Goal: Transaction & Acquisition: Book appointment/travel/reservation

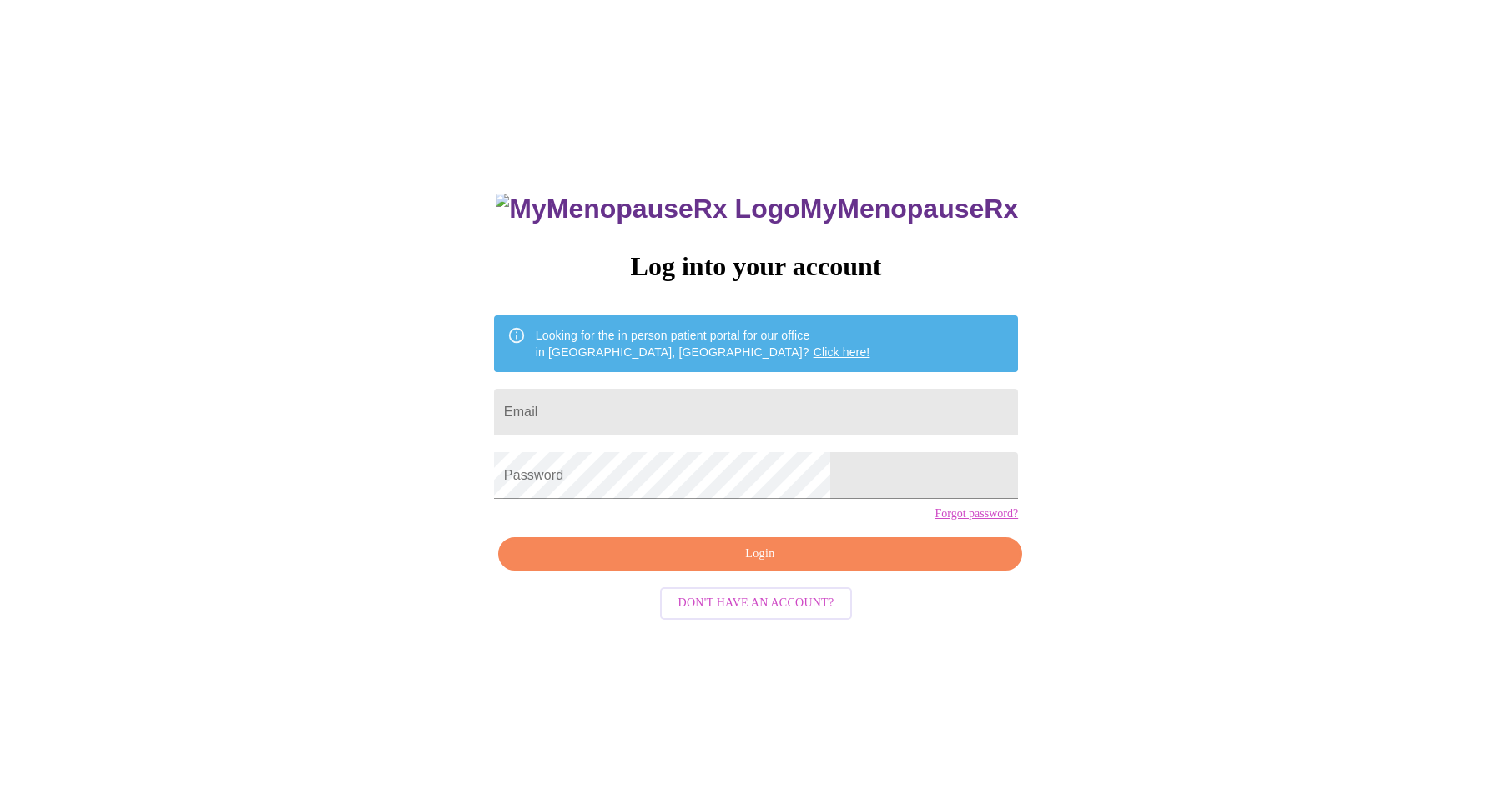
click at [742, 393] on input "Email" at bounding box center [756, 412] width 524 height 47
type input "[EMAIL_ADDRESS][DOMAIN_NAME]"
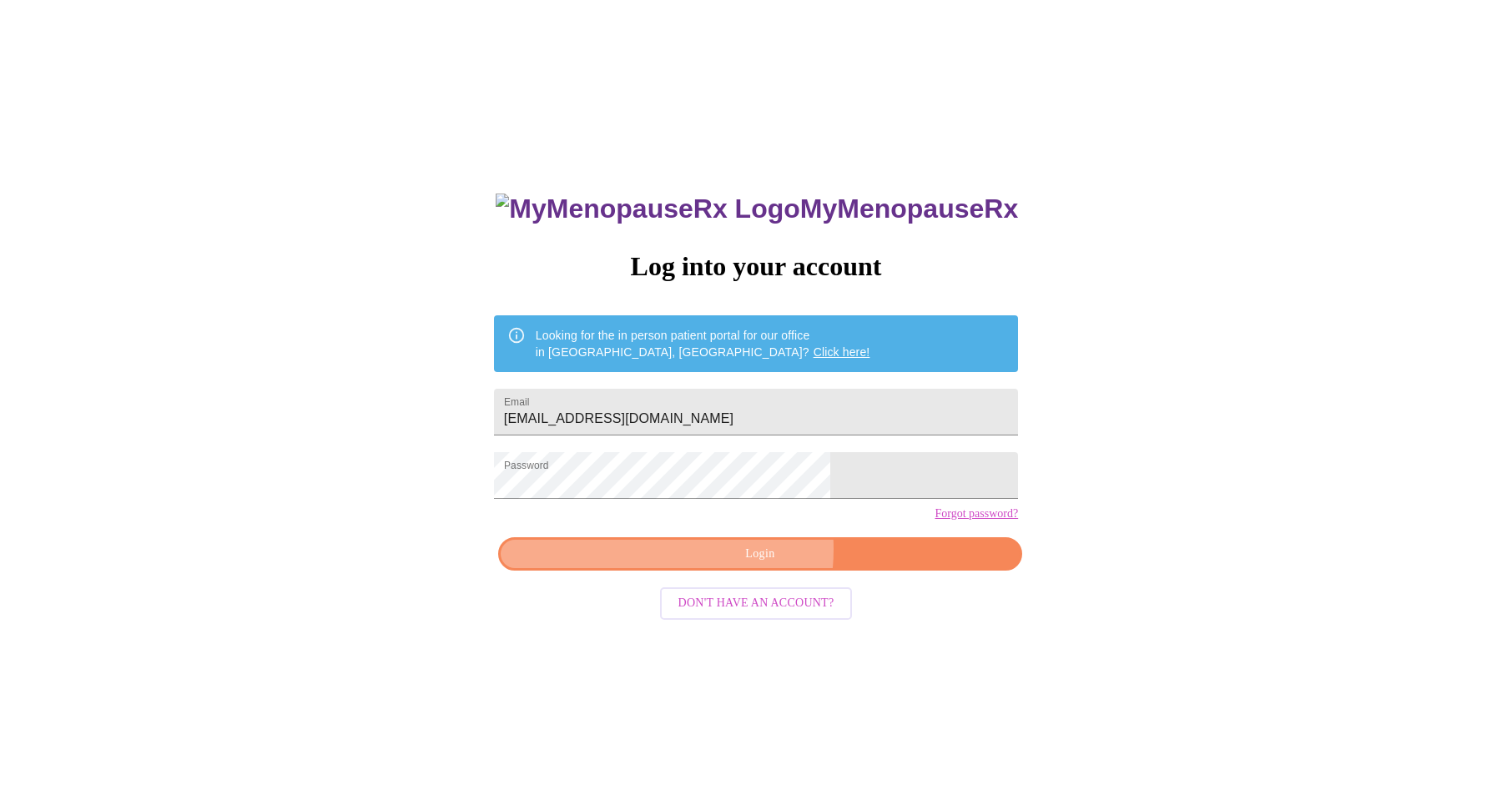
click at [718, 565] on span "Login" at bounding box center [760, 554] width 486 height 21
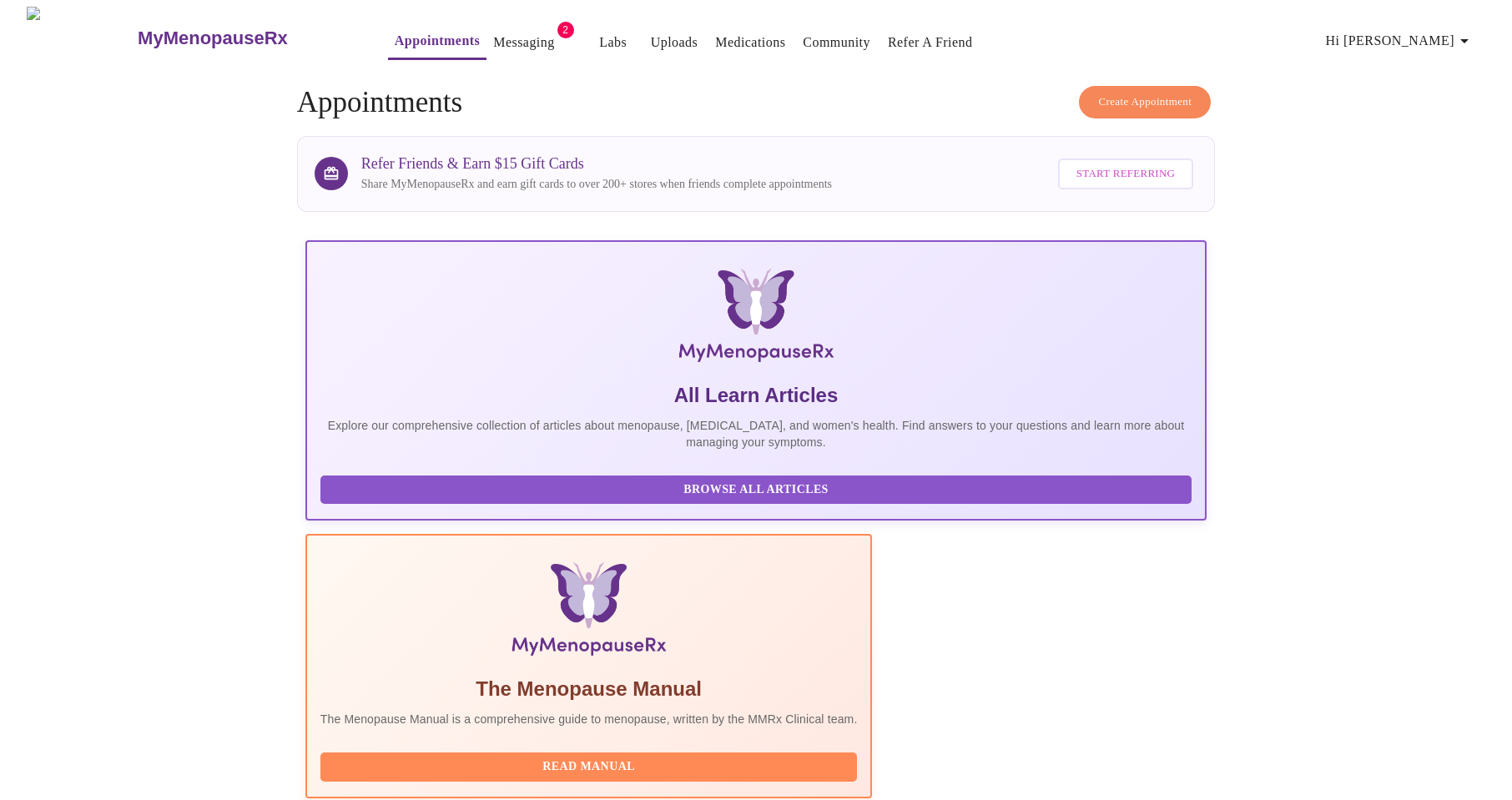
click at [502, 38] on link "Messaging" at bounding box center [523, 43] width 61 height 24
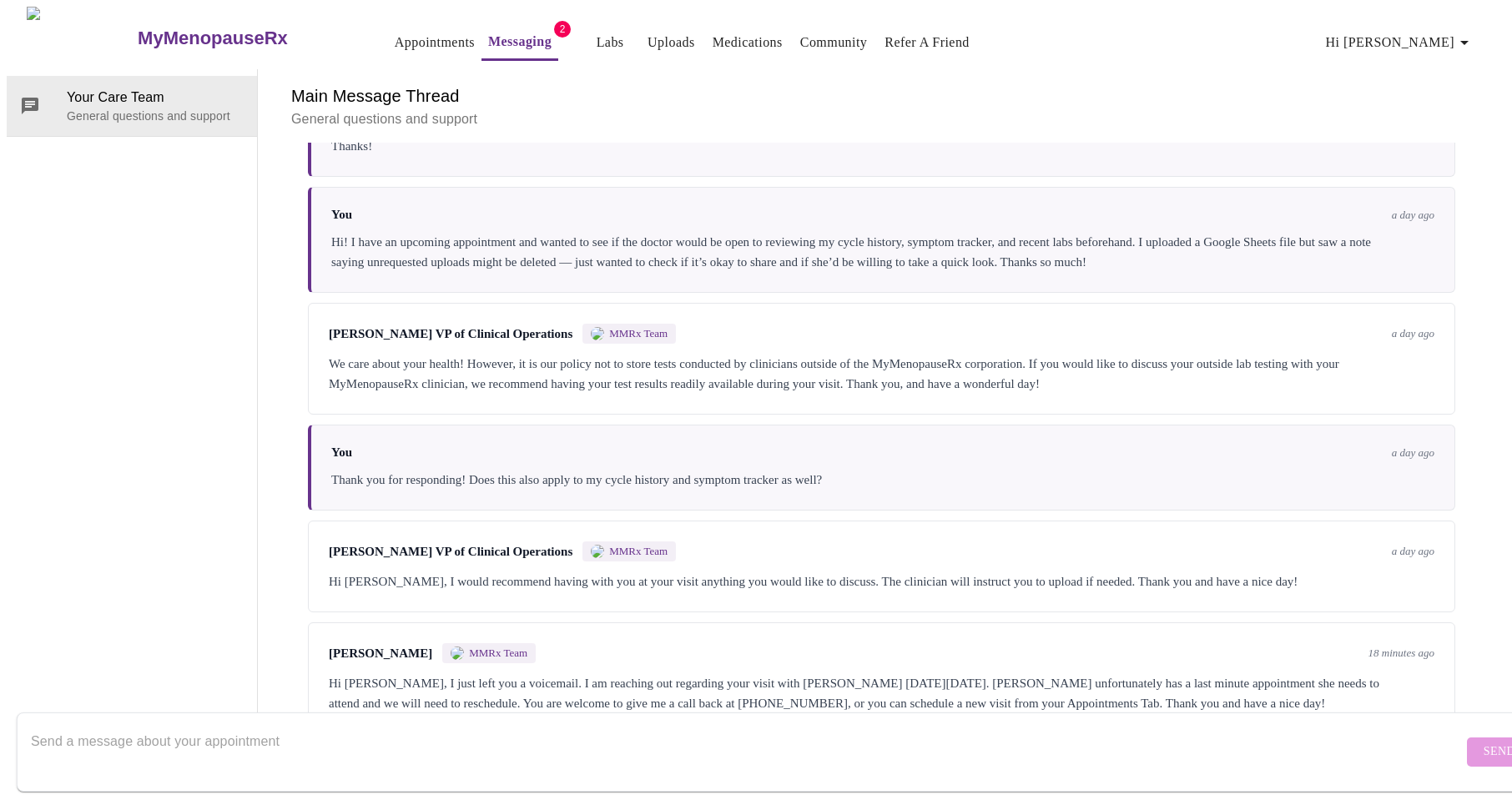
click at [395, 37] on link "Appointments" at bounding box center [434, 43] width 80 height 24
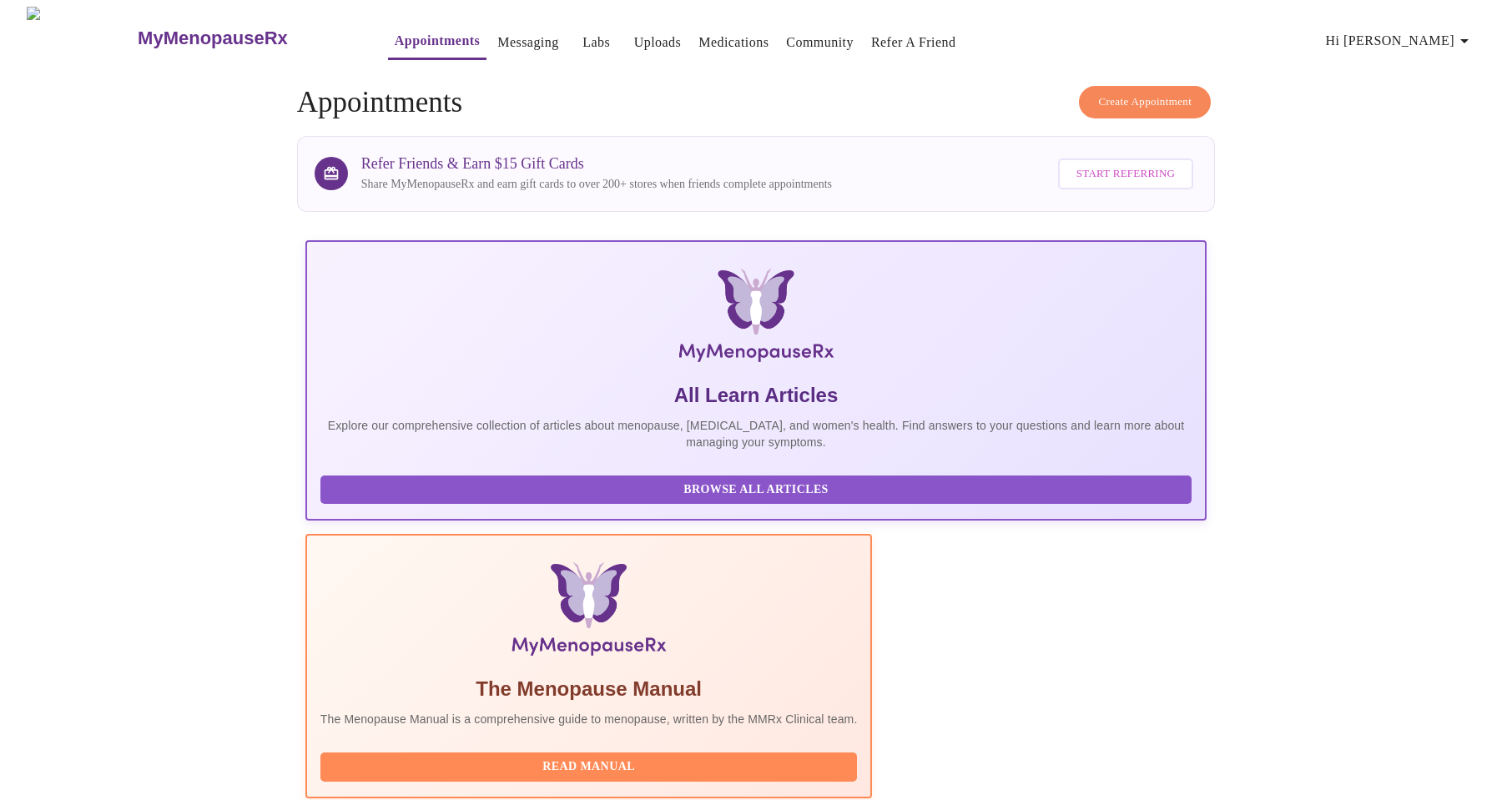
click at [1159, 95] on span "Create Appointment" at bounding box center [1144, 102] width 93 height 19
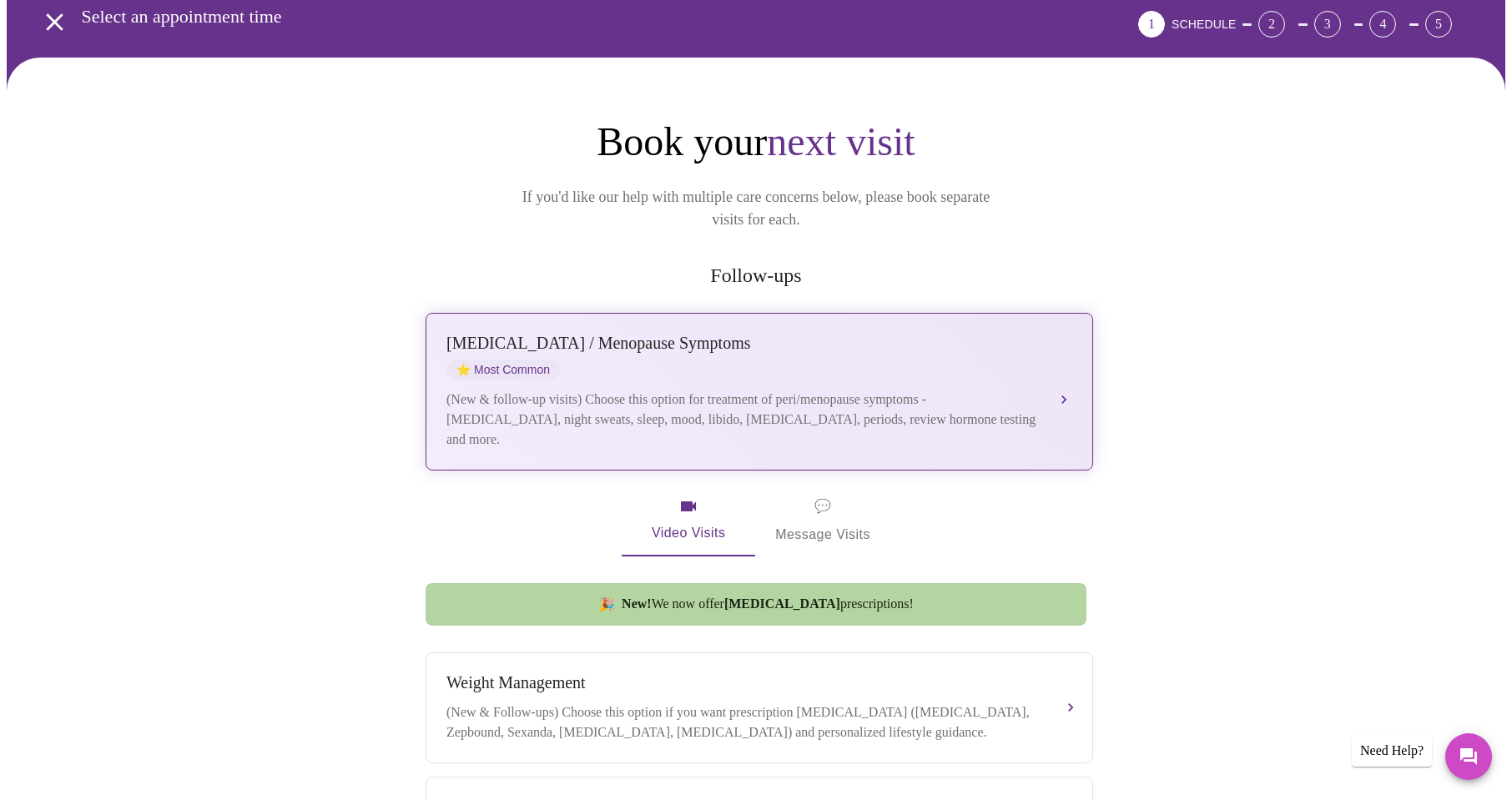
scroll to position [73, 0]
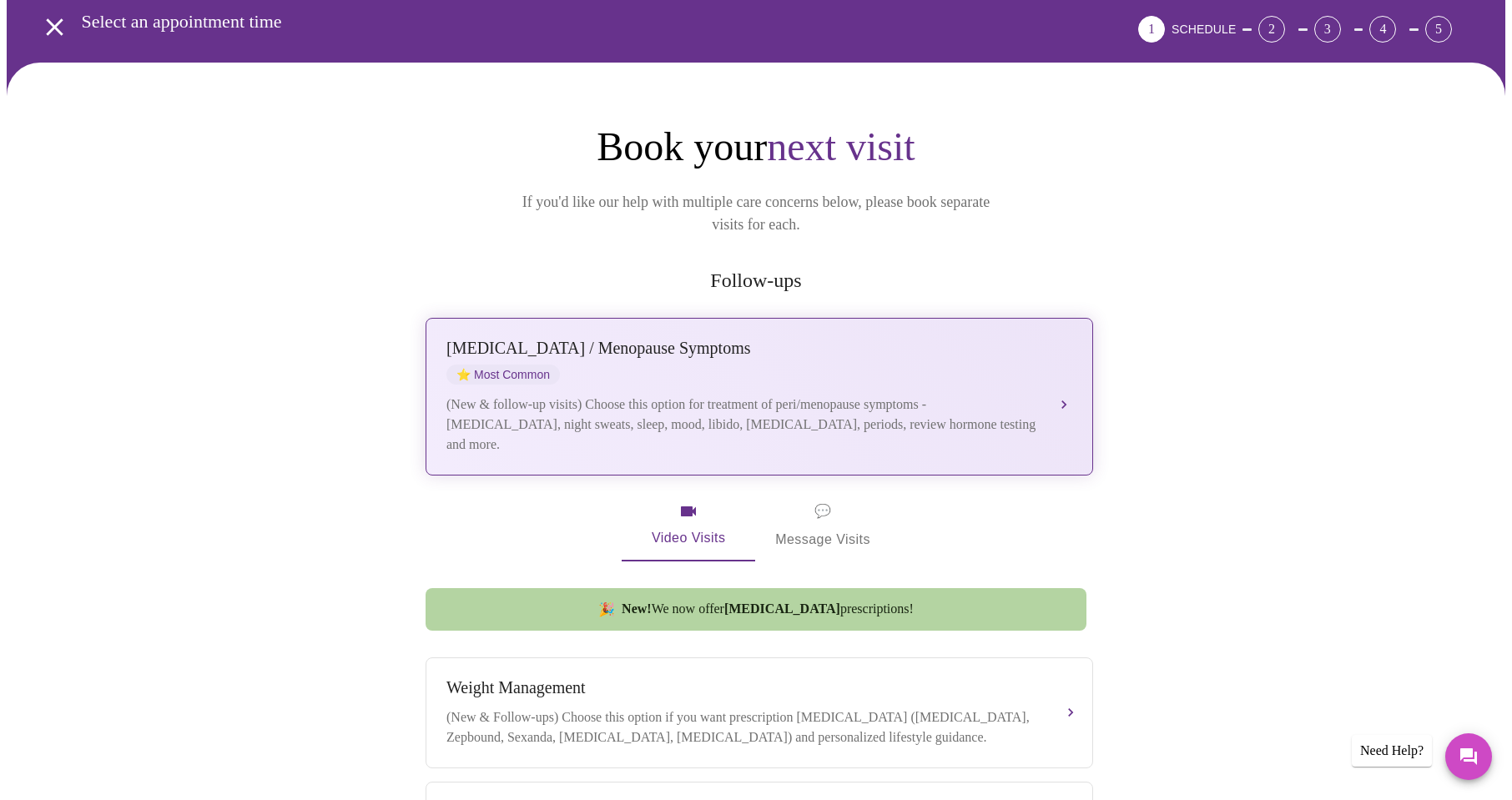
click at [883, 346] on div "[MEDICAL_DATA] / Menopause Symptoms ⭐ Most Common" at bounding box center [743, 362] width 593 height 46
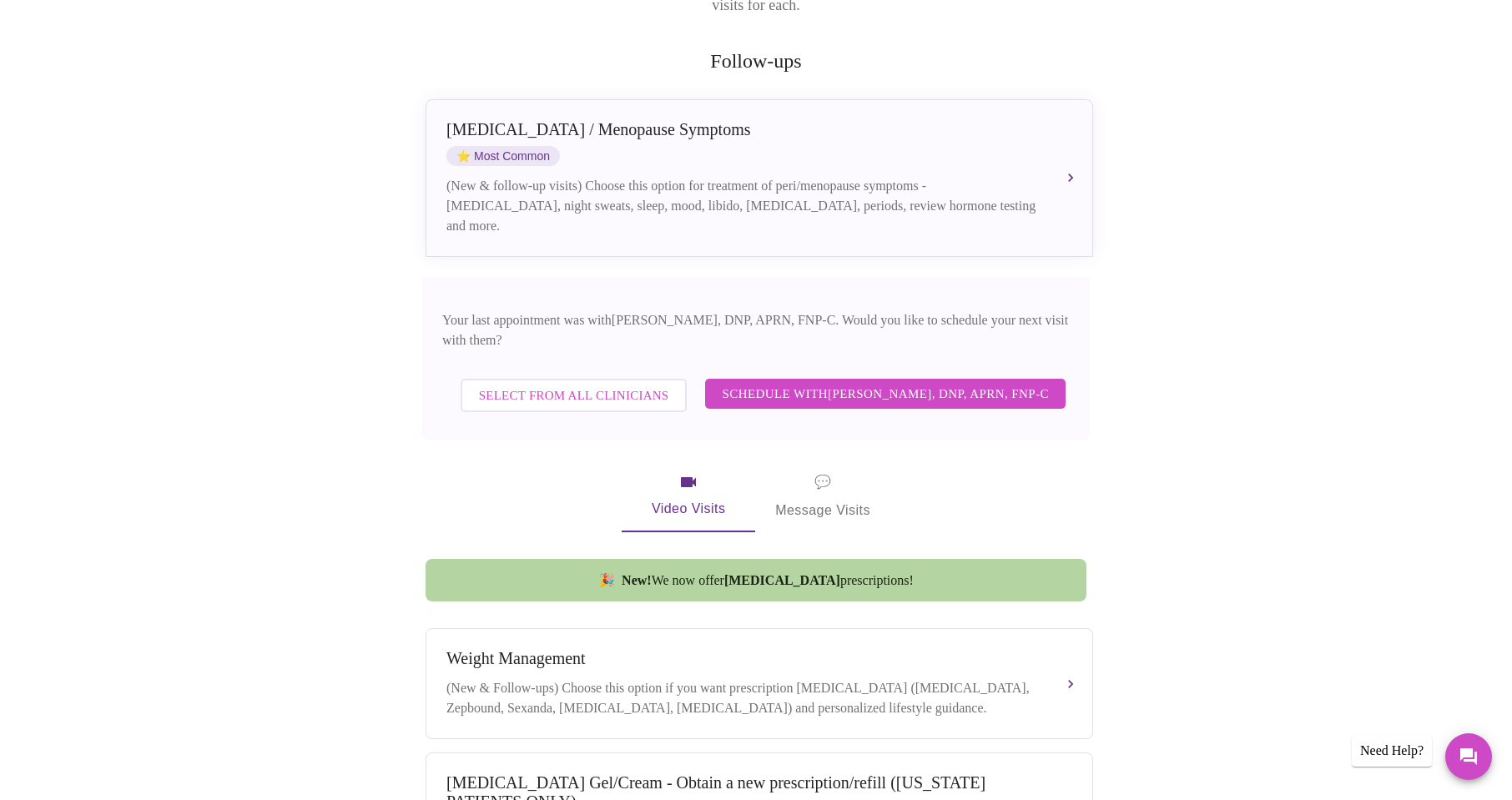
scroll to position [303, 0]
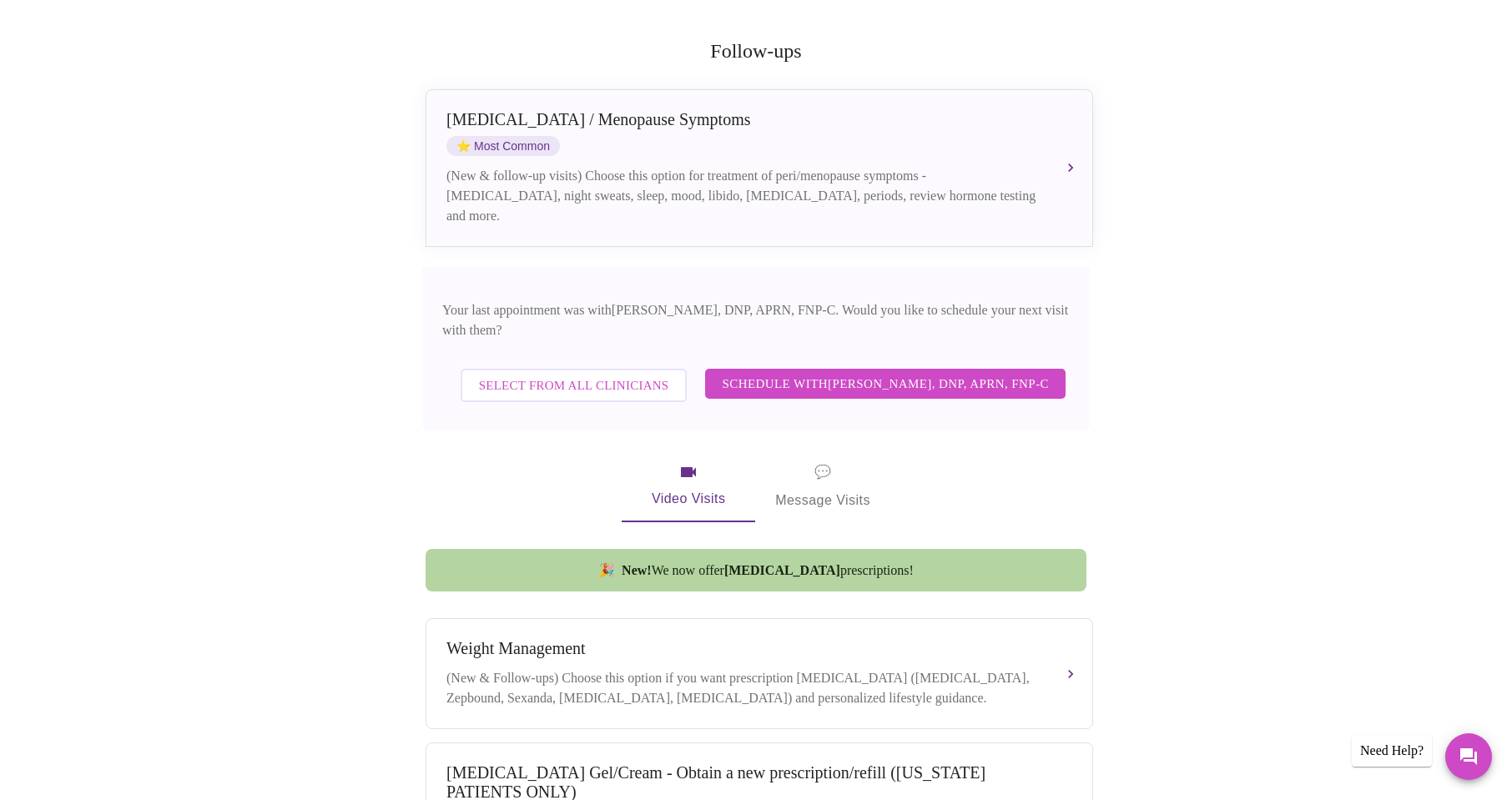
click at [528, 374] on span "Select from All Clinicians" at bounding box center [574, 385] width 191 height 22
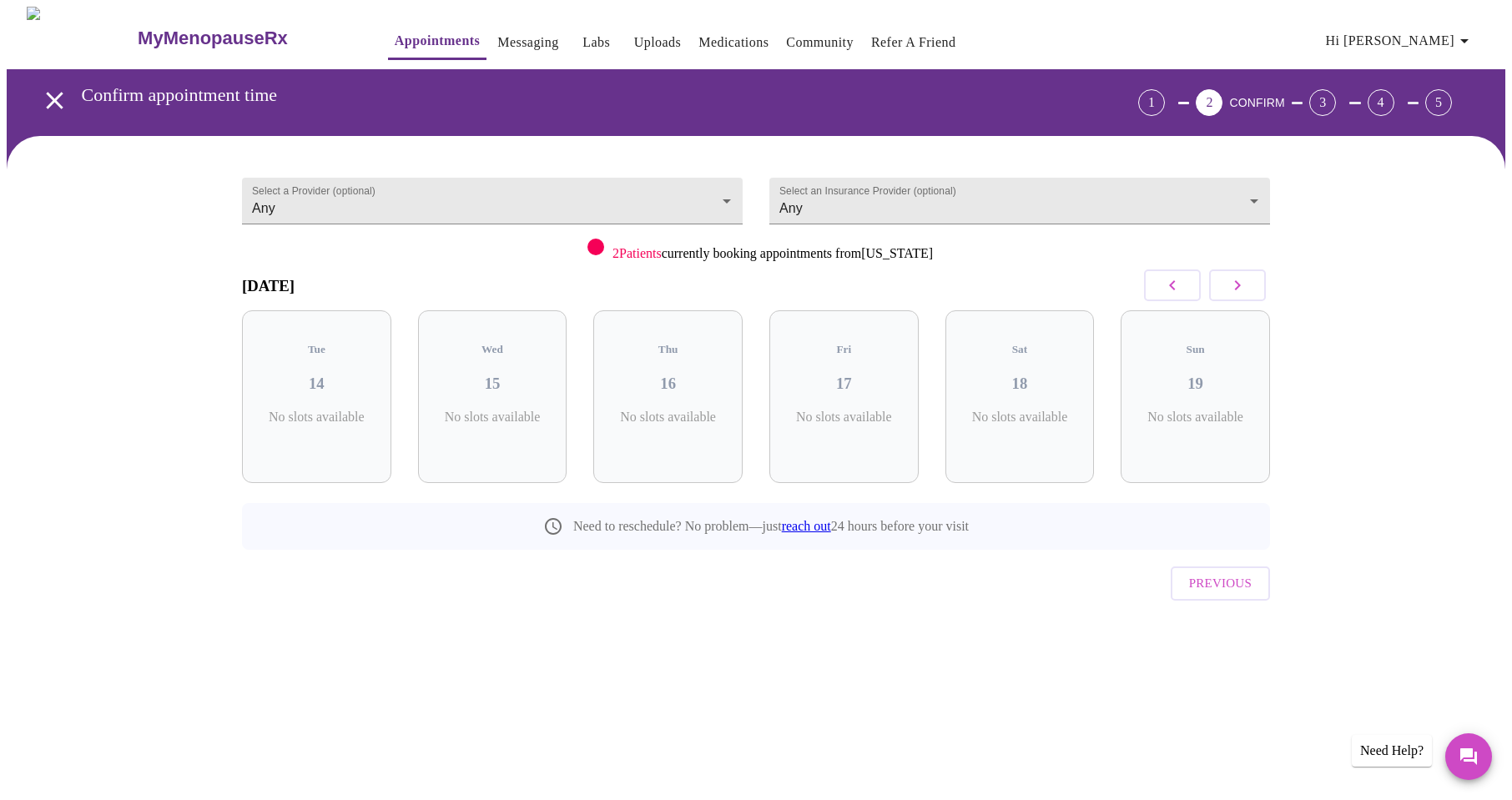
scroll to position [0, 0]
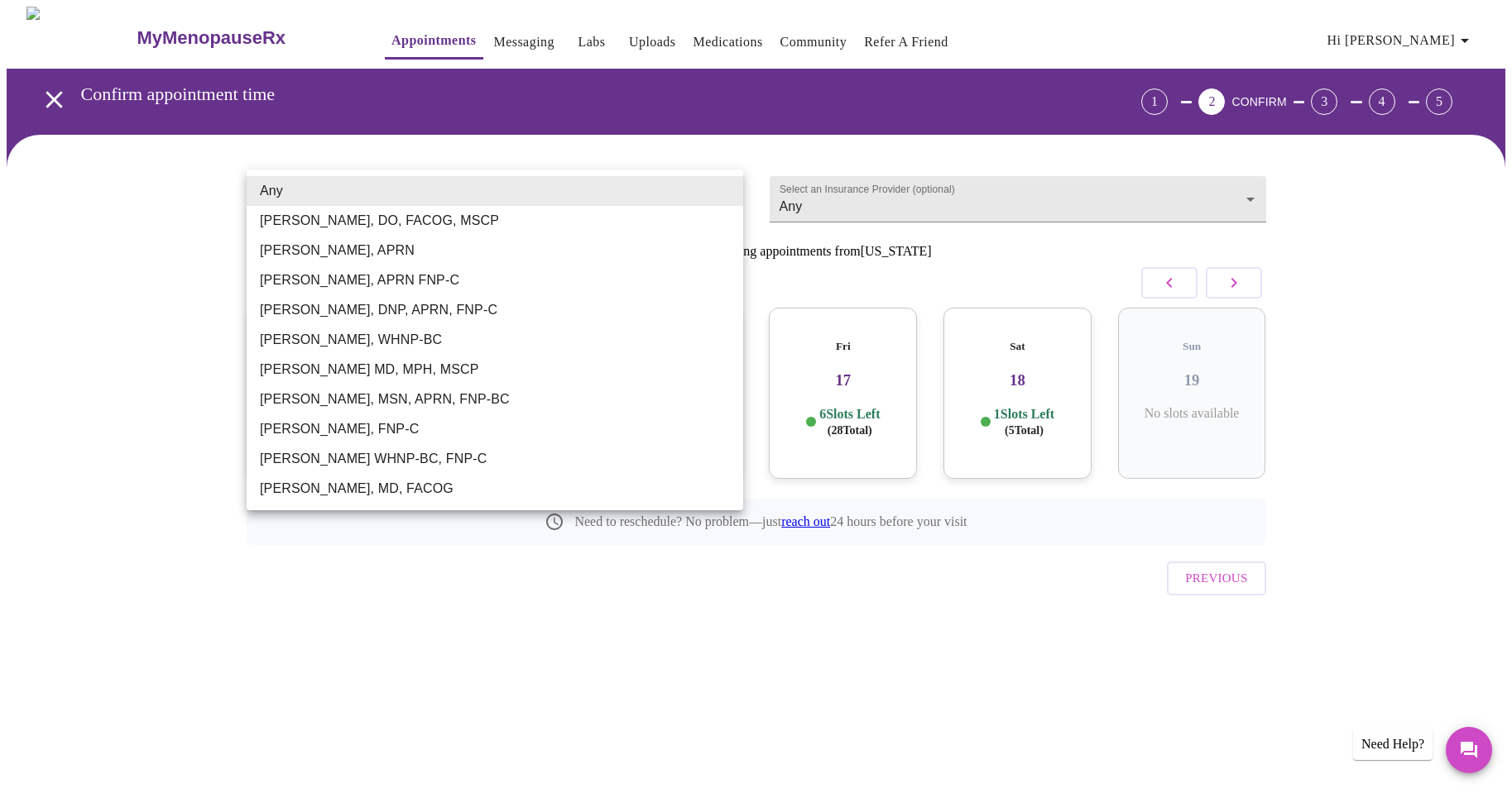
click at [680, 206] on body "MyMenopauseRx Appointments Messaging Labs Uploads Medications Community Refer a…" at bounding box center [756, 342] width 1499 height 672
click at [437, 33] on div at bounding box center [756, 396] width 1512 height 793
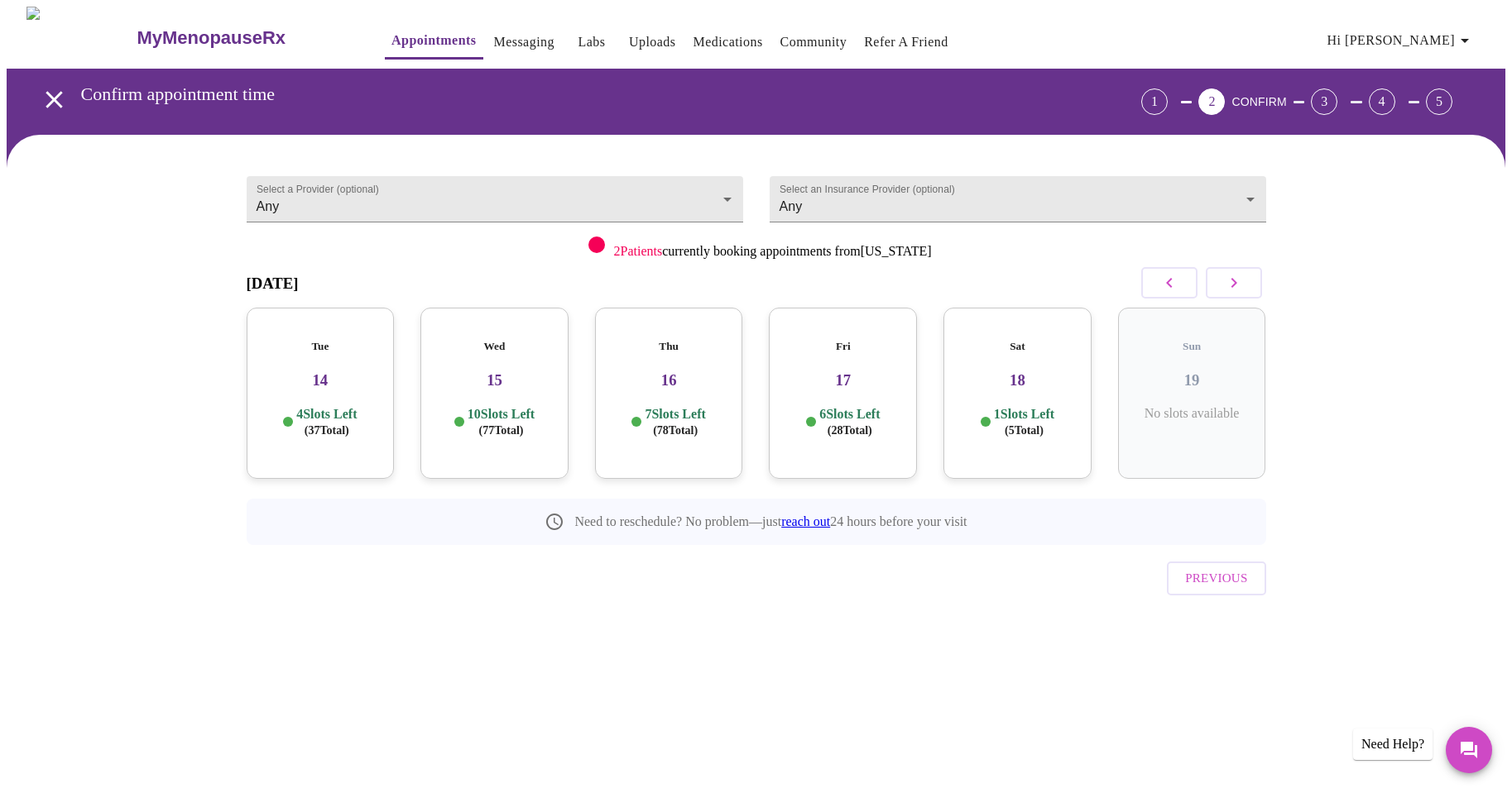
click at [488, 28] on div "Any [PERSON_NAME], DO, FACOG, MSCP [PERSON_NAME], [PERSON_NAME], APRN FNP-C [PE…" at bounding box center [756, 396] width 1512 height 793
click at [494, 38] on link "Messaging" at bounding box center [524, 42] width 61 height 23
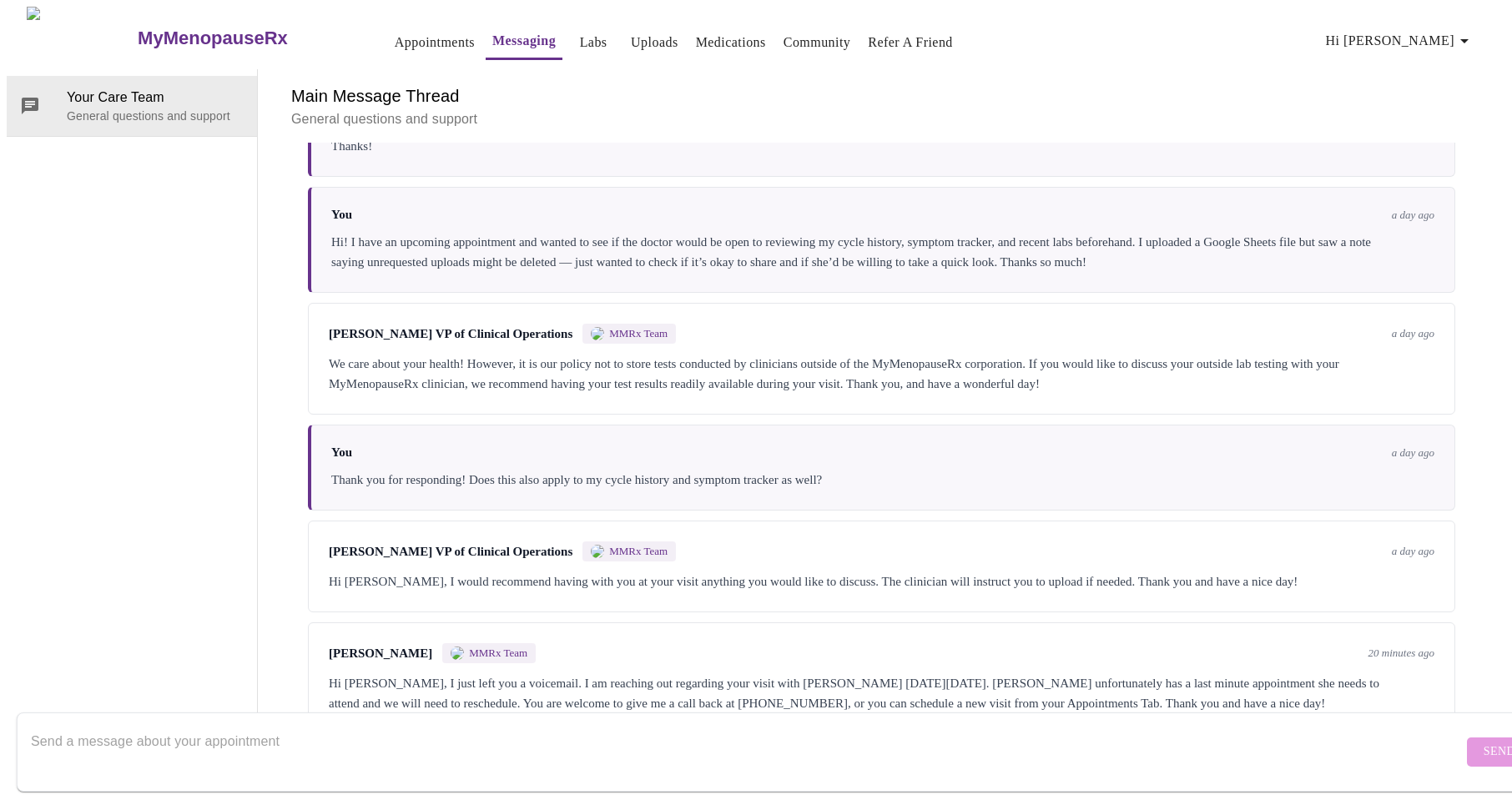
scroll to position [788, 0]
click at [400, 725] on textarea "Send a message about your appointment" at bounding box center [747, 752] width 1432 height 54
type textarea "Hi! Thanks for letting me know. I will get something rescheduled. :) have an am…"
click at [1483, 742] on span "Send" at bounding box center [1499, 752] width 32 height 21
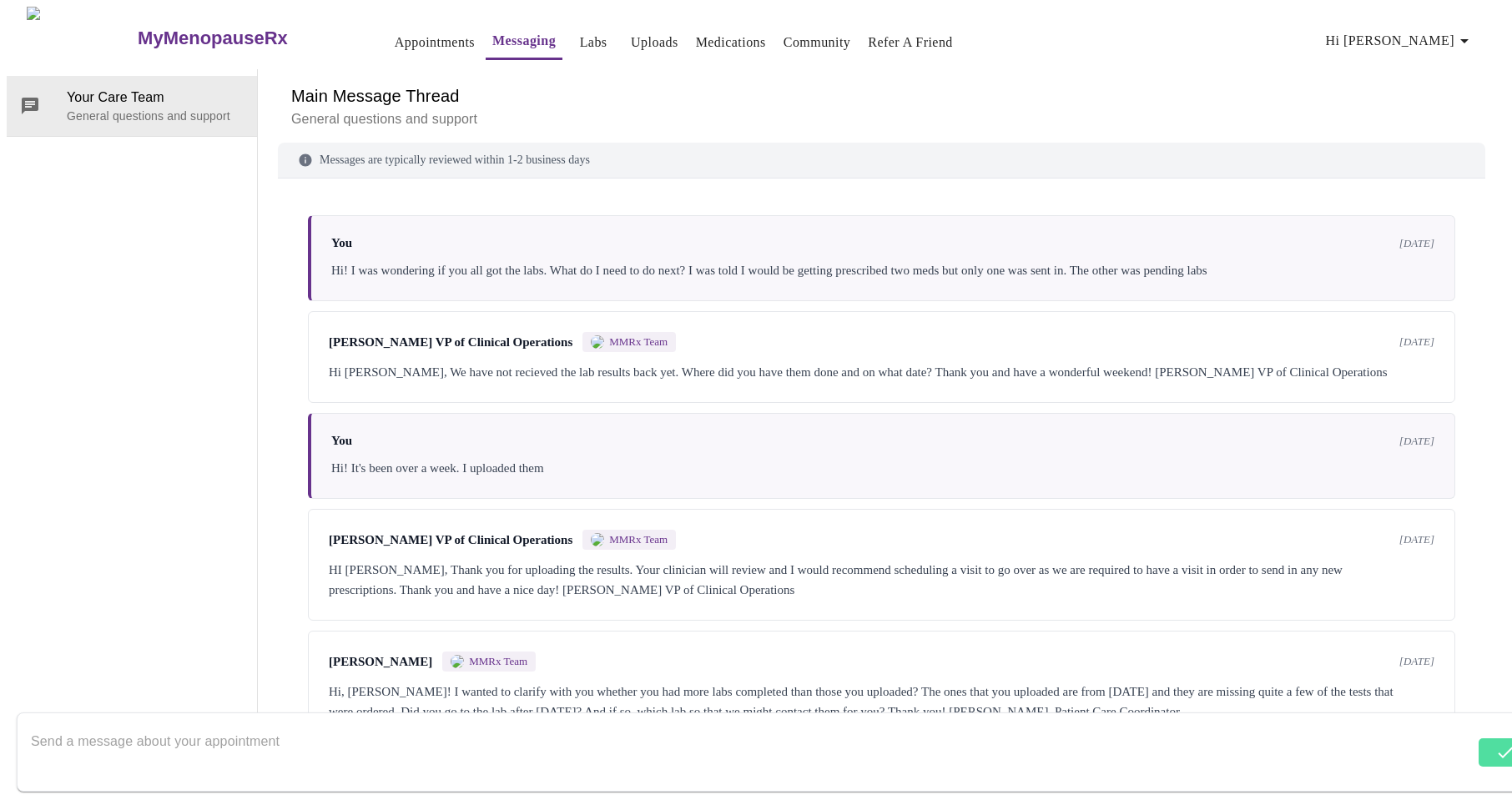
scroll to position [0, 0]
click at [395, 31] on link "Appointments" at bounding box center [434, 43] width 80 height 24
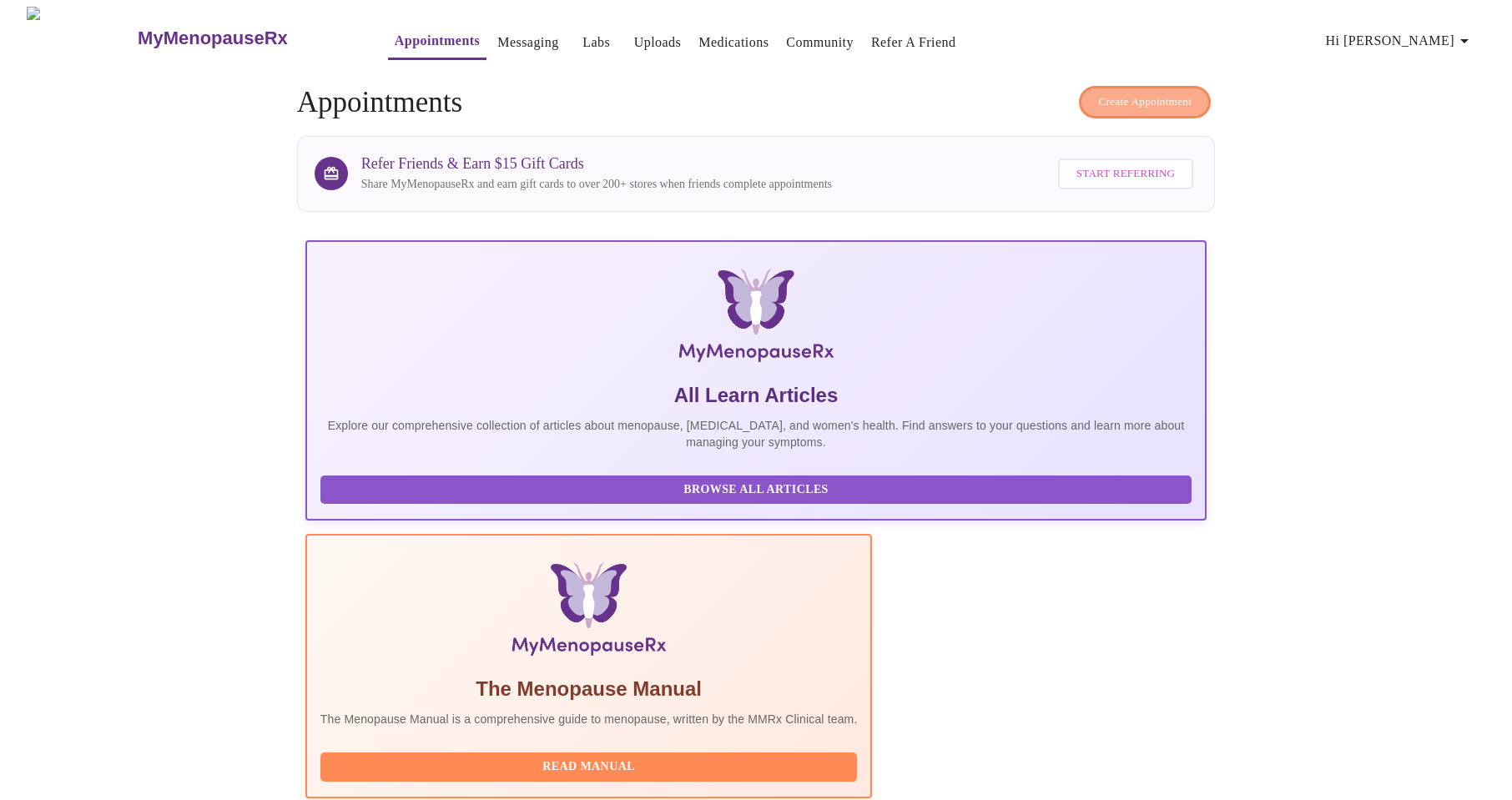
click at [1181, 92] on span "Create Appointment" at bounding box center [1144, 102] width 93 height 19
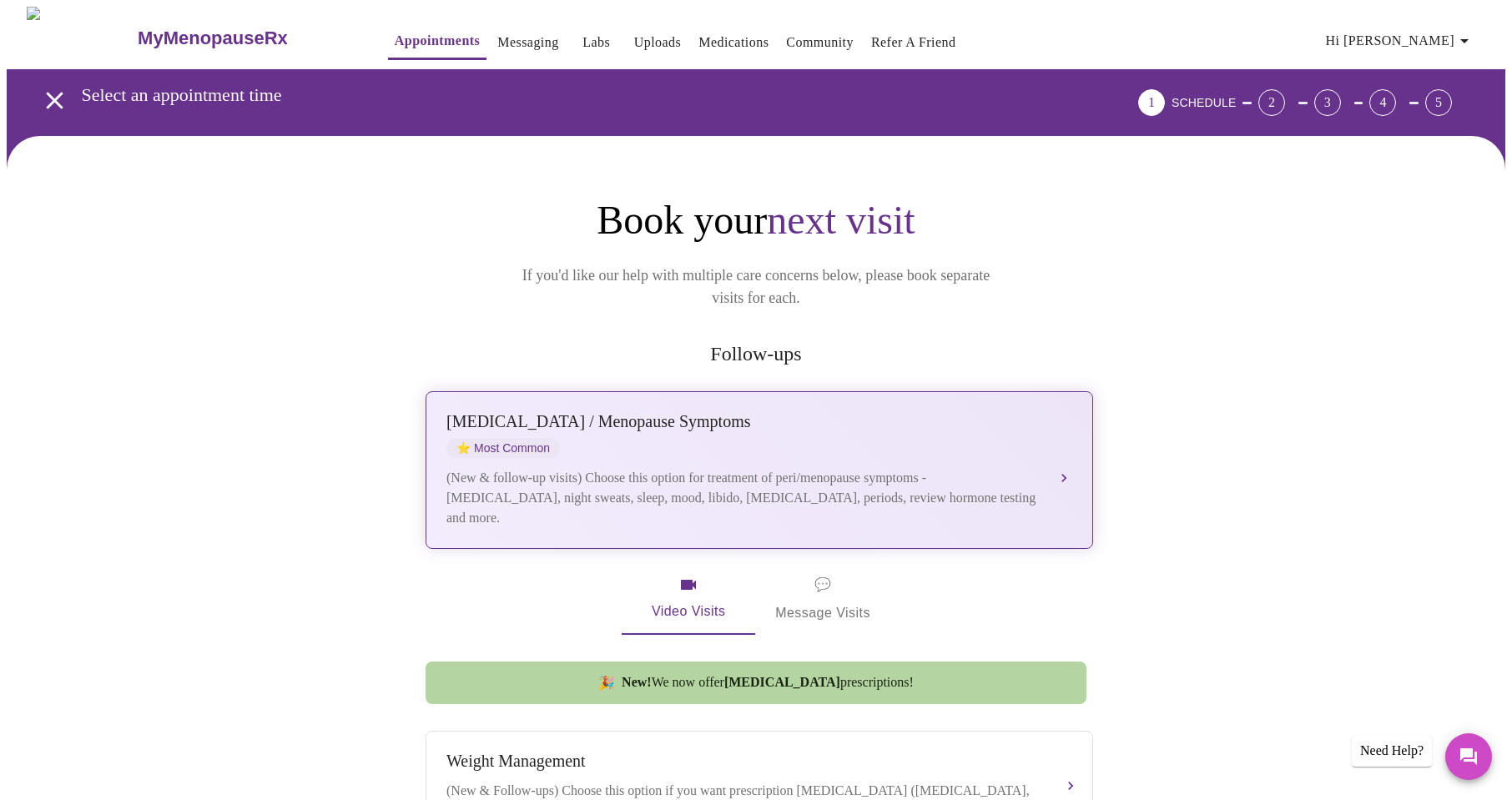
click at [662, 412] on div "[MEDICAL_DATA] / Menopause Symptoms" at bounding box center [743, 421] width 593 height 19
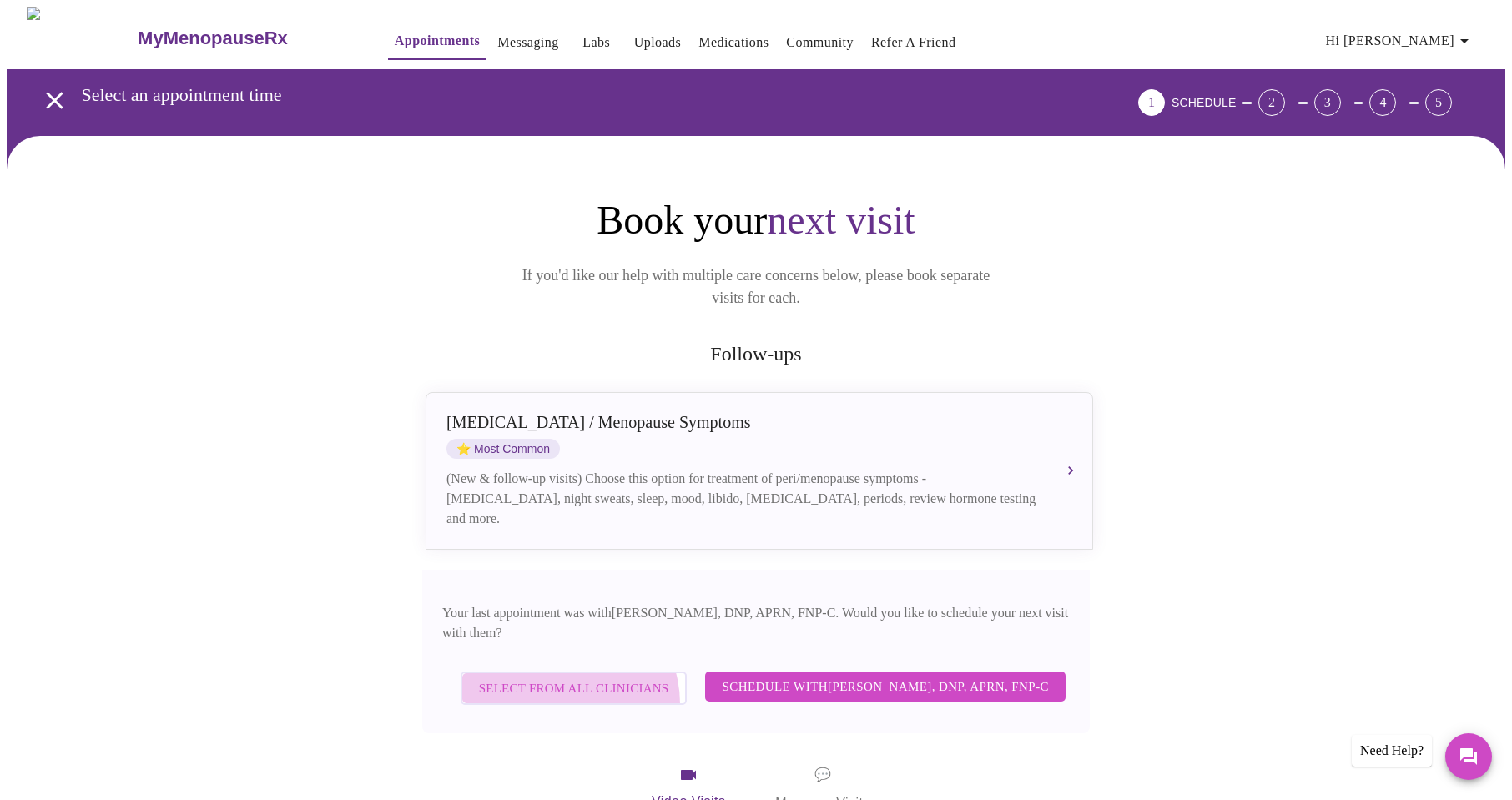
click at [543, 677] on span "Select from All Clinicians" at bounding box center [574, 688] width 191 height 22
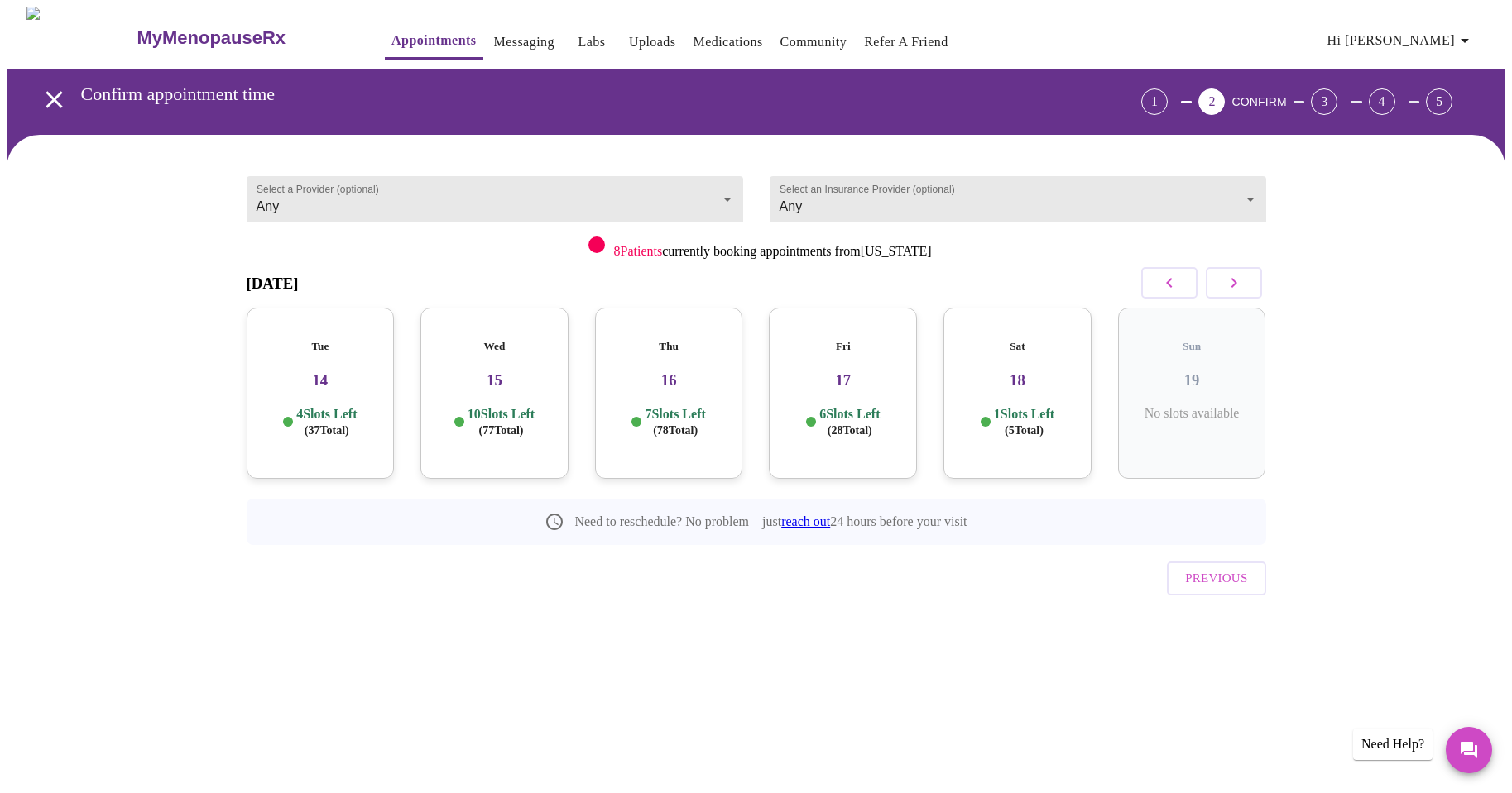
click at [625, 194] on body "MyMenopauseRx Appointments Messaging Labs Uploads Medications Community Refer a…" at bounding box center [756, 342] width 1499 height 672
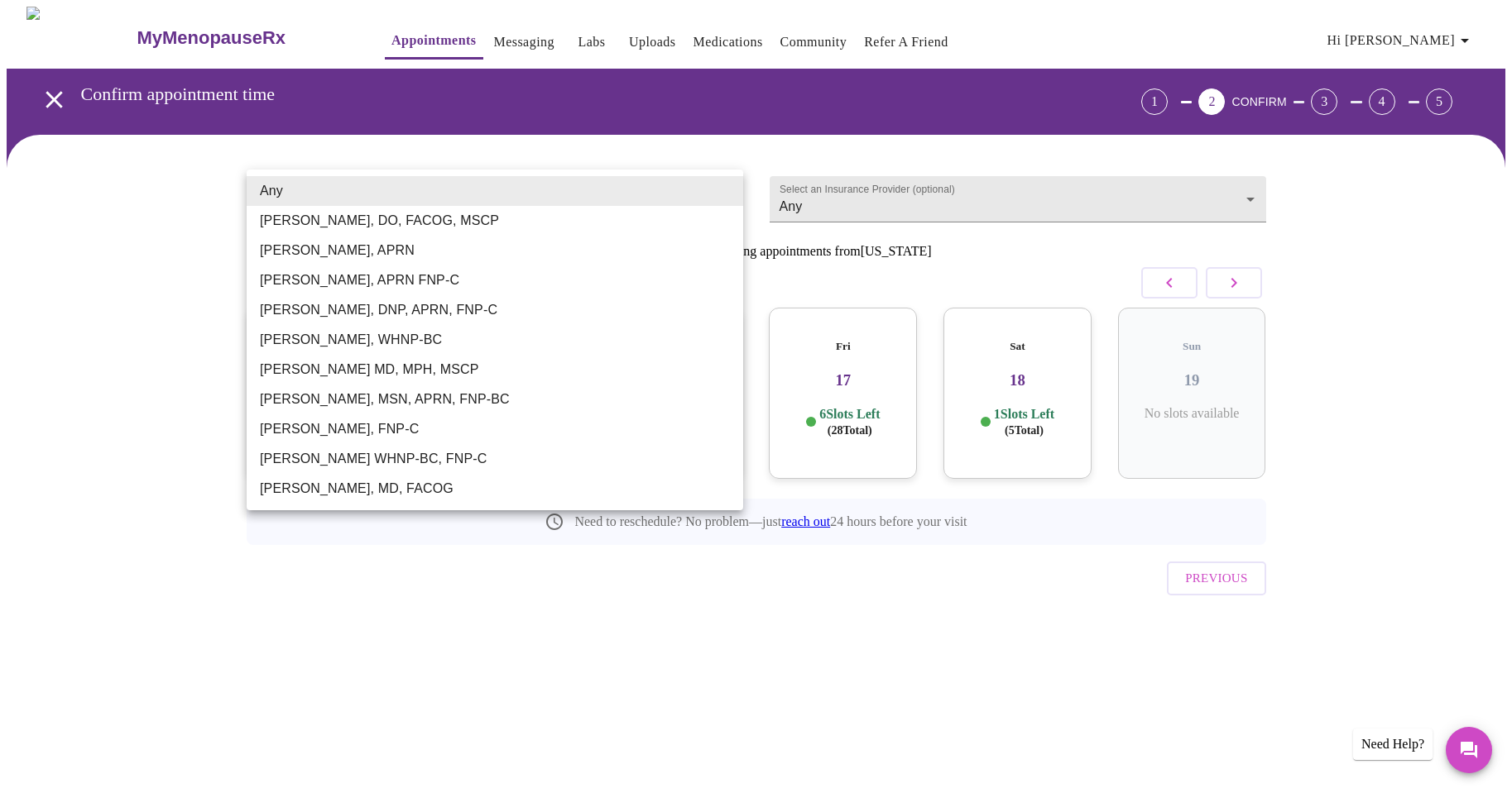
click at [179, 27] on div at bounding box center [756, 396] width 1512 height 793
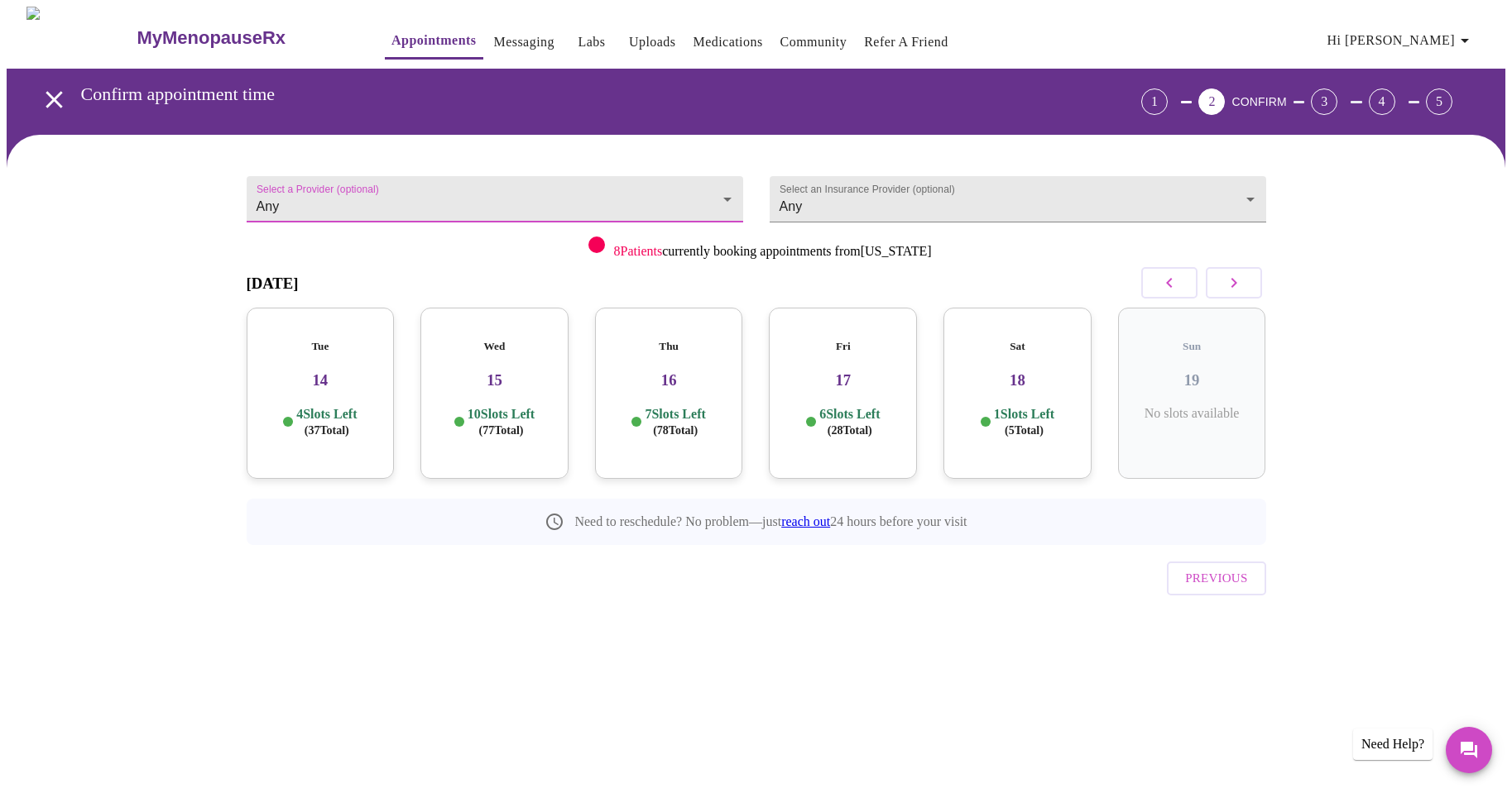
click at [206, 36] on h3 "MyMenopauseRx" at bounding box center [211, 38] width 149 height 22
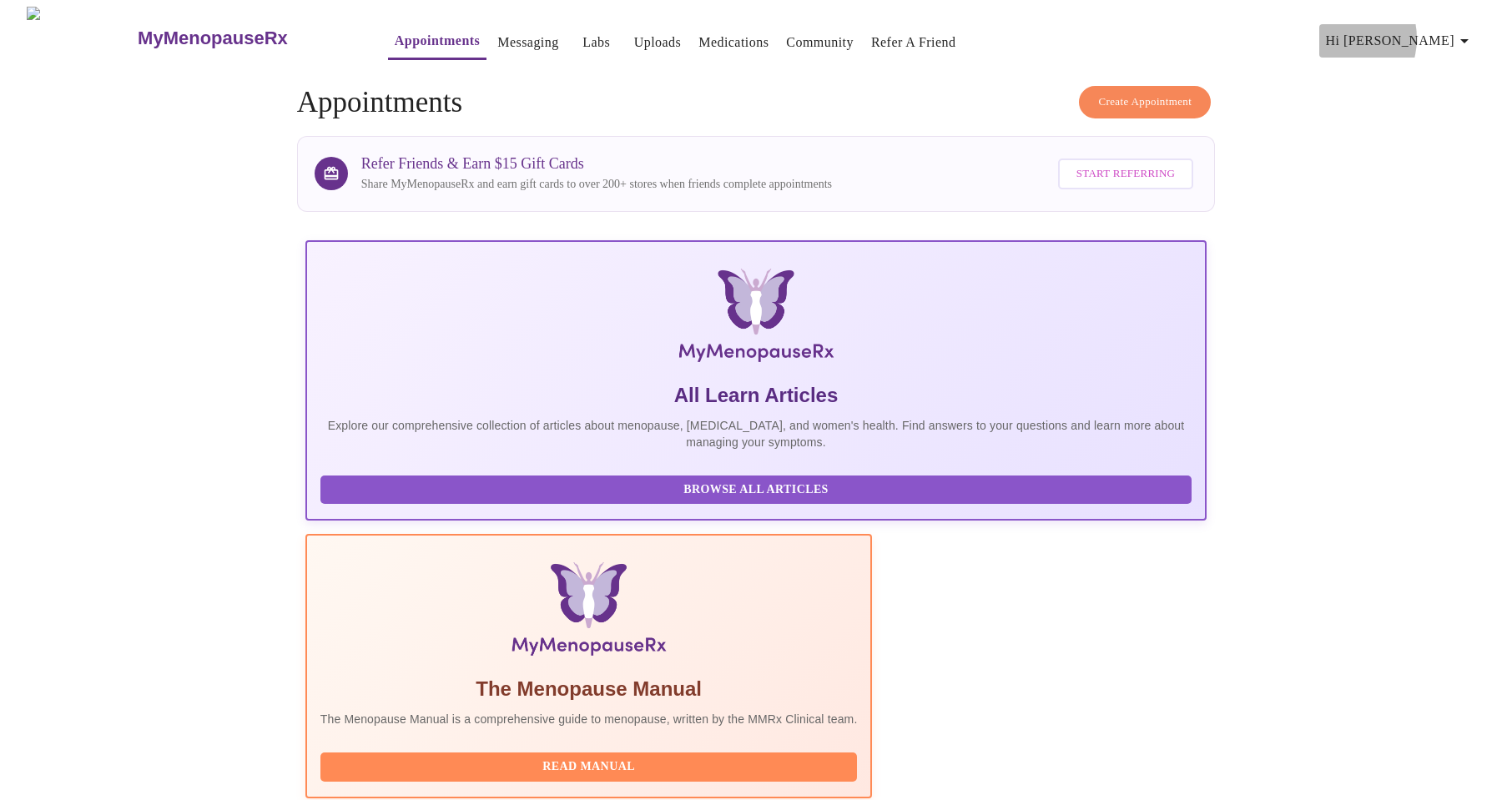
click at [1410, 32] on span "Hi [PERSON_NAME]" at bounding box center [1400, 41] width 149 height 24
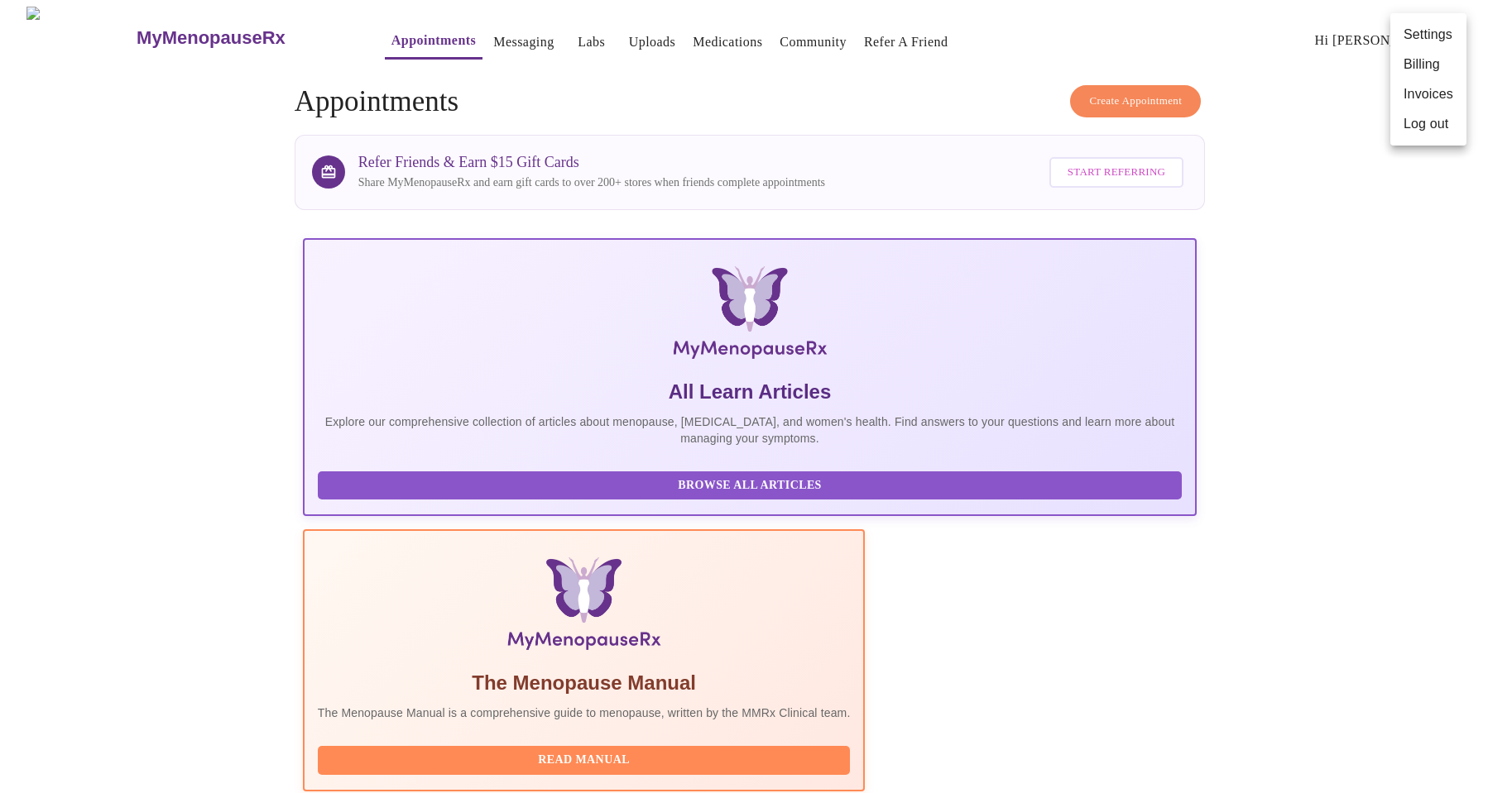
click at [712, 44] on div at bounding box center [756, 396] width 1512 height 793
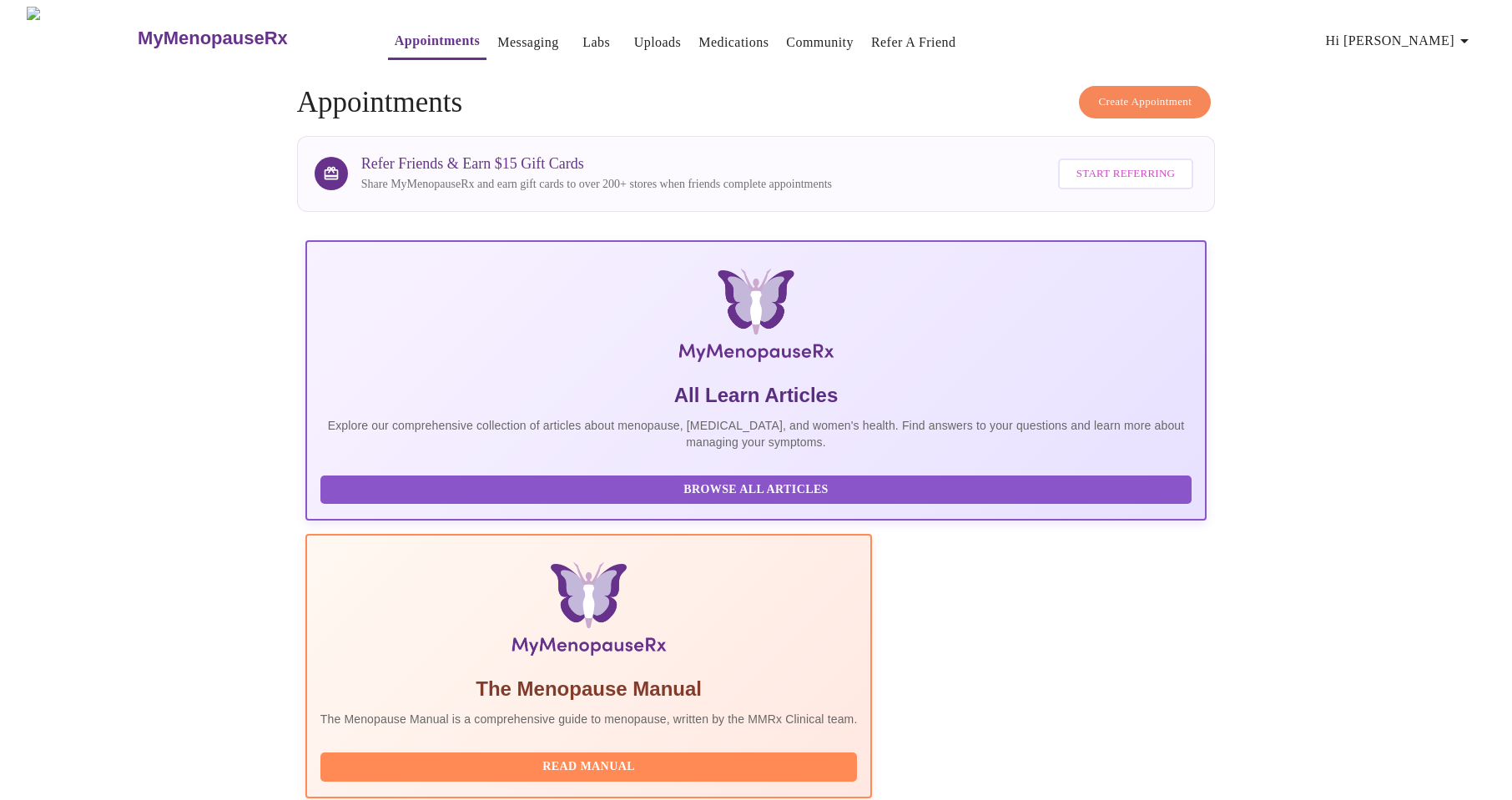
click at [1113, 97] on span "Create Appointment" at bounding box center [1144, 102] width 93 height 19
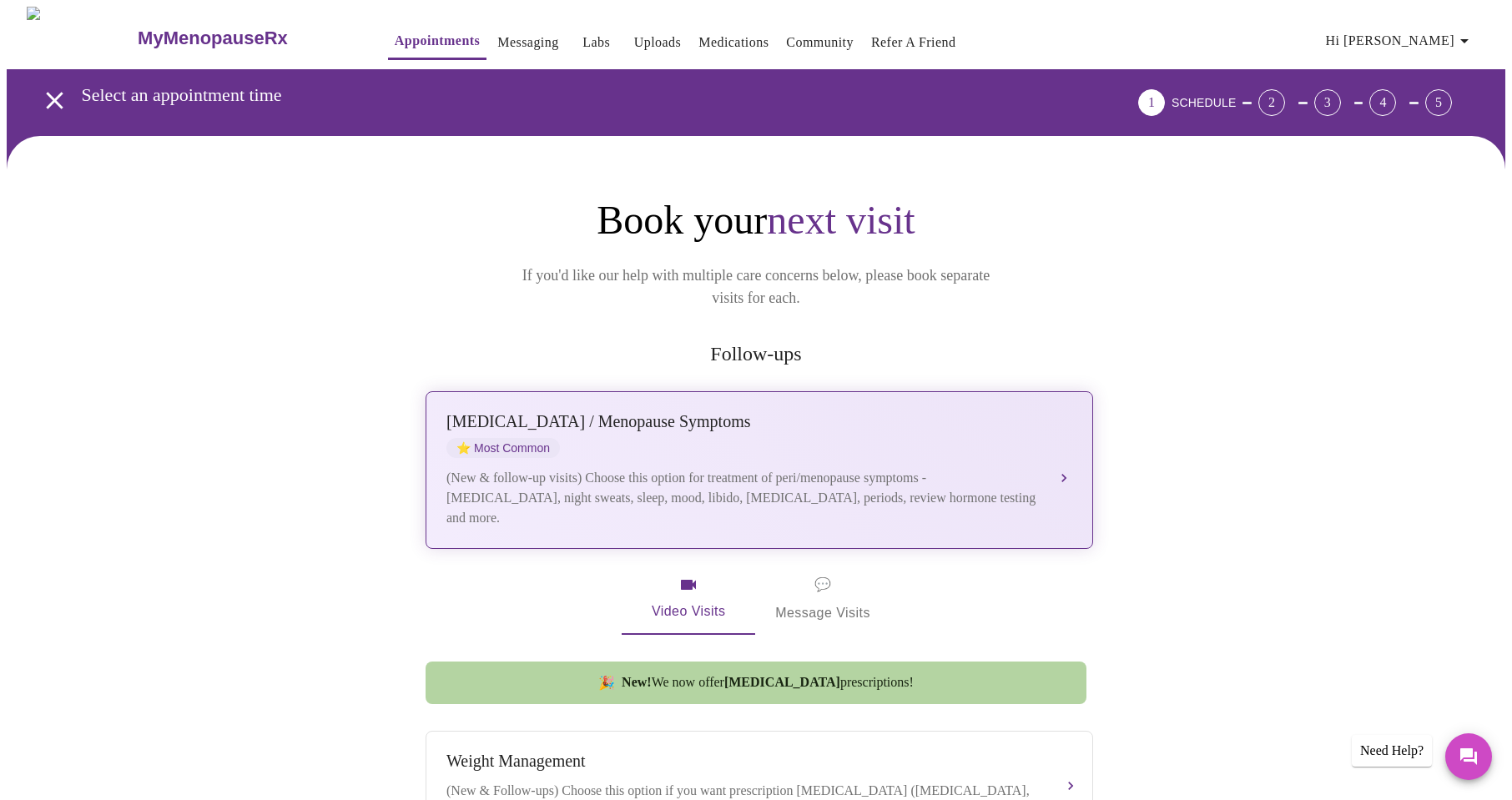
click at [560, 438] on span "⭐ Most Common" at bounding box center [503, 448] width 113 height 20
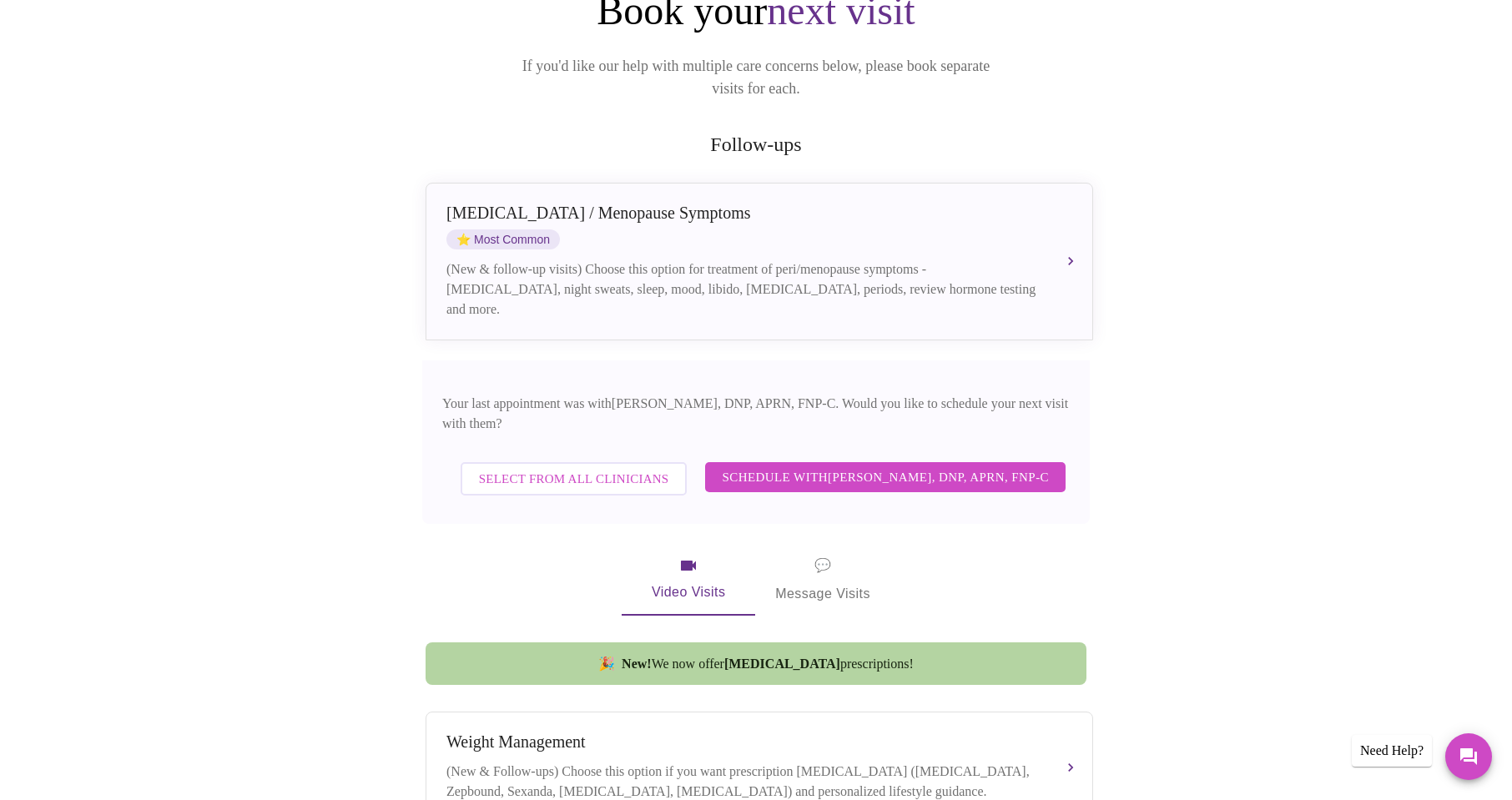
scroll to position [271, 0]
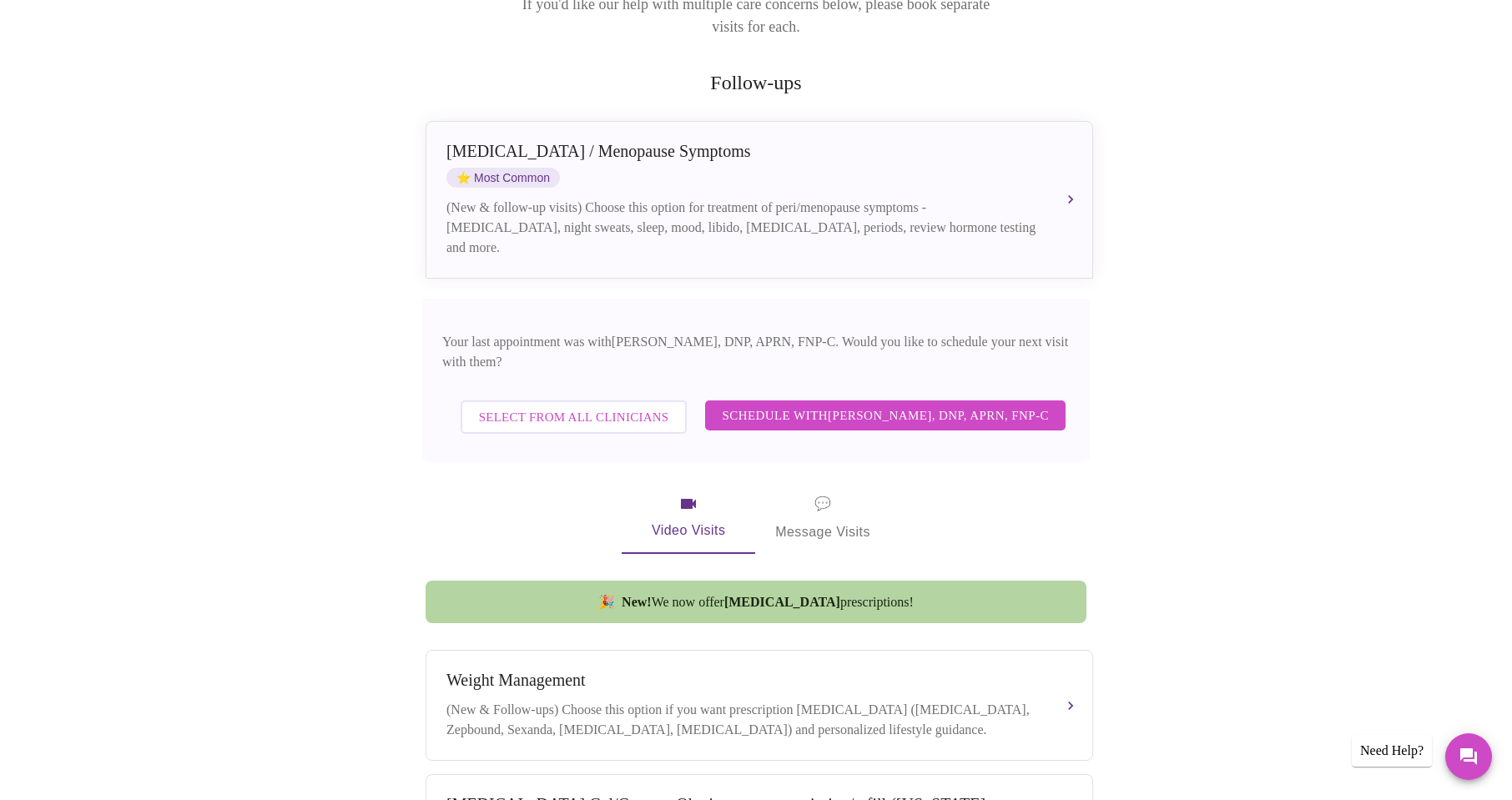
click at [552, 406] on span "Select from All Clinicians" at bounding box center [574, 417] width 191 height 22
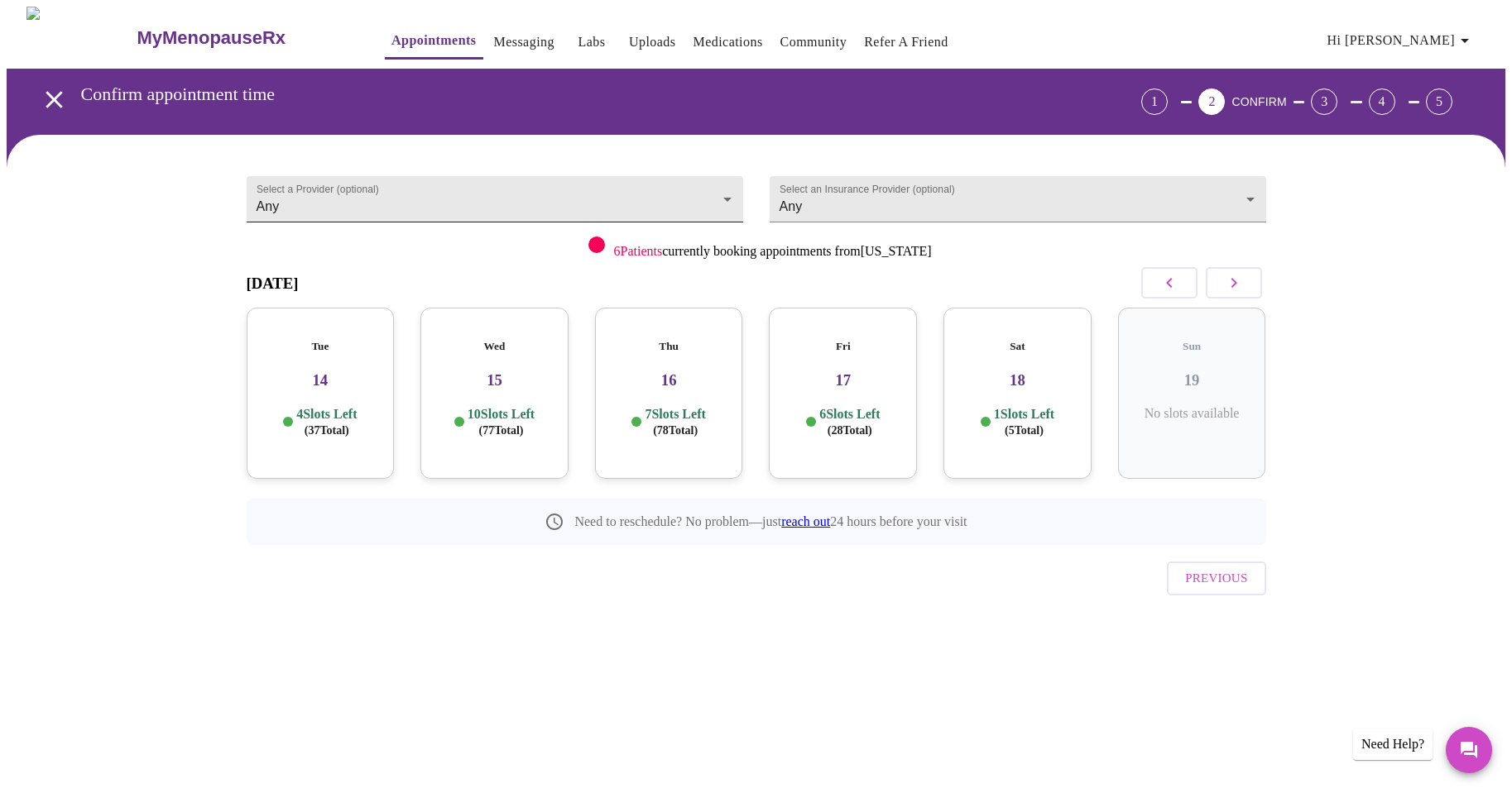
click at [480, 188] on body "MyMenopauseRx Appointments Messaging Labs Uploads Medications Community Refer a…" at bounding box center [756, 342] width 1499 height 672
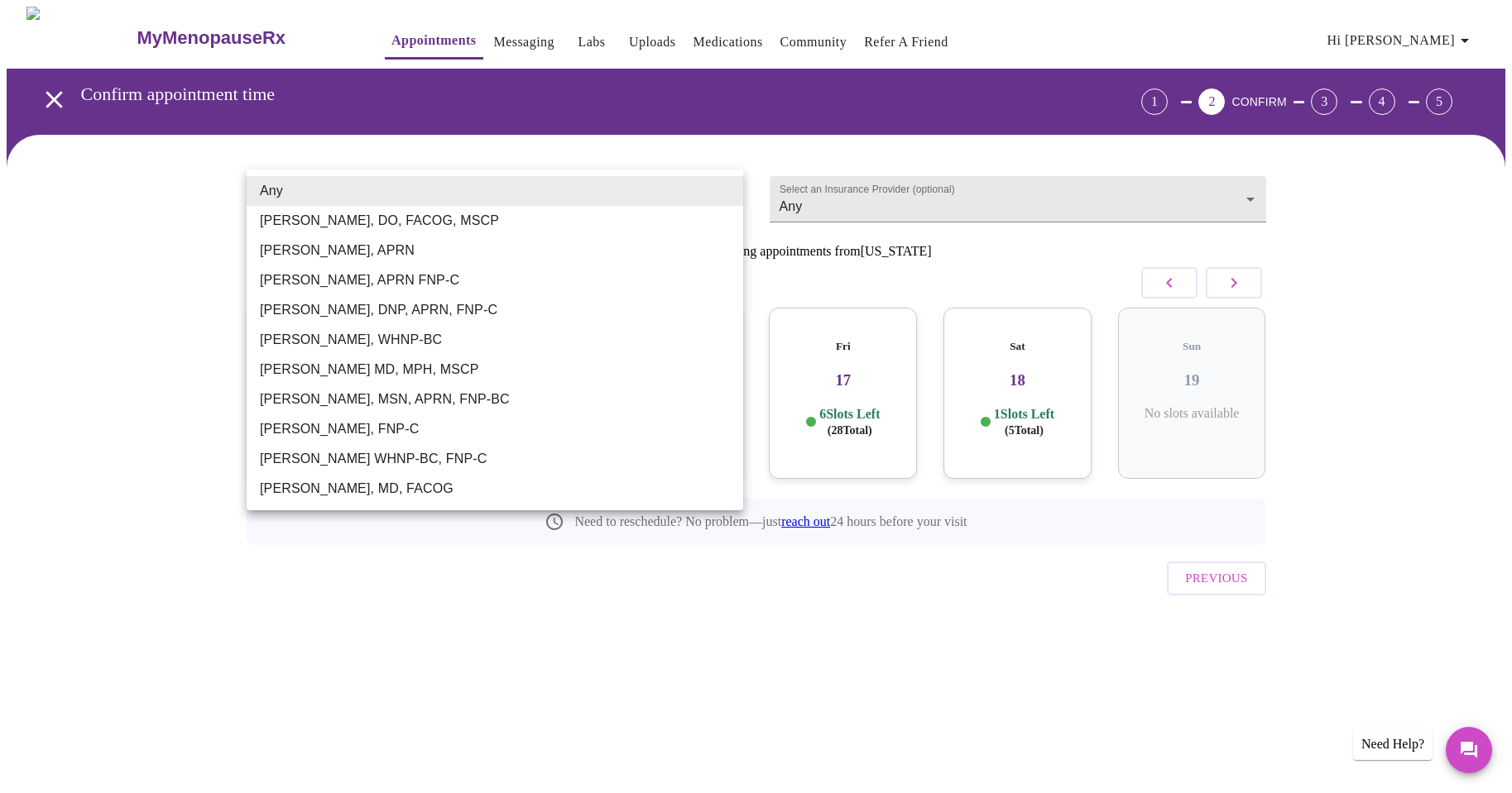
click at [332, 487] on li "[PERSON_NAME], MD, FACOG" at bounding box center [495, 489] width 496 height 30
type input "[PERSON_NAME], MD, FACOG"
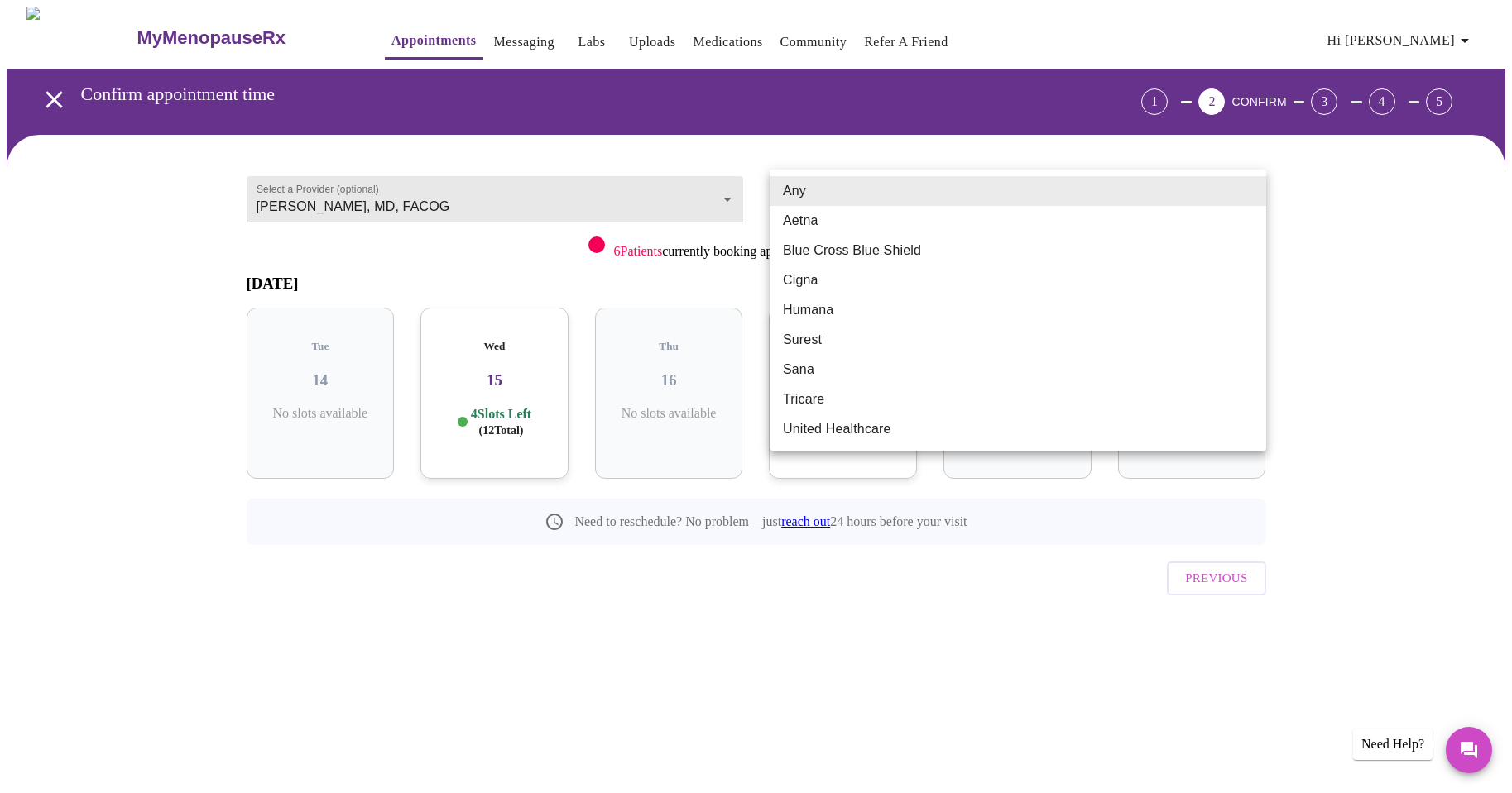
click at [972, 188] on body "MyMenopauseRx Appointments Messaging Labs Uploads Medications Community Refer a…" at bounding box center [756, 342] width 1499 height 672
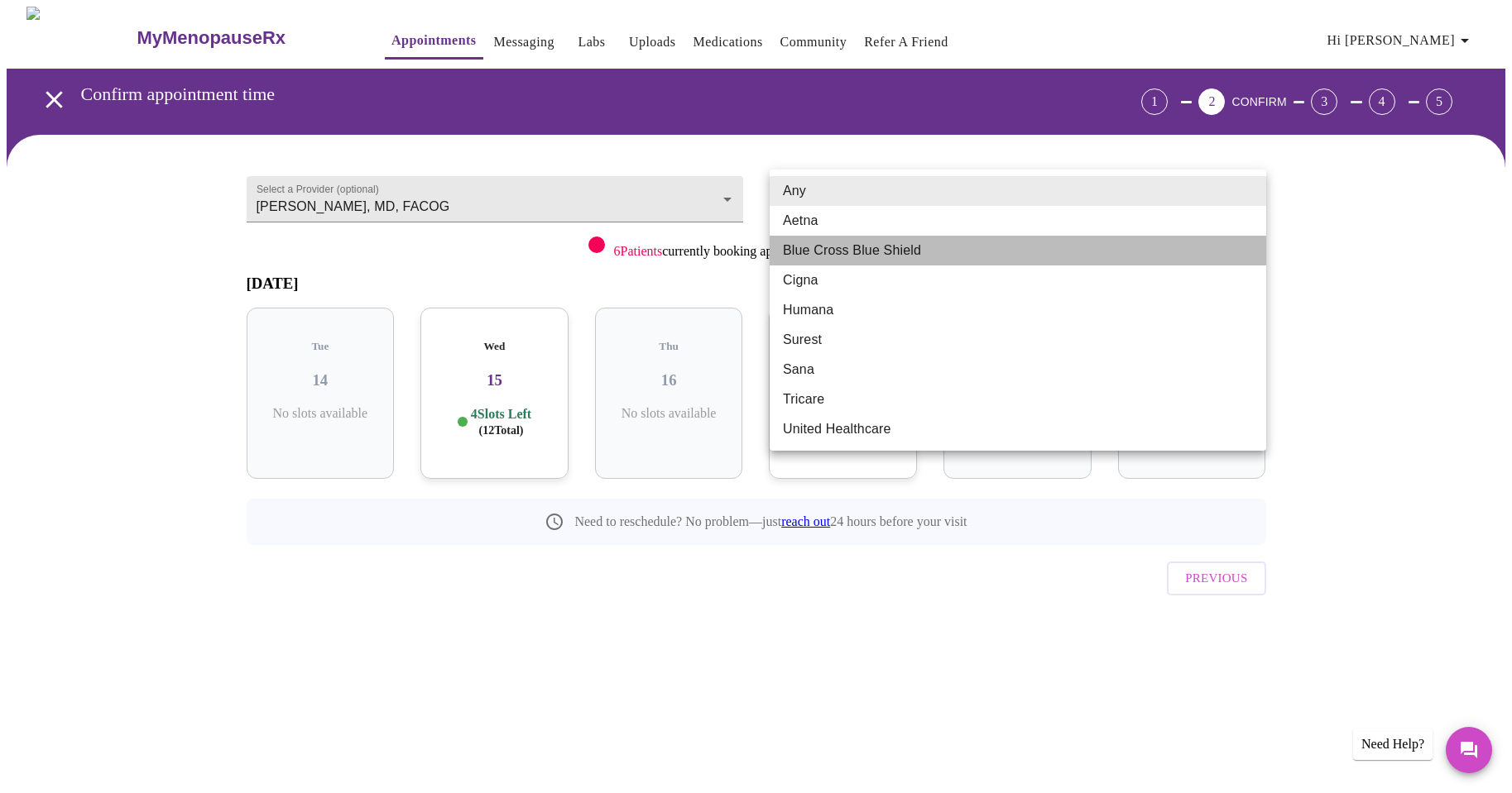
click at [867, 250] on li "Blue Cross Blue Shield" at bounding box center [1017, 250] width 496 height 30
type input "Blue Cross Blue Shield"
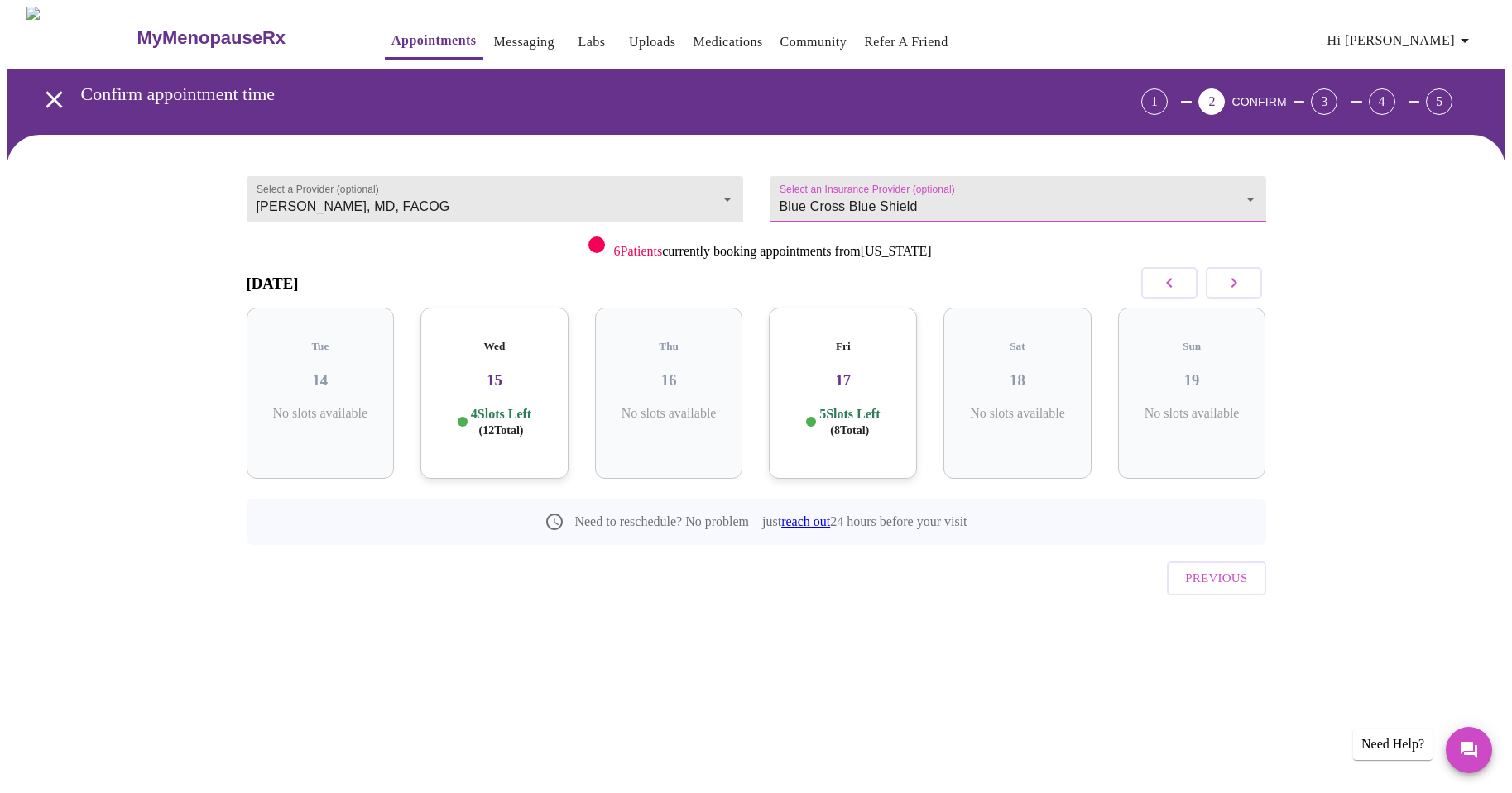
click at [853, 406] on p "5 Slots Left ( 8 Total)" at bounding box center [849, 422] width 61 height 32
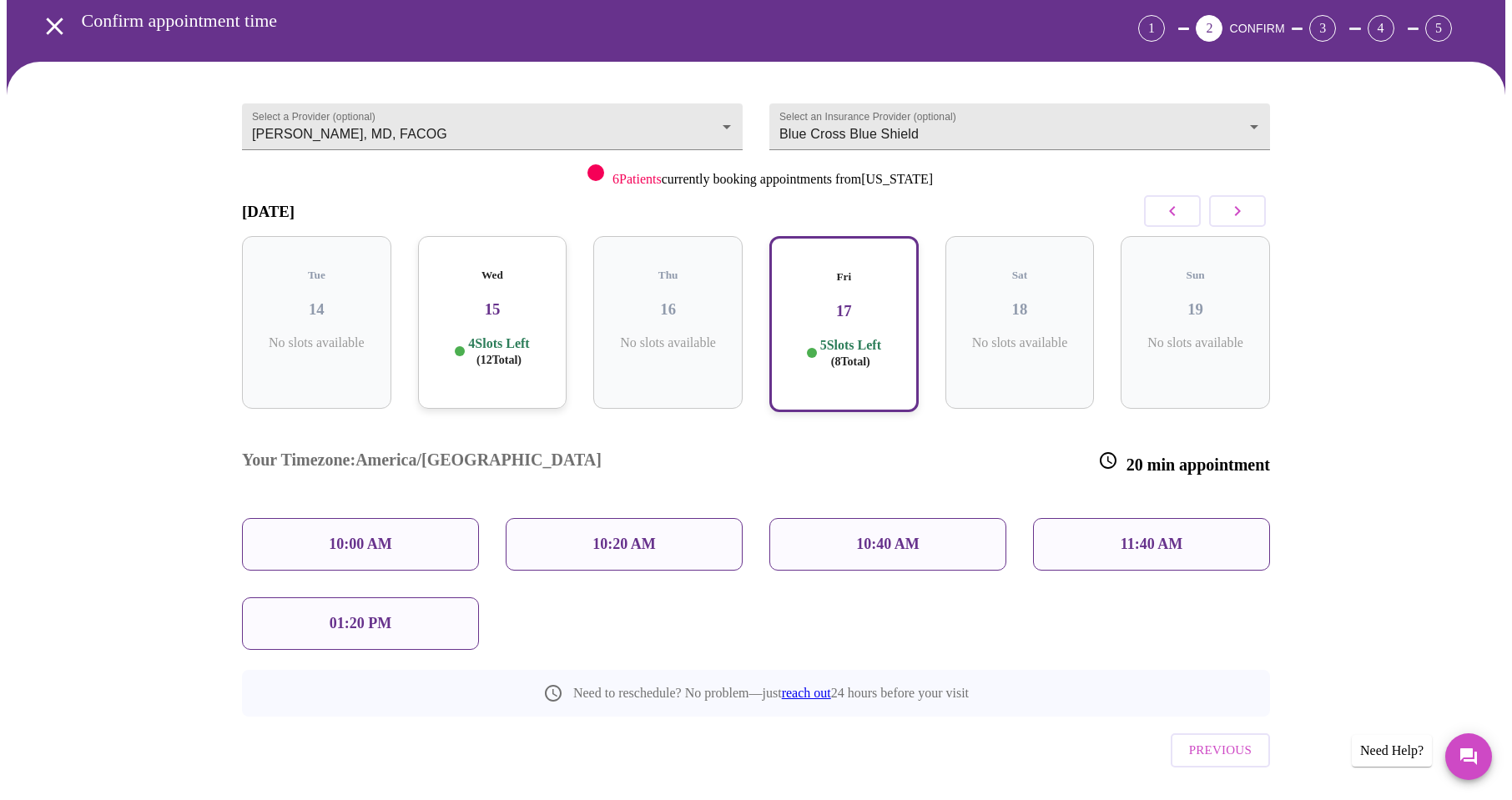
scroll to position [75, 0]
click at [1232, 204] on icon "button" at bounding box center [1237, 211] width 20 height 20
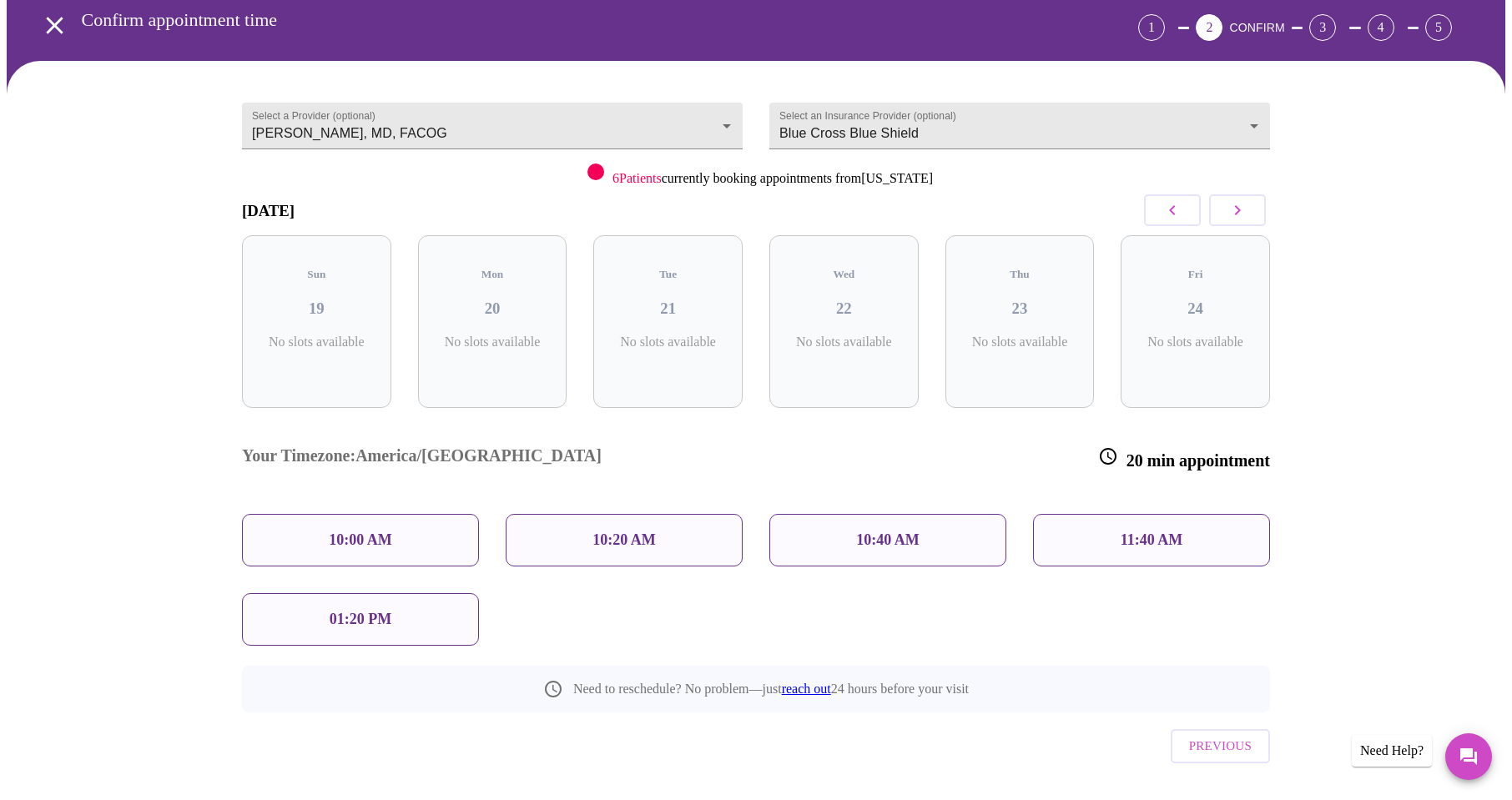
scroll to position [0, 0]
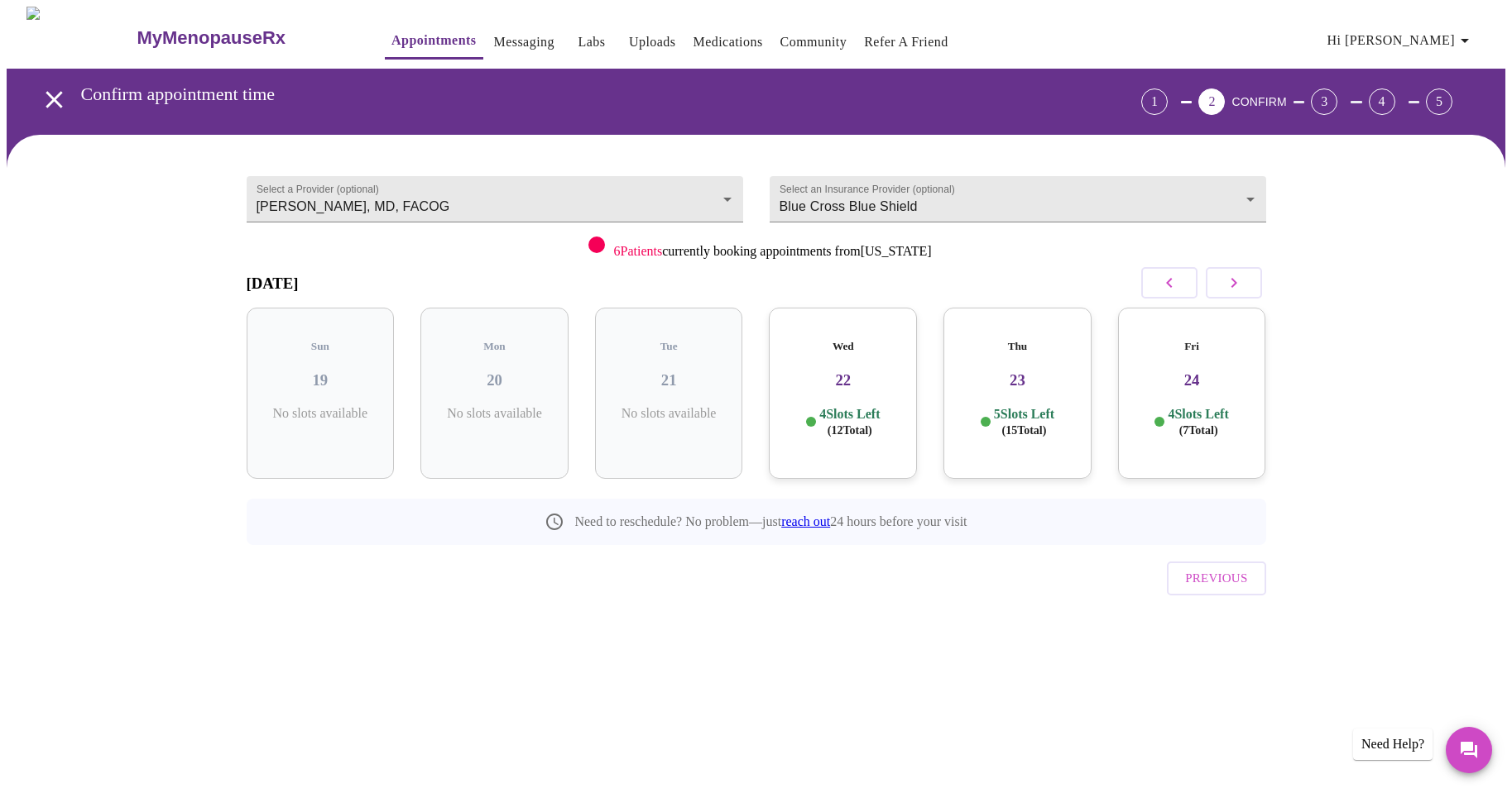
click at [828, 371] on h3 "22" at bounding box center [843, 380] width 122 height 18
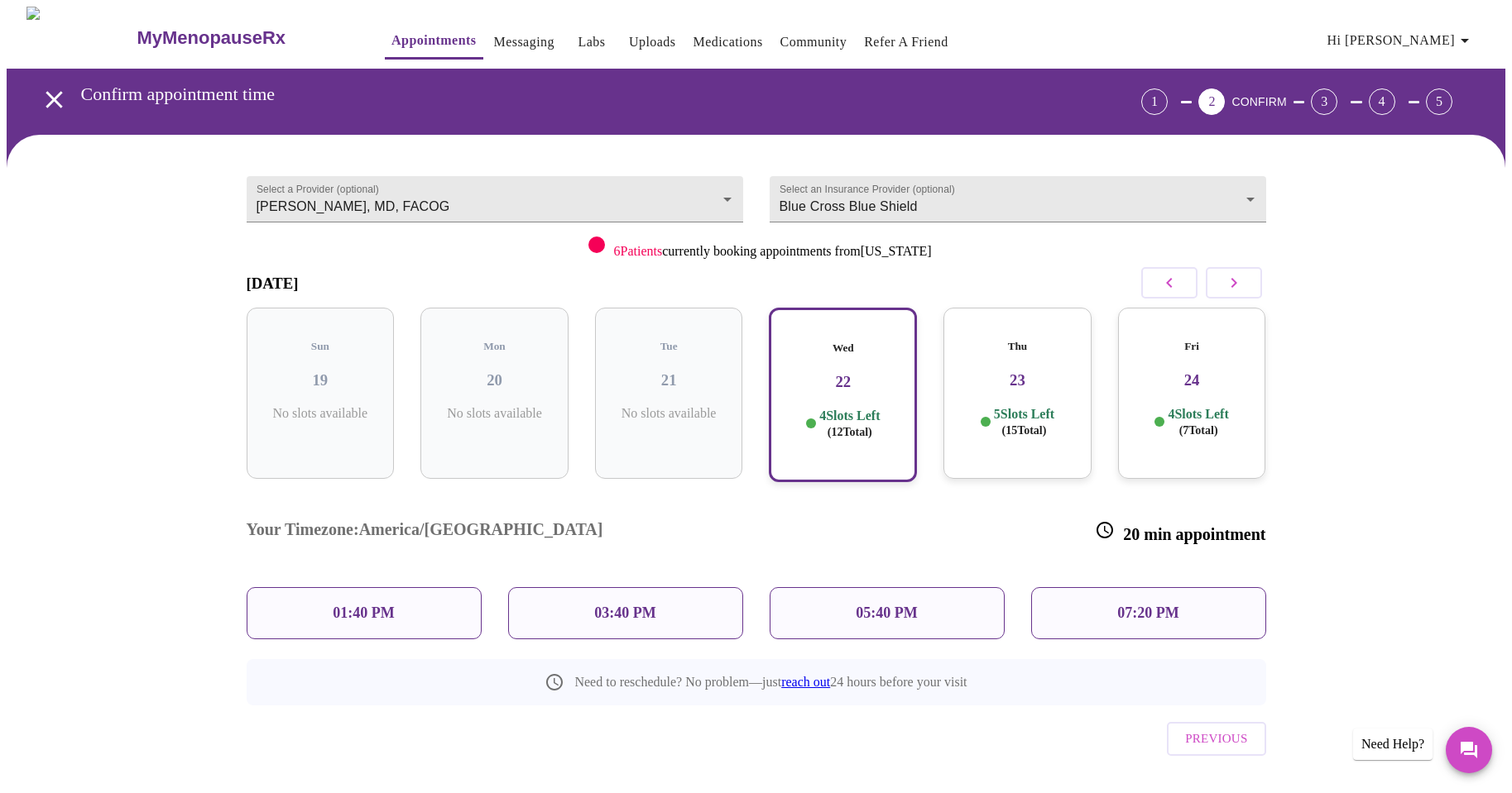
click at [1025, 374] on h3 "23" at bounding box center [1017, 380] width 122 height 18
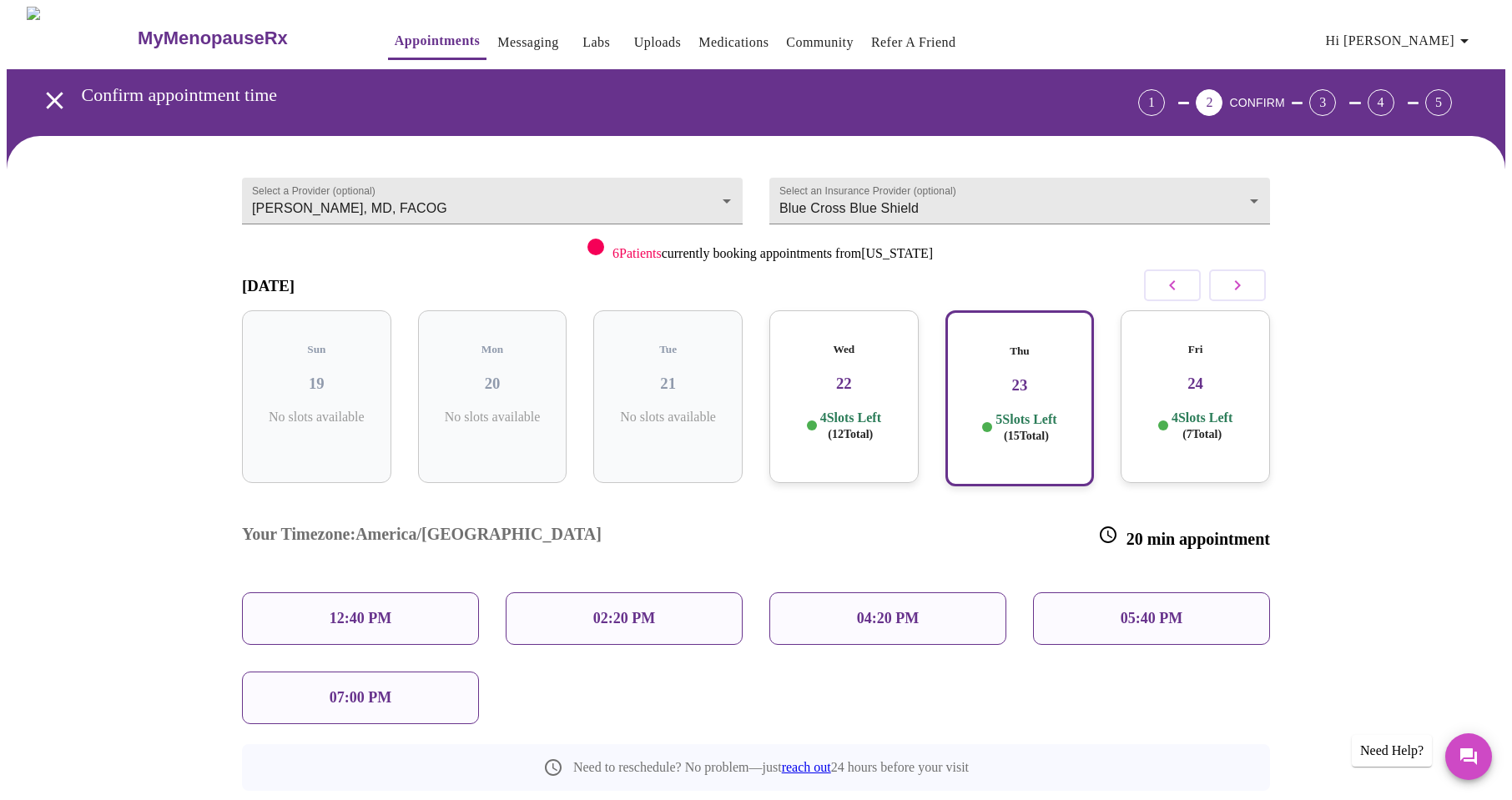
click at [1206, 374] on h3 "24" at bounding box center [1195, 384] width 123 height 18
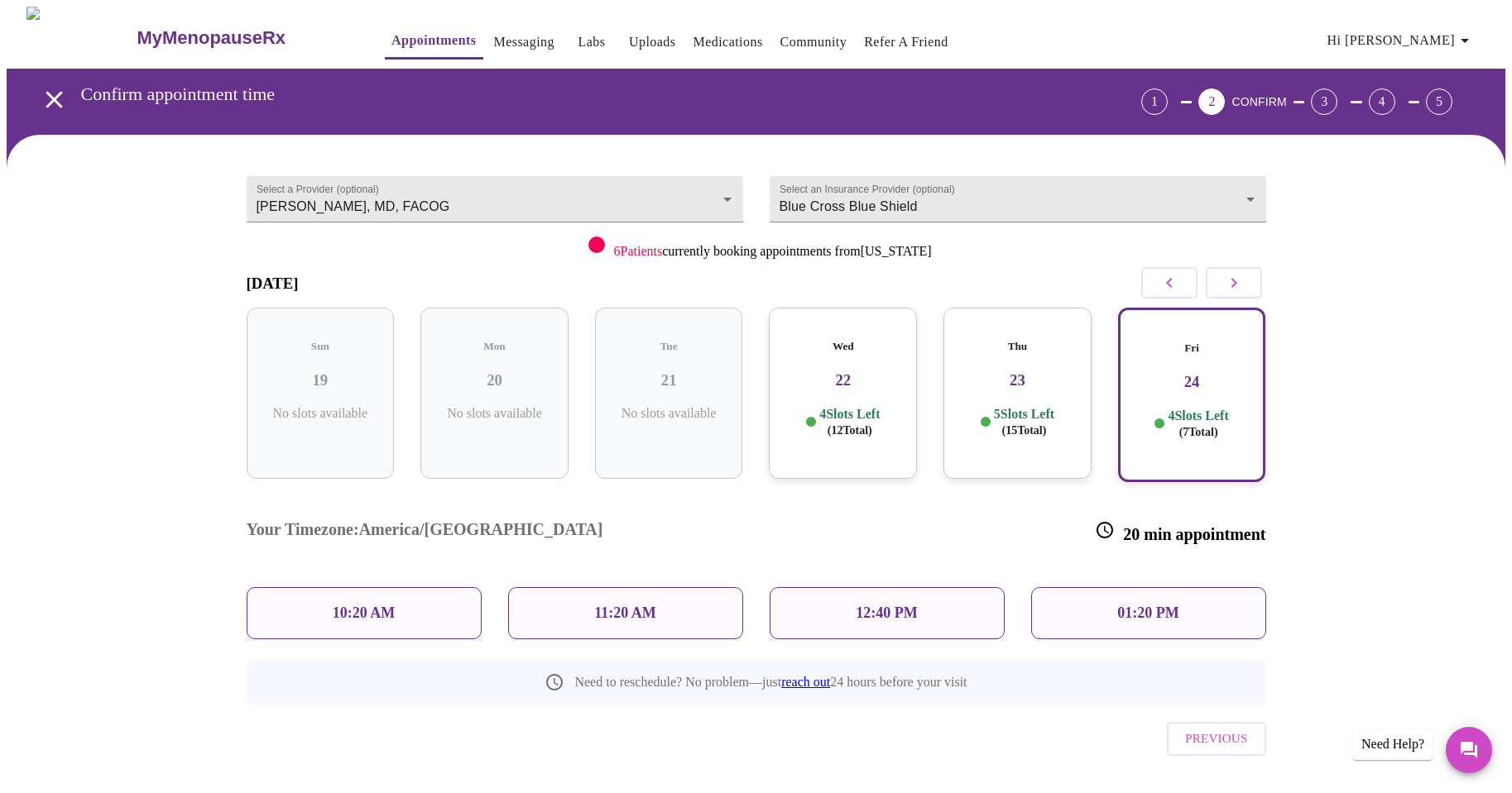
click at [839, 424] on span "( 12 Total)" at bounding box center [850, 430] width 45 height 12
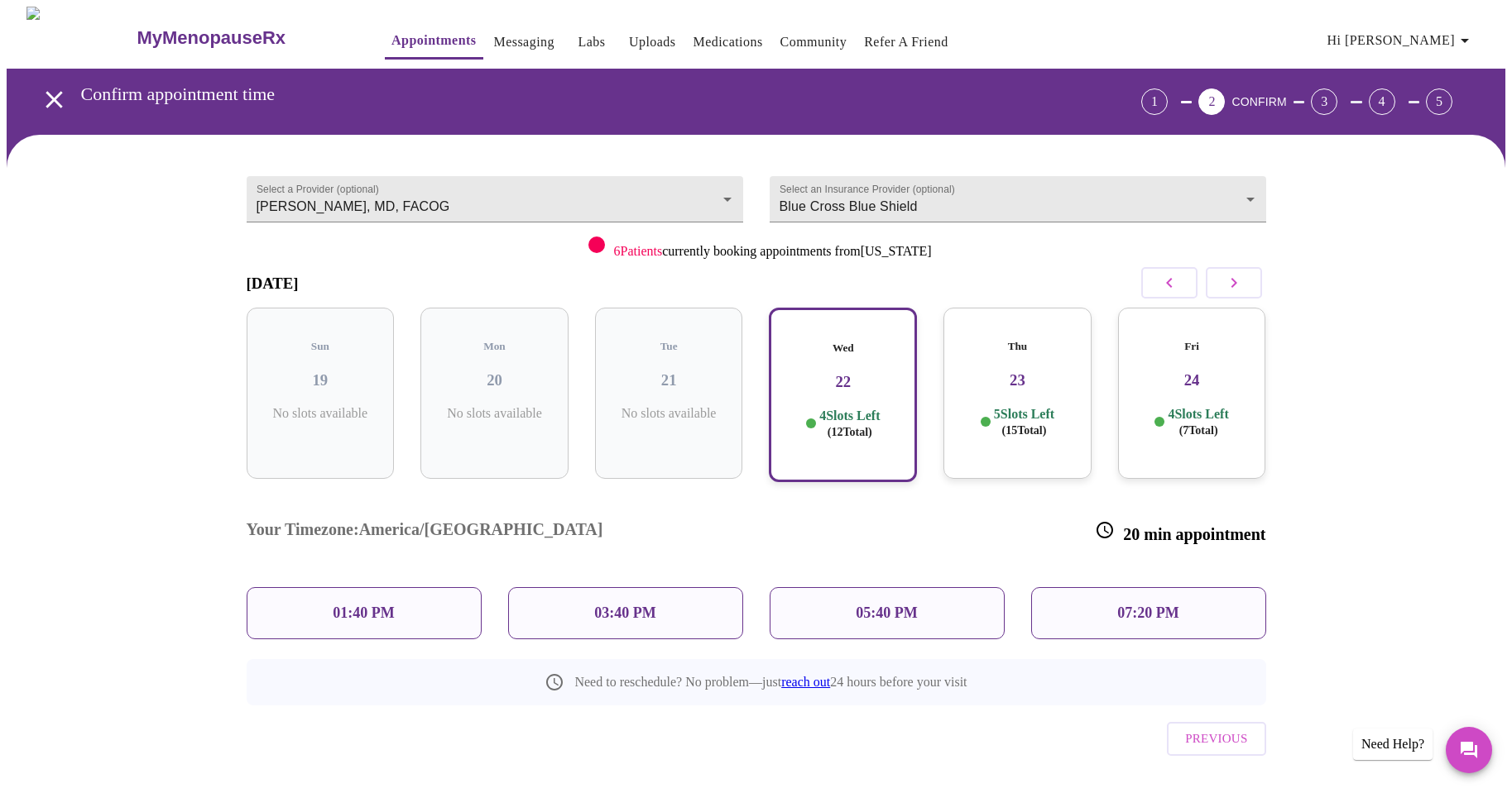
click at [883, 605] on p "05:40 PM" at bounding box center [887, 613] width 62 height 17
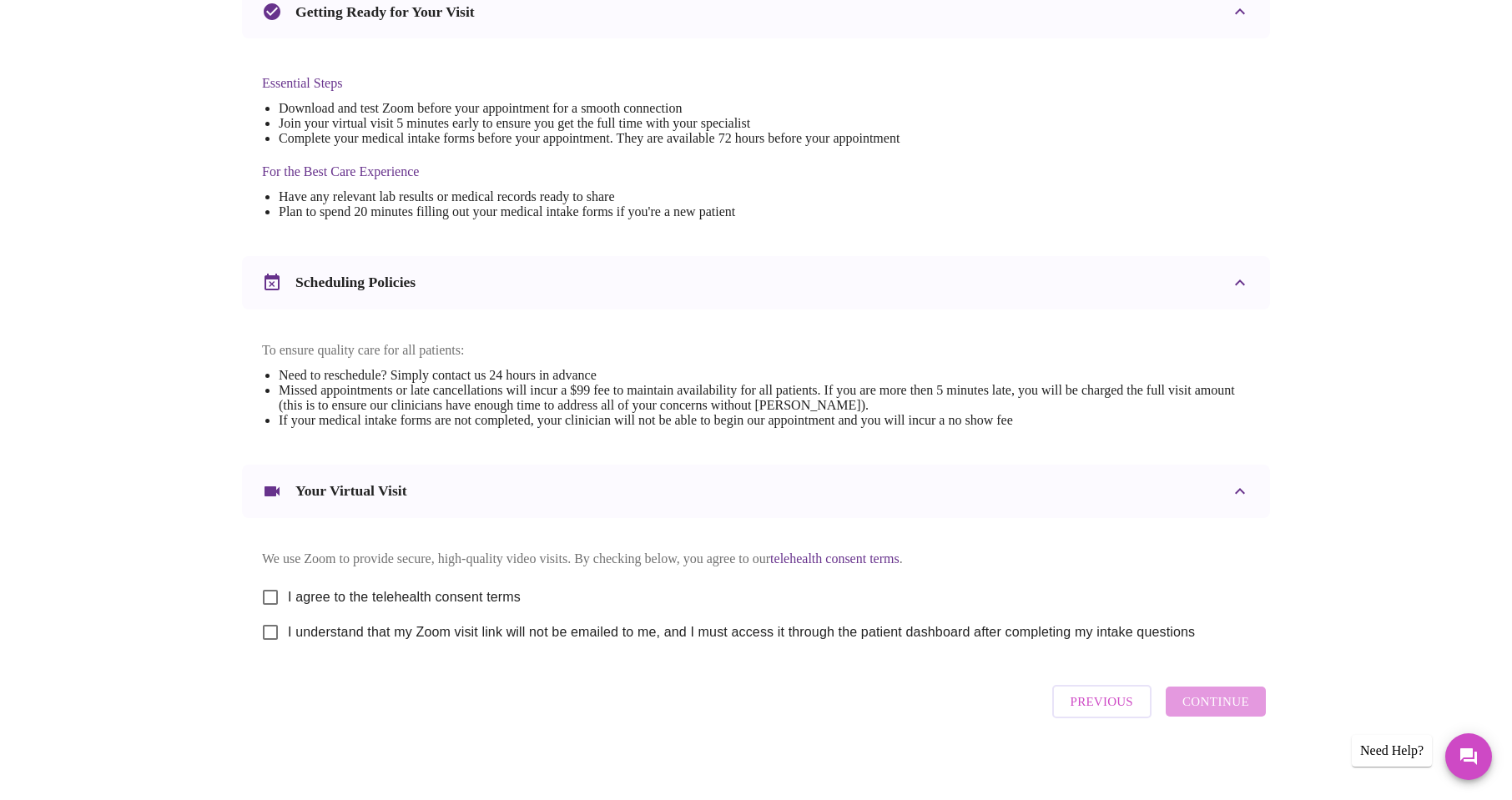
scroll to position [410, 0]
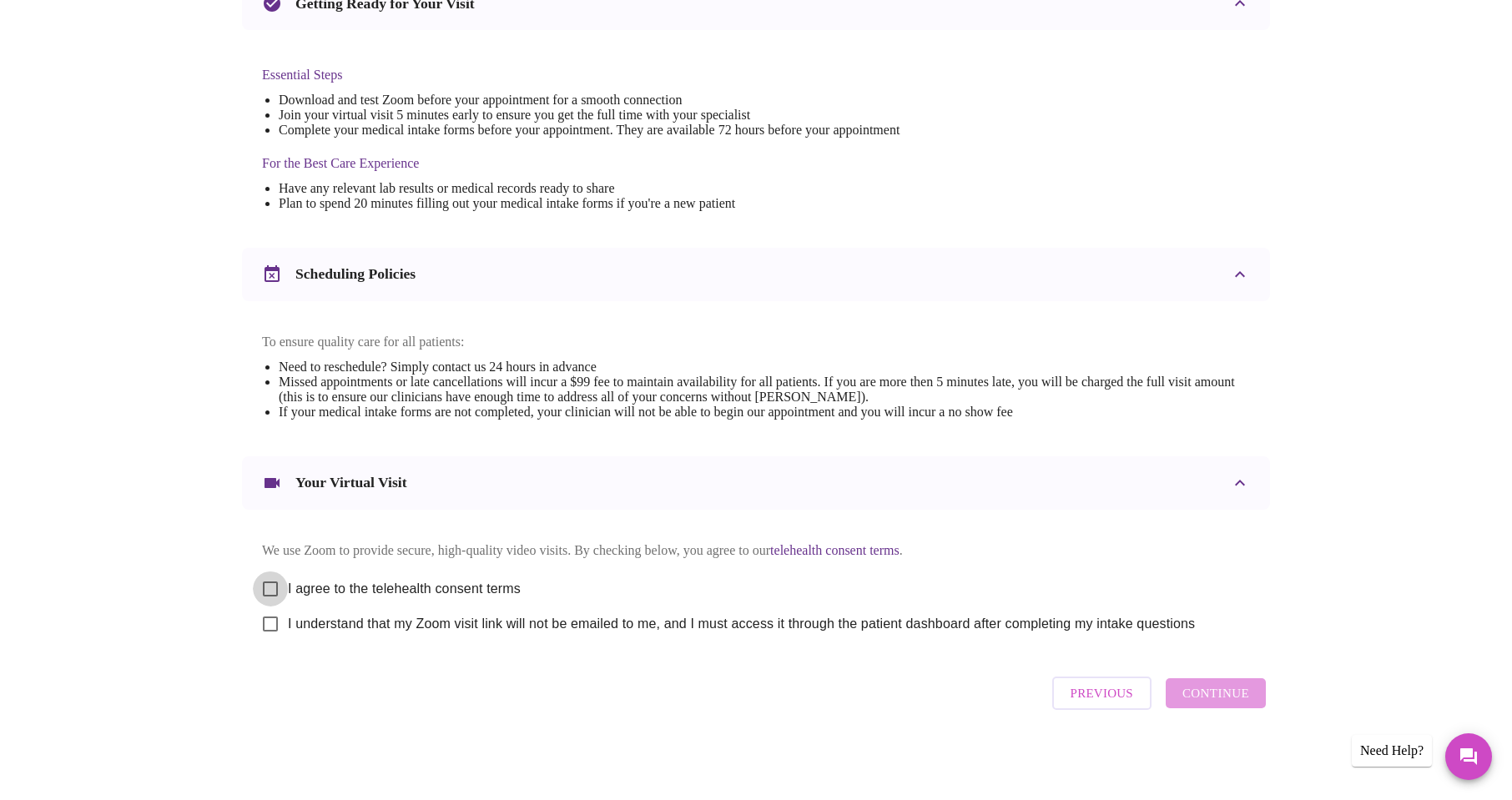
click at [269, 579] on input "I agree to the telehealth consent terms" at bounding box center [270, 589] width 35 height 35
checkbox input "true"
click at [269, 622] on input "I understand that my Zoom visit link will not be emailed to me, and I must acce…" at bounding box center [270, 625] width 35 height 35
checkbox input "true"
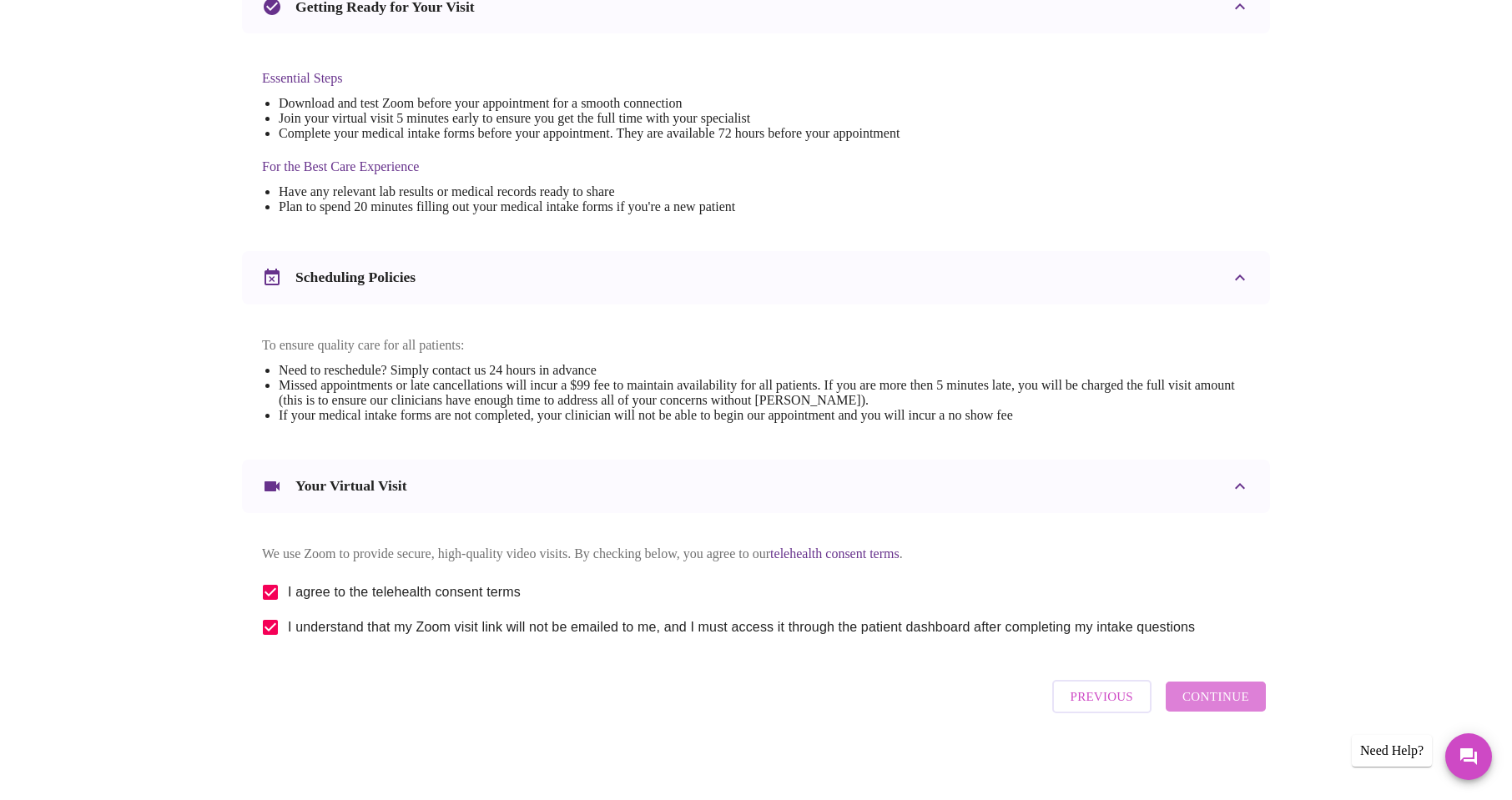
click at [1227, 708] on span "Continue" at bounding box center [1216, 697] width 67 height 22
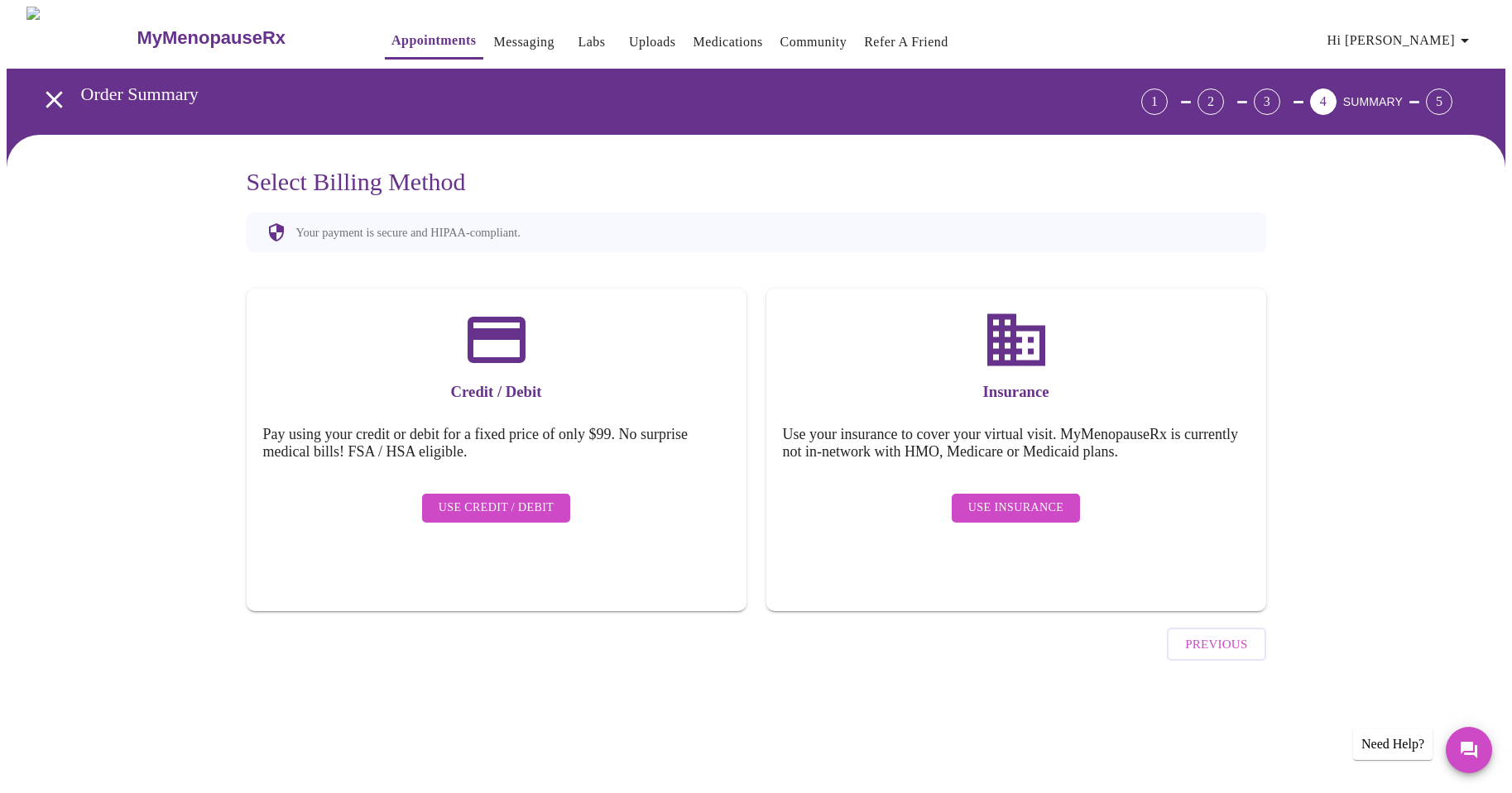
click at [1033, 498] on span "Use Insurance" at bounding box center [1016, 508] width 95 height 21
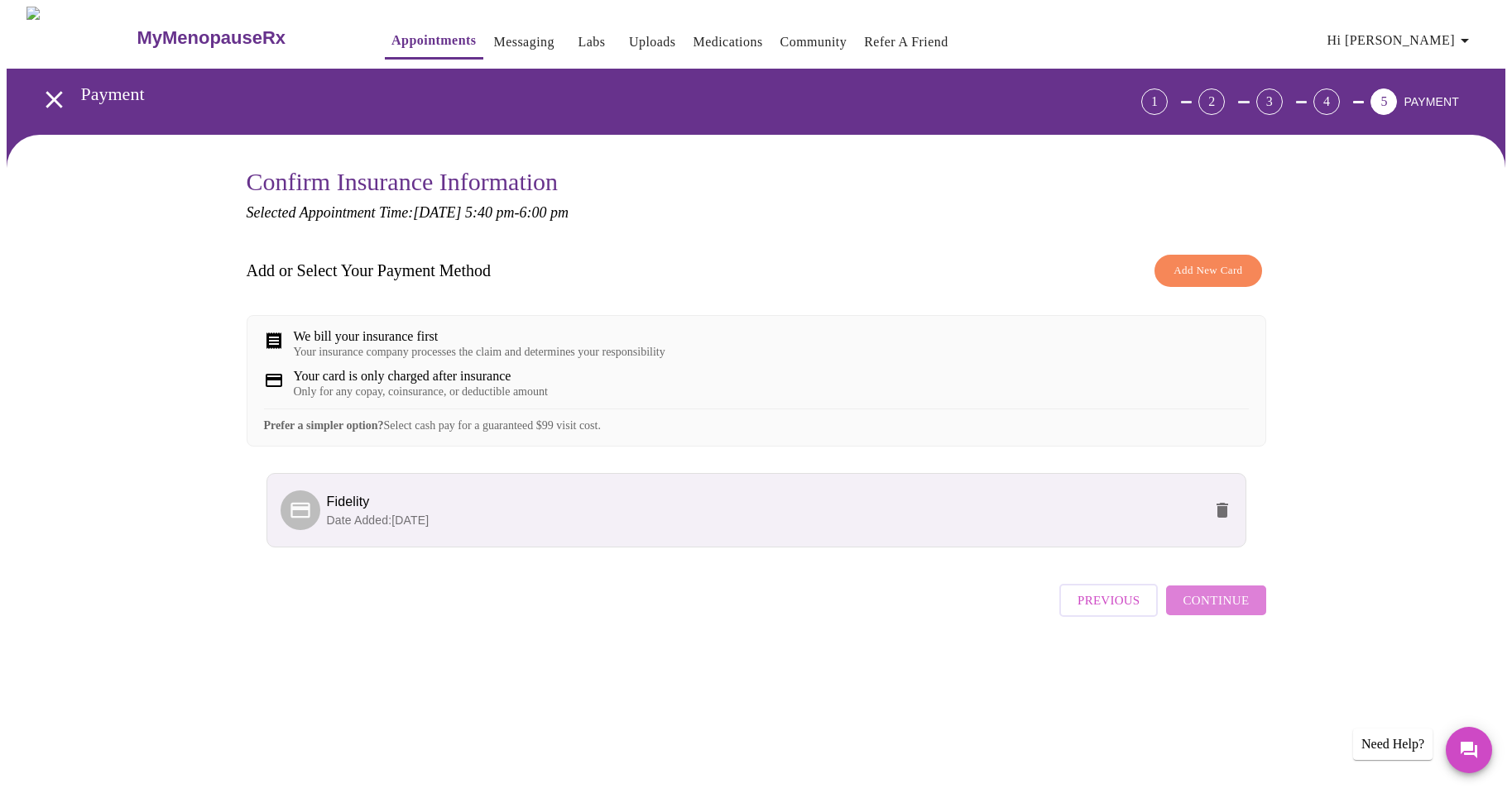
click at [1219, 612] on span "Continue" at bounding box center [1216, 601] width 67 height 22
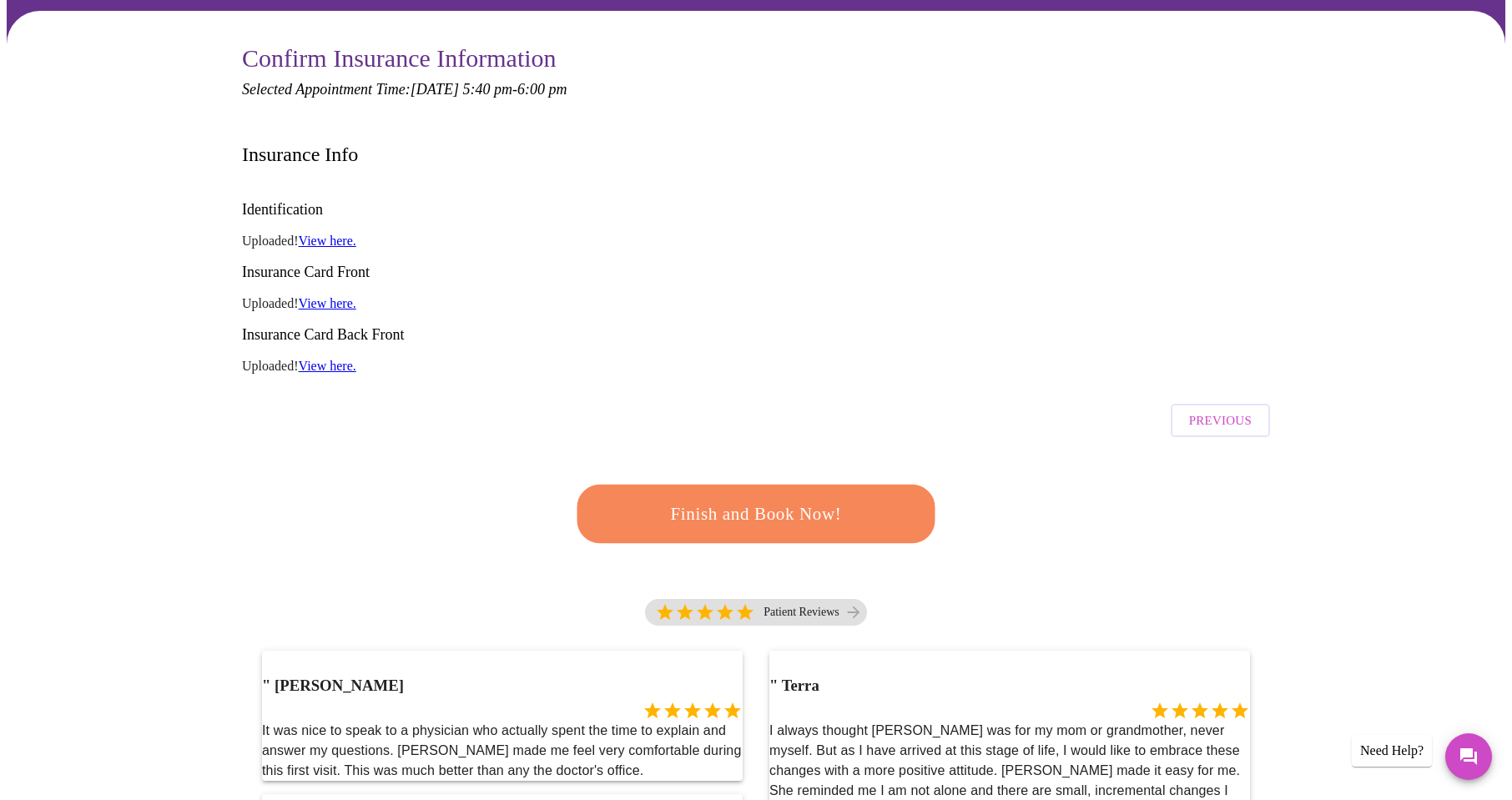
scroll to position [167, 0]
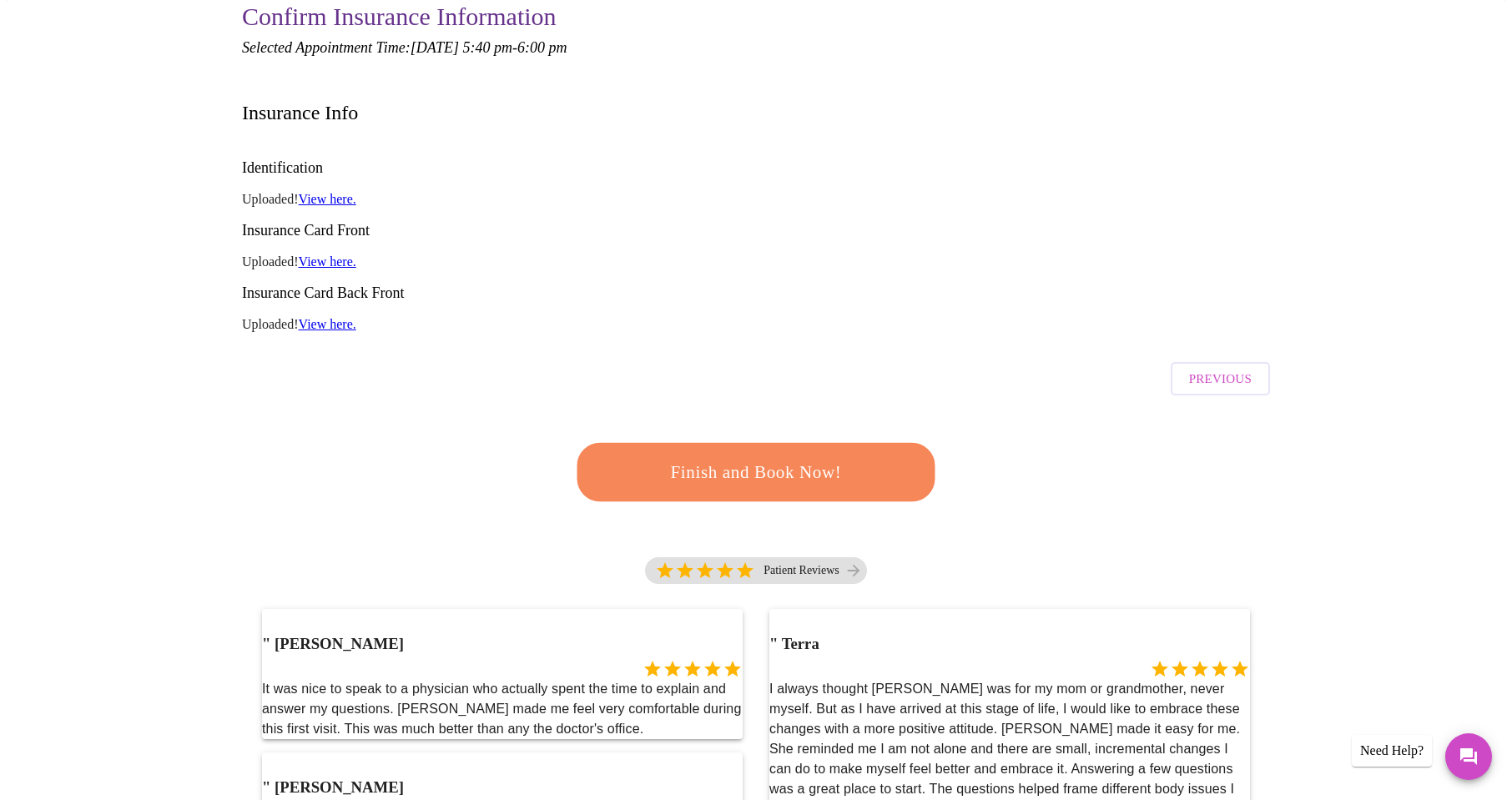
click at [672, 442] on button "Finish and Book Now!" at bounding box center [756, 472] width 375 height 61
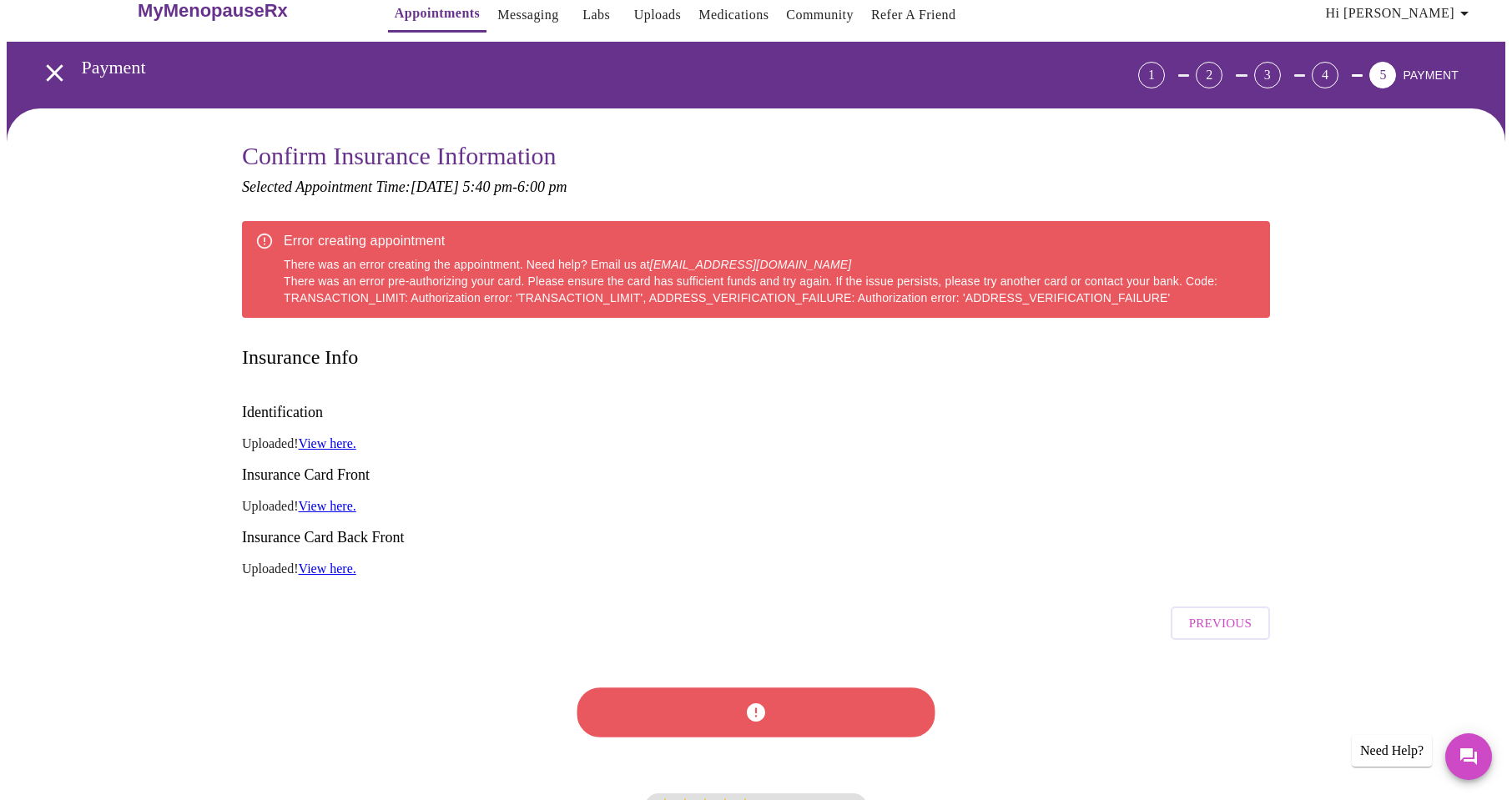
scroll to position [0, 0]
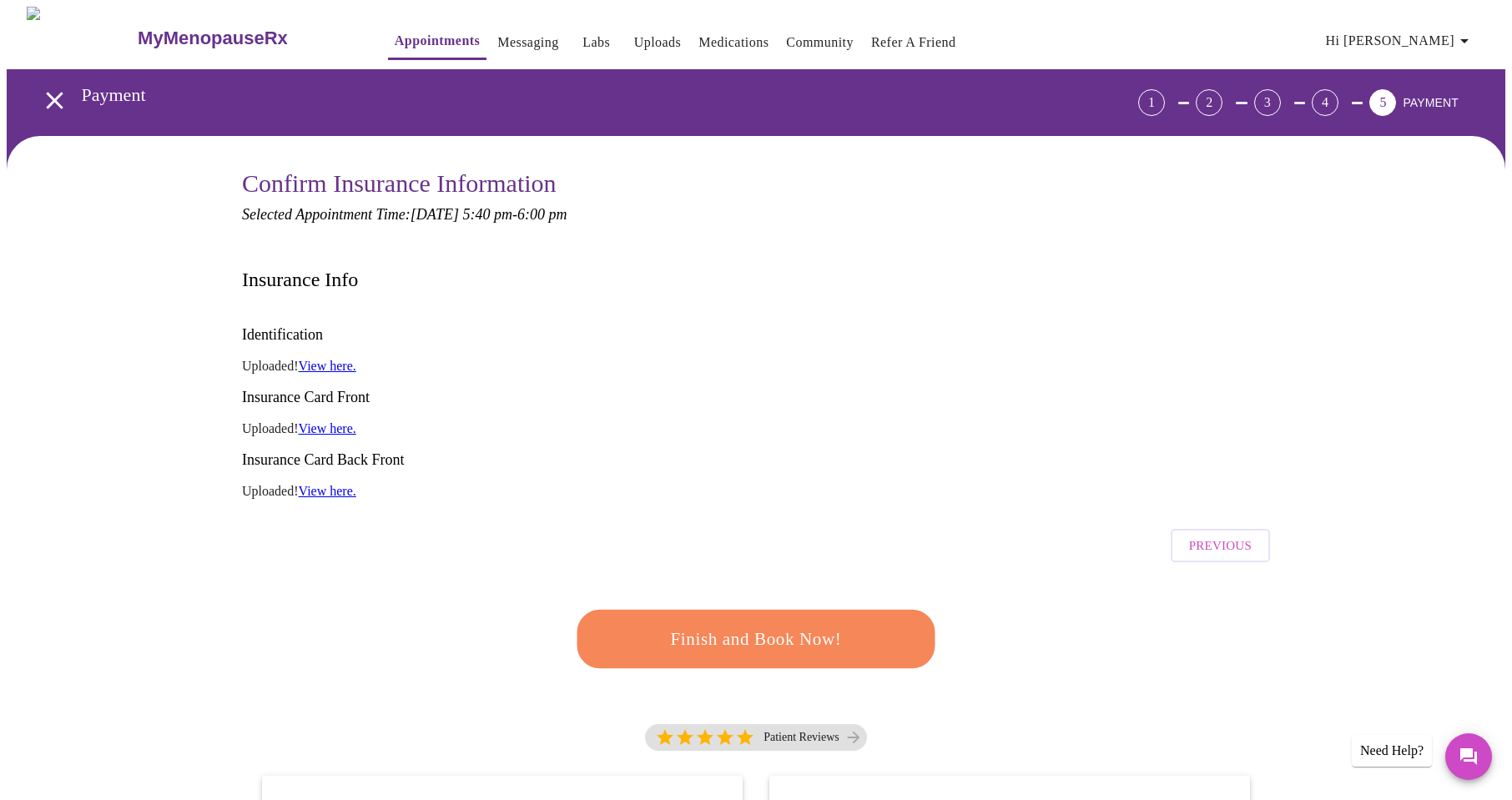
click at [1209, 535] on span "Previous" at bounding box center [1220, 546] width 63 height 22
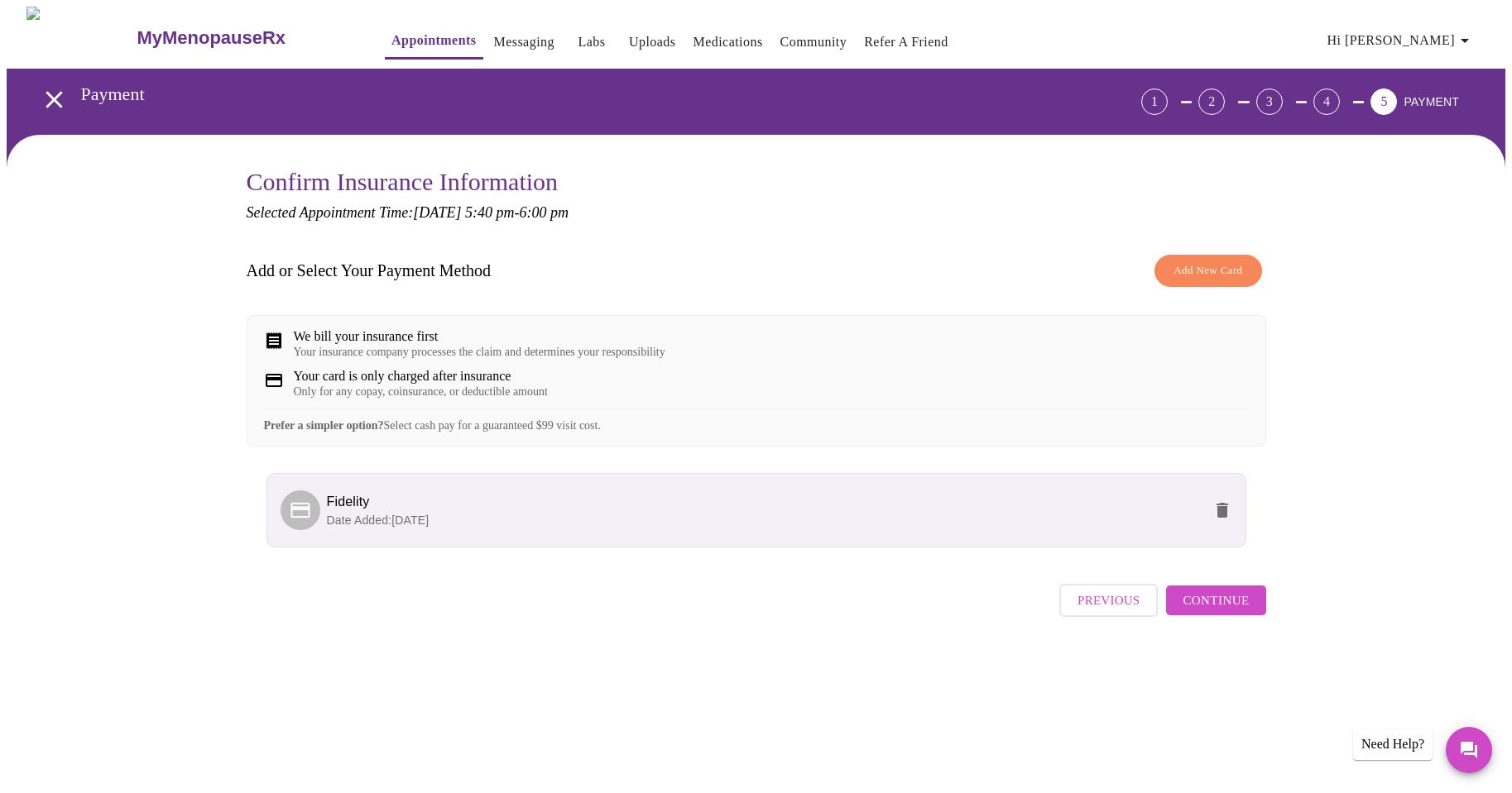
click at [941, 528] on p "Date Added: [DATE]" at bounding box center [765, 520] width 876 height 17
click at [1226, 518] on icon "delete" at bounding box center [1222, 510] width 12 height 15
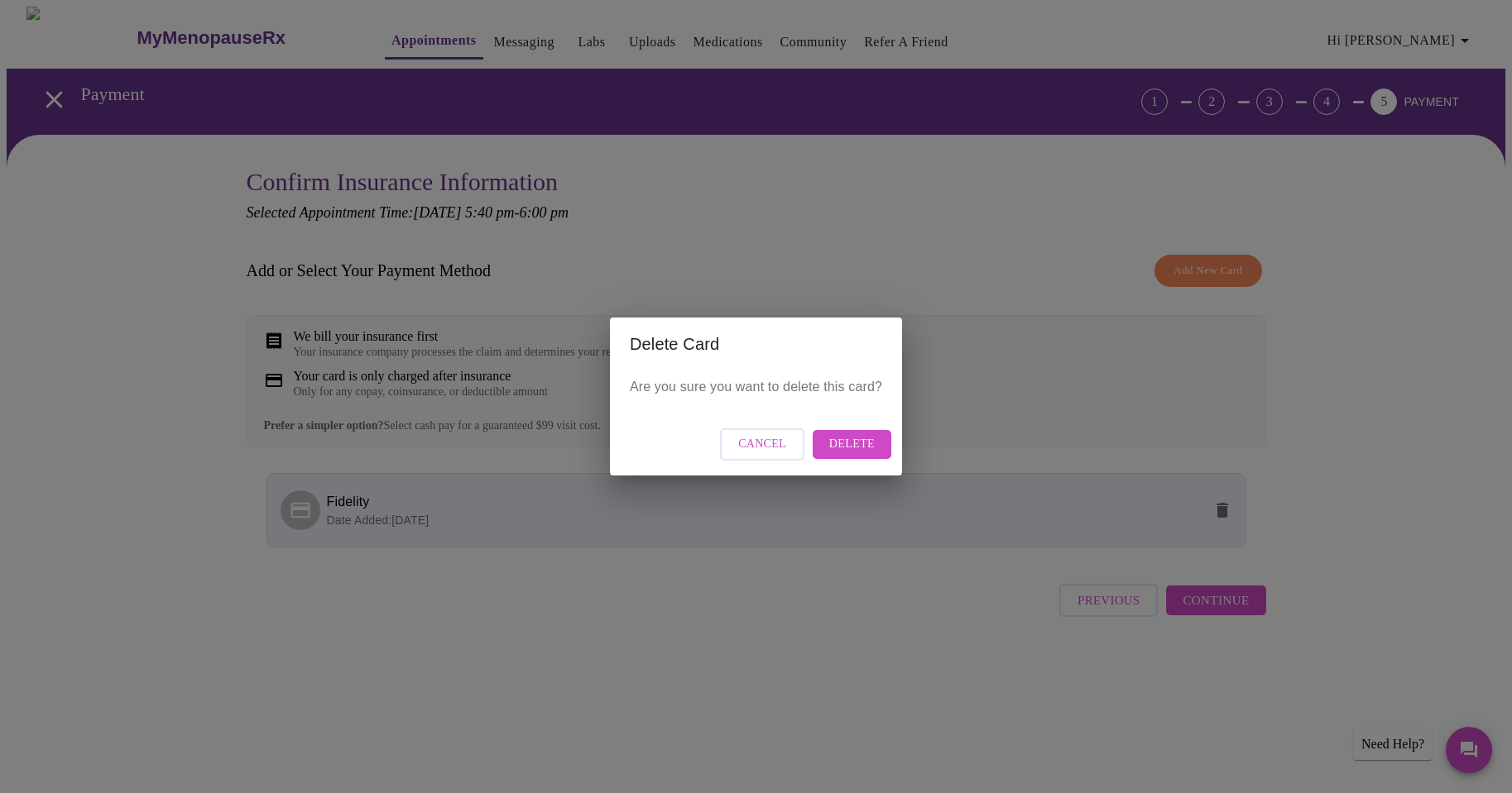
click at [843, 441] on span "Delete" at bounding box center [852, 444] width 46 height 21
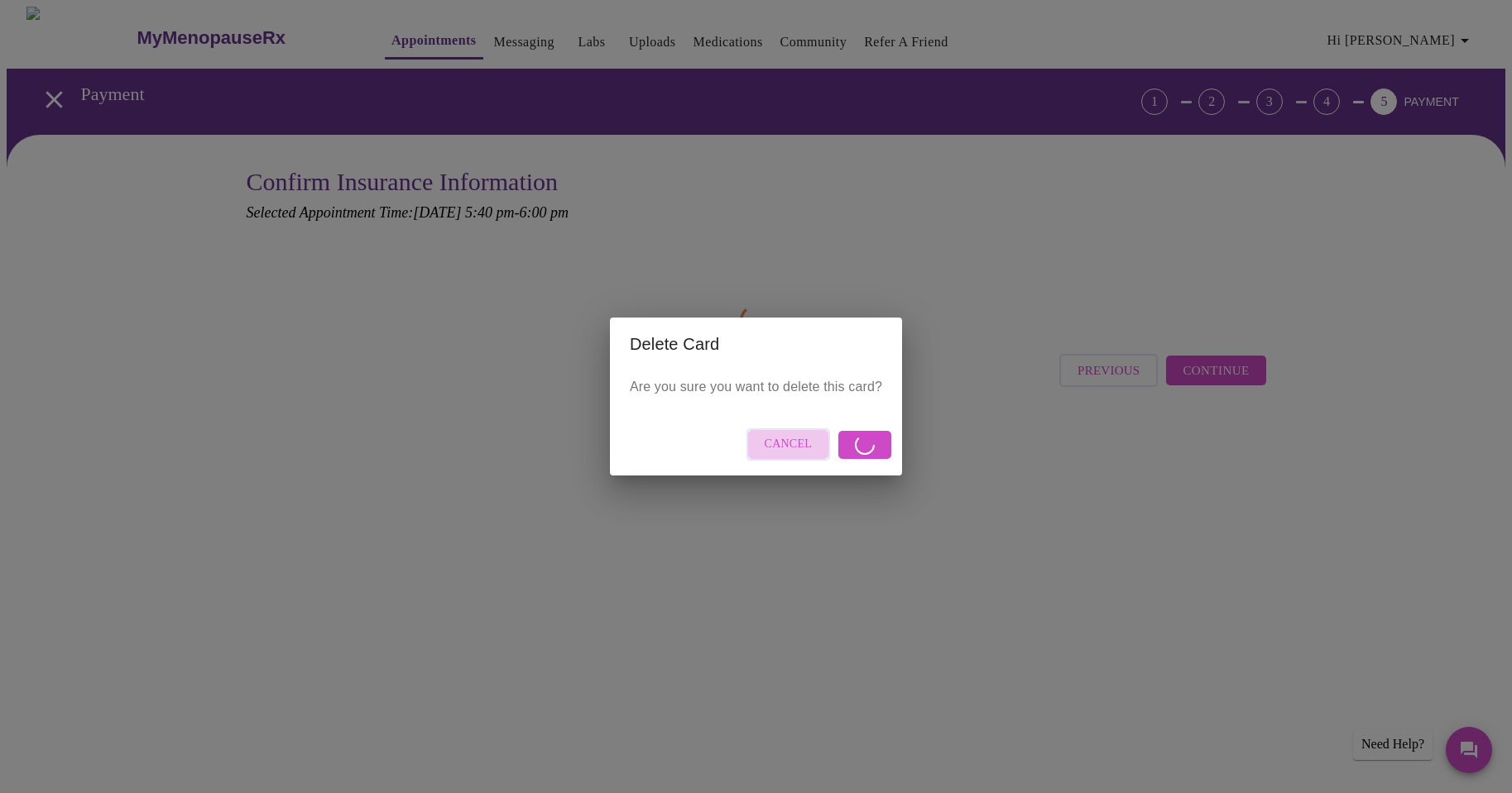
click at [797, 449] on span "Cancel" at bounding box center [788, 444] width 48 height 21
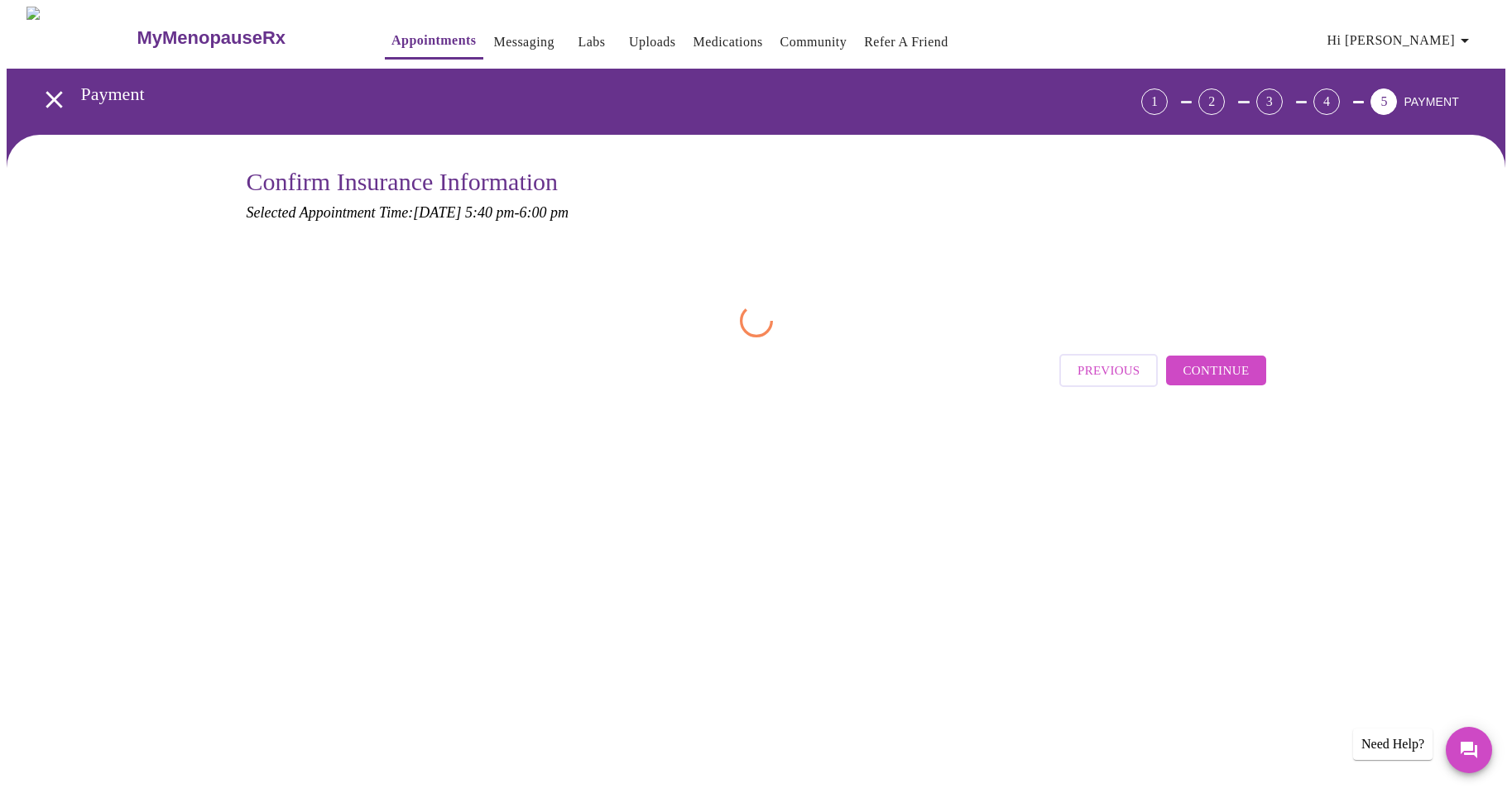
click at [1218, 370] on span "Continue" at bounding box center [1216, 370] width 67 height 22
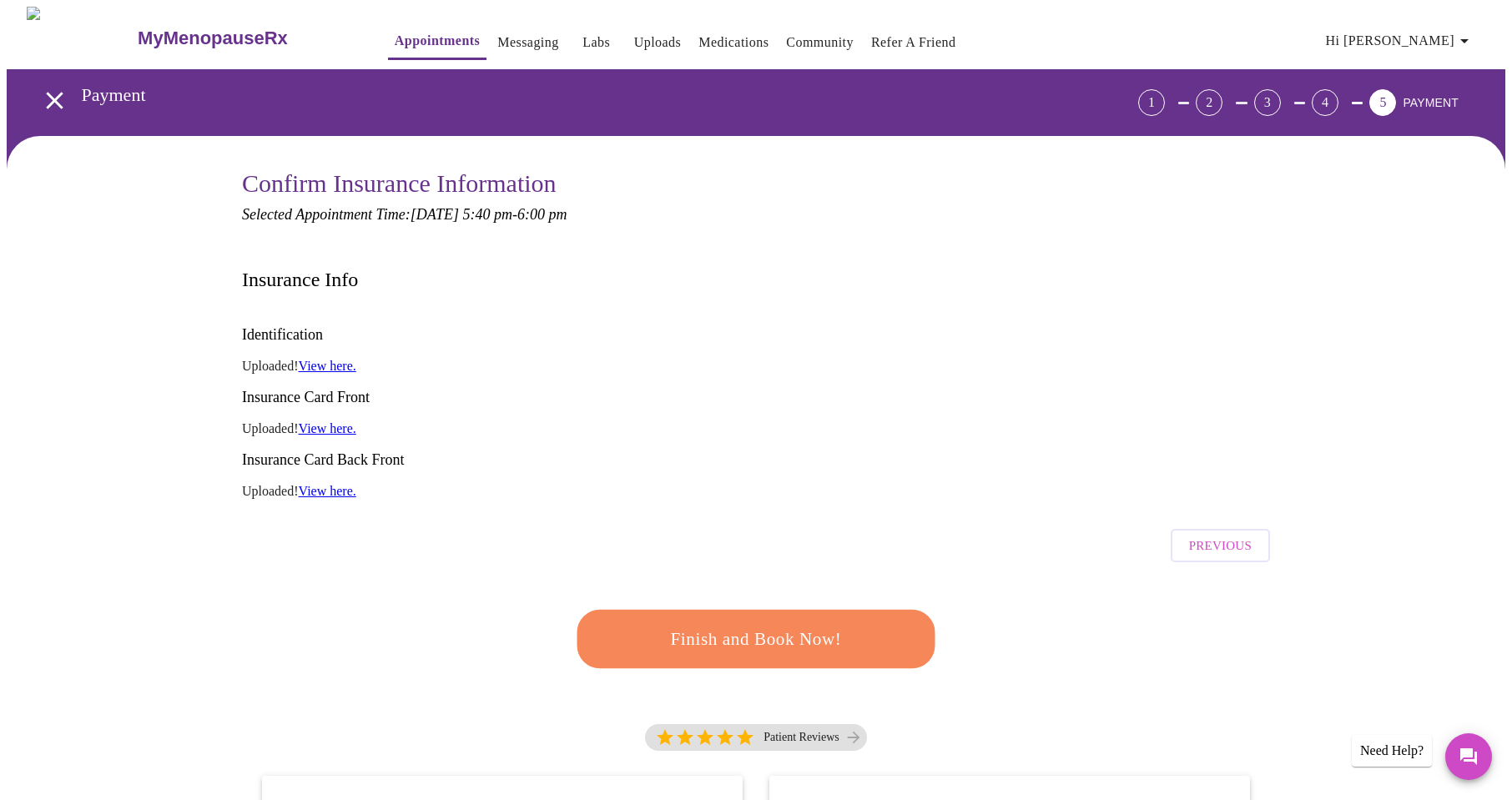
click at [782, 624] on span "Finish and Book Now!" at bounding box center [756, 639] width 311 height 31
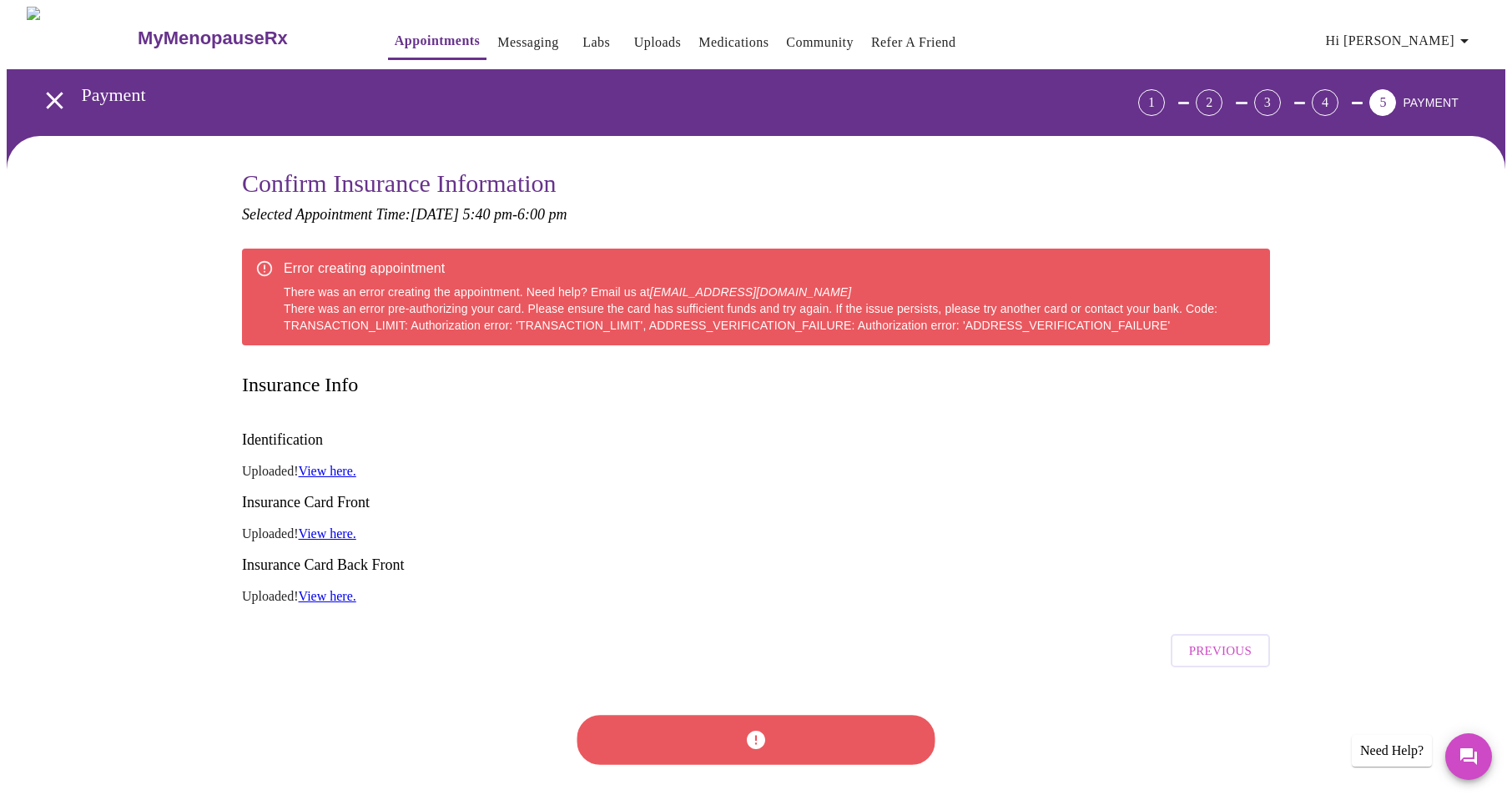
click at [1431, 97] on span "PAYMENT" at bounding box center [1431, 102] width 56 height 13
click at [1450, 39] on span "Hi [PERSON_NAME]" at bounding box center [1400, 41] width 149 height 24
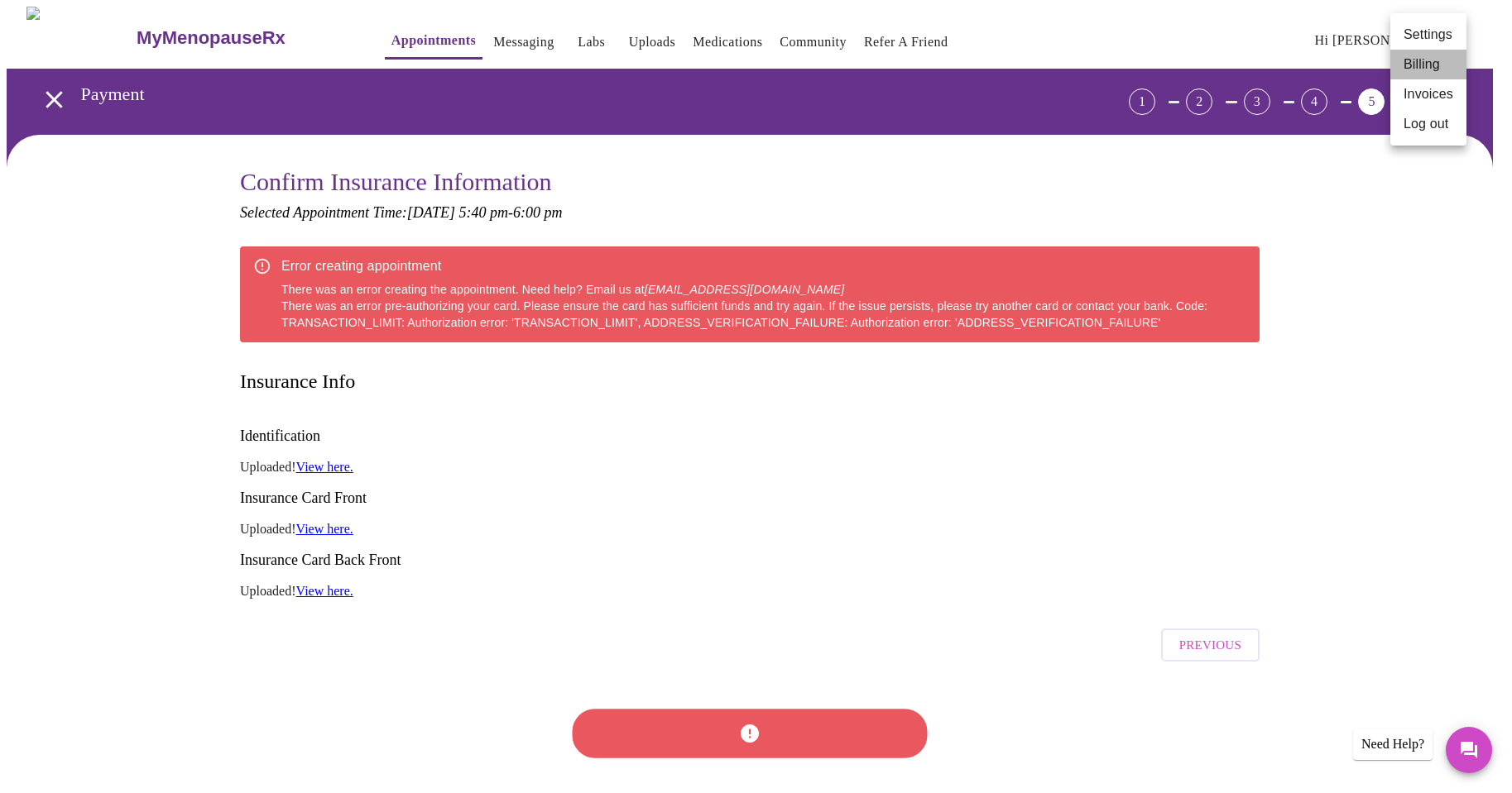
click at [1426, 57] on li "Billing" at bounding box center [1428, 65] width 76 height 30
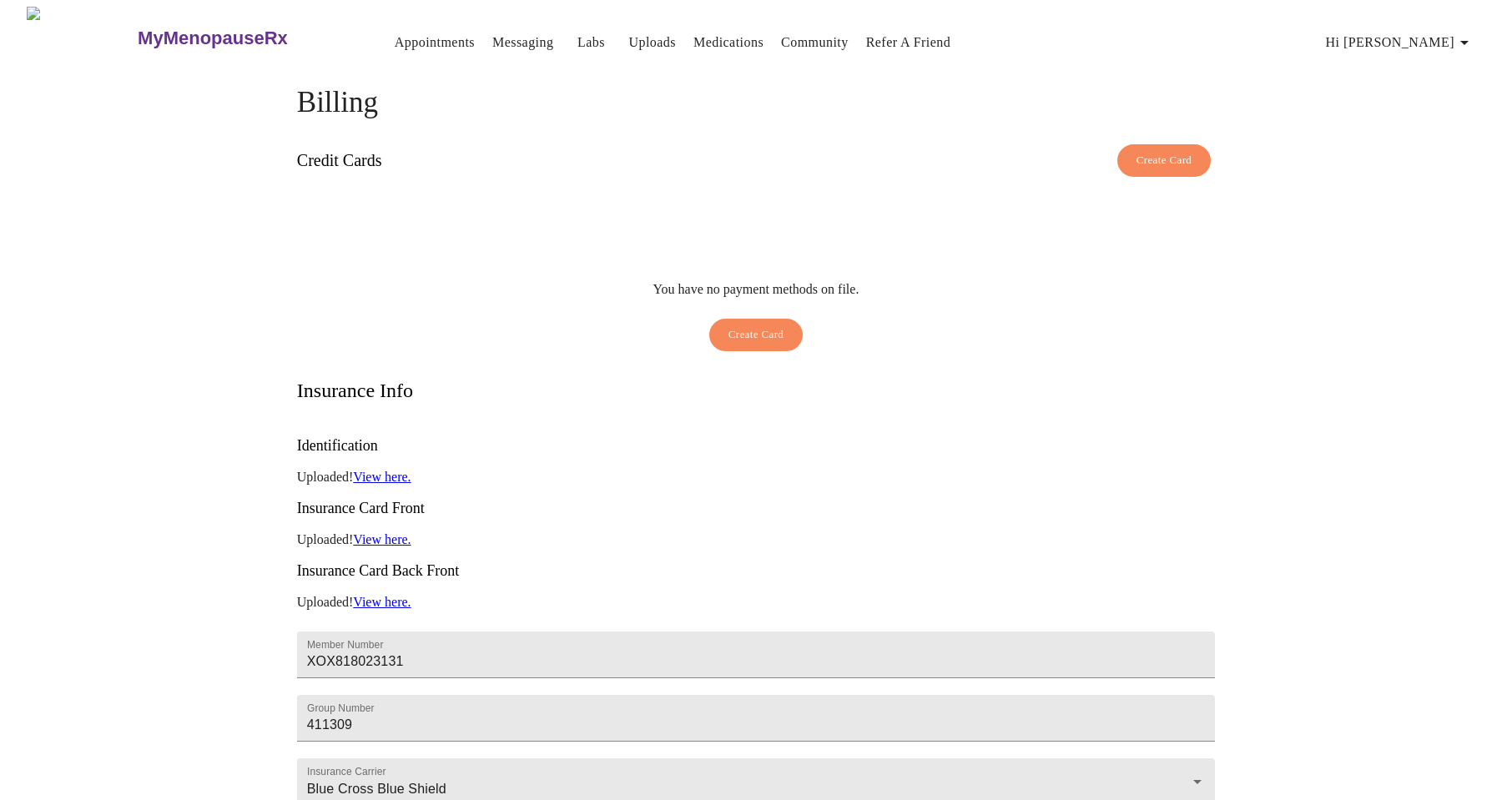
click at [1167, 154] on span "Create Card" at bounding box center [1164, 160] width 56 height 19
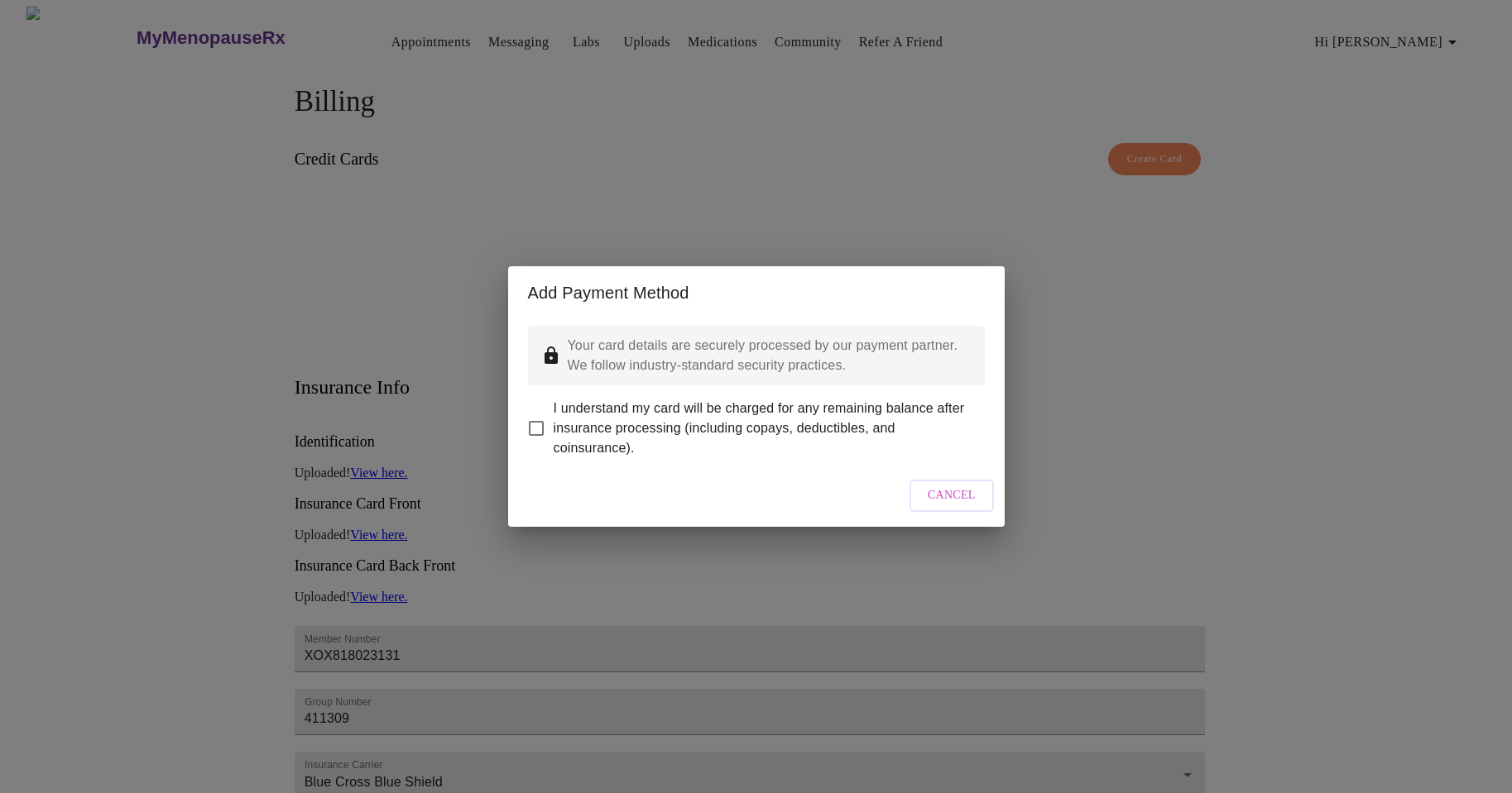
click at [545, 413] on input "I understand my card will be charged for any remaining balance after insurance …" at bounding box center [536, 429] width 35 height 35
checkbox input "true"
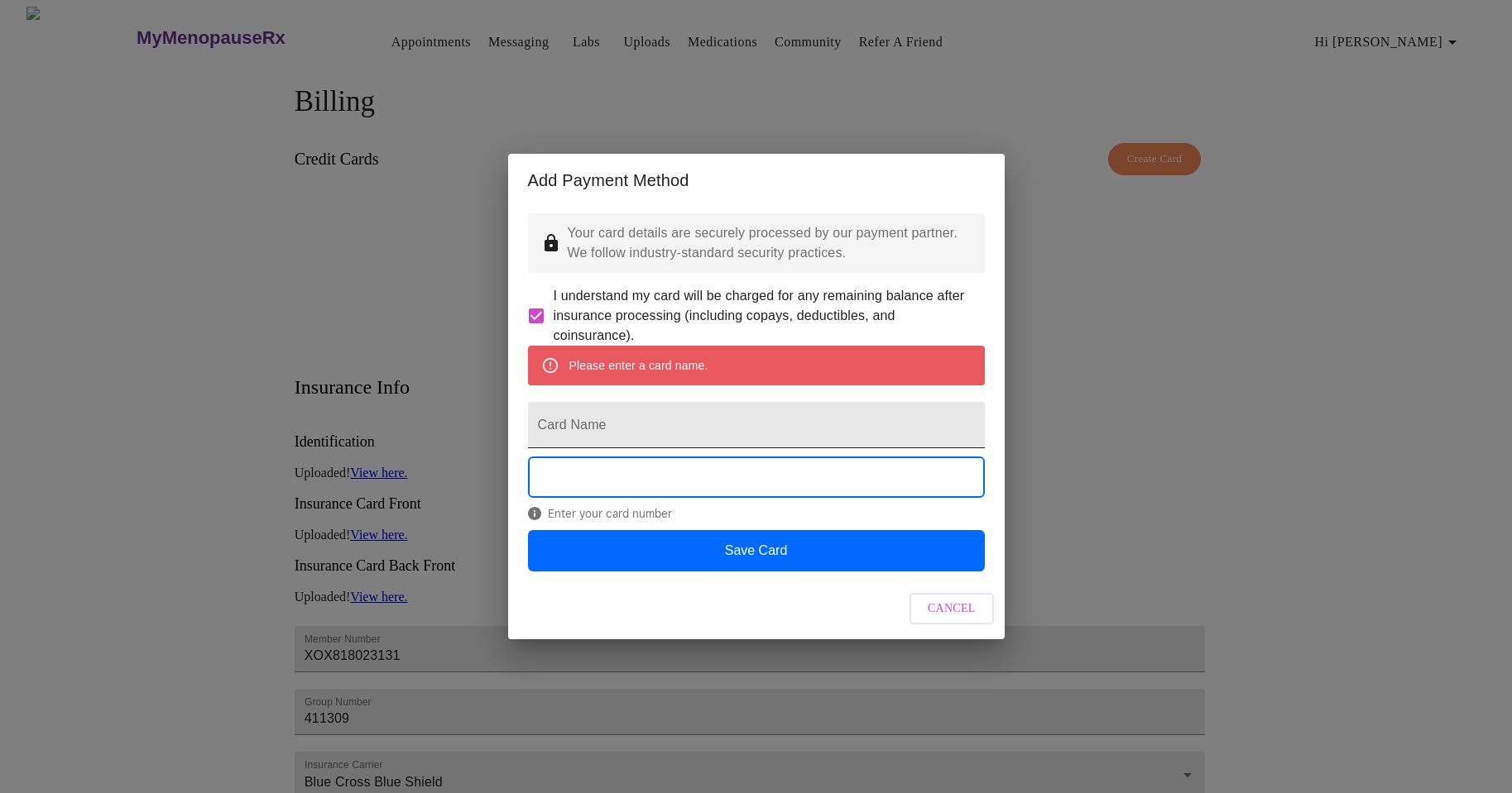
click at [619, 424] on input "Card Name" at bounding box center [756, 425] width 457 height 47
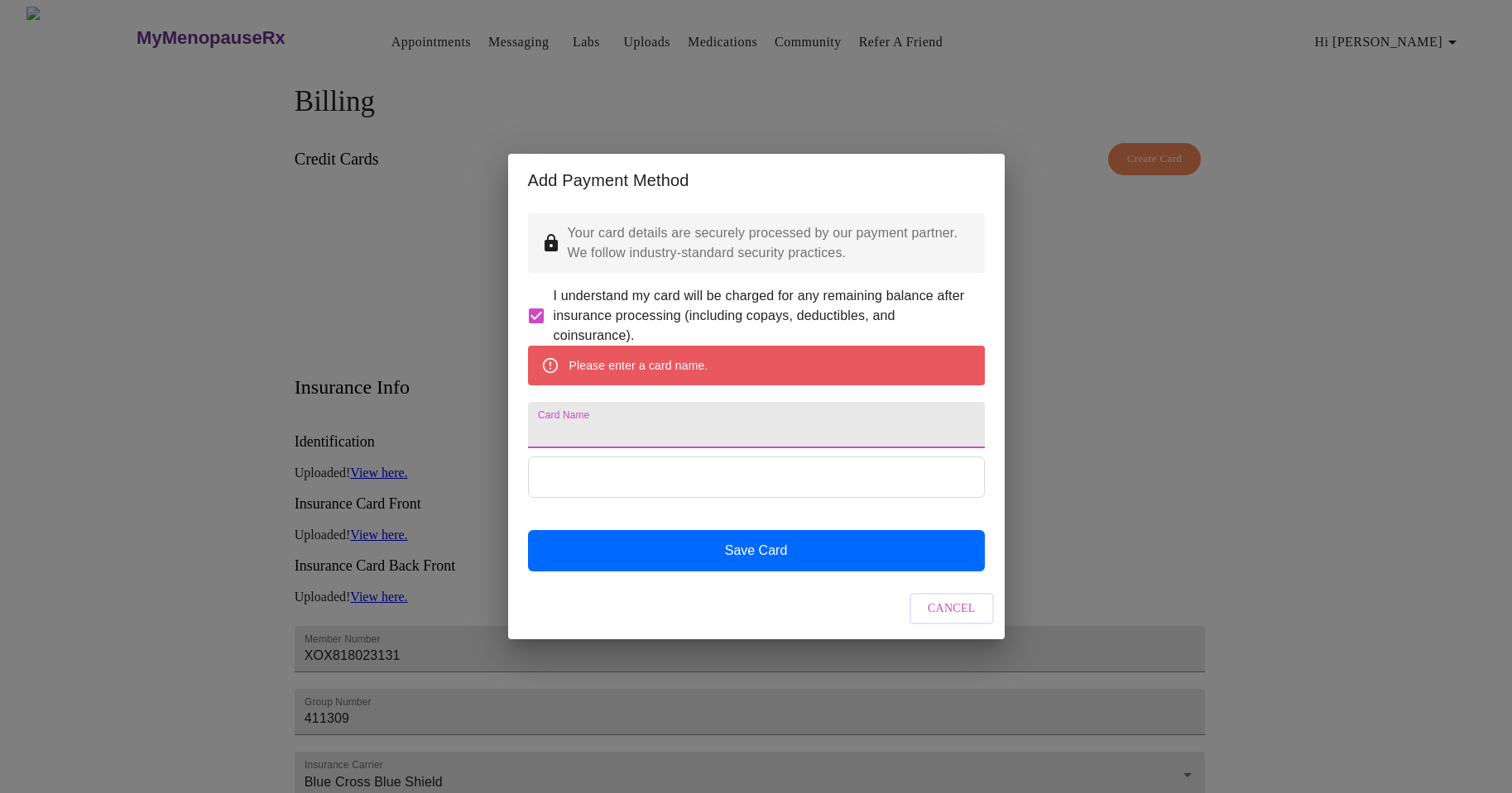
click at [632, 430] on input "Card Name" at bounding box center [756, 425] width 457 height 47
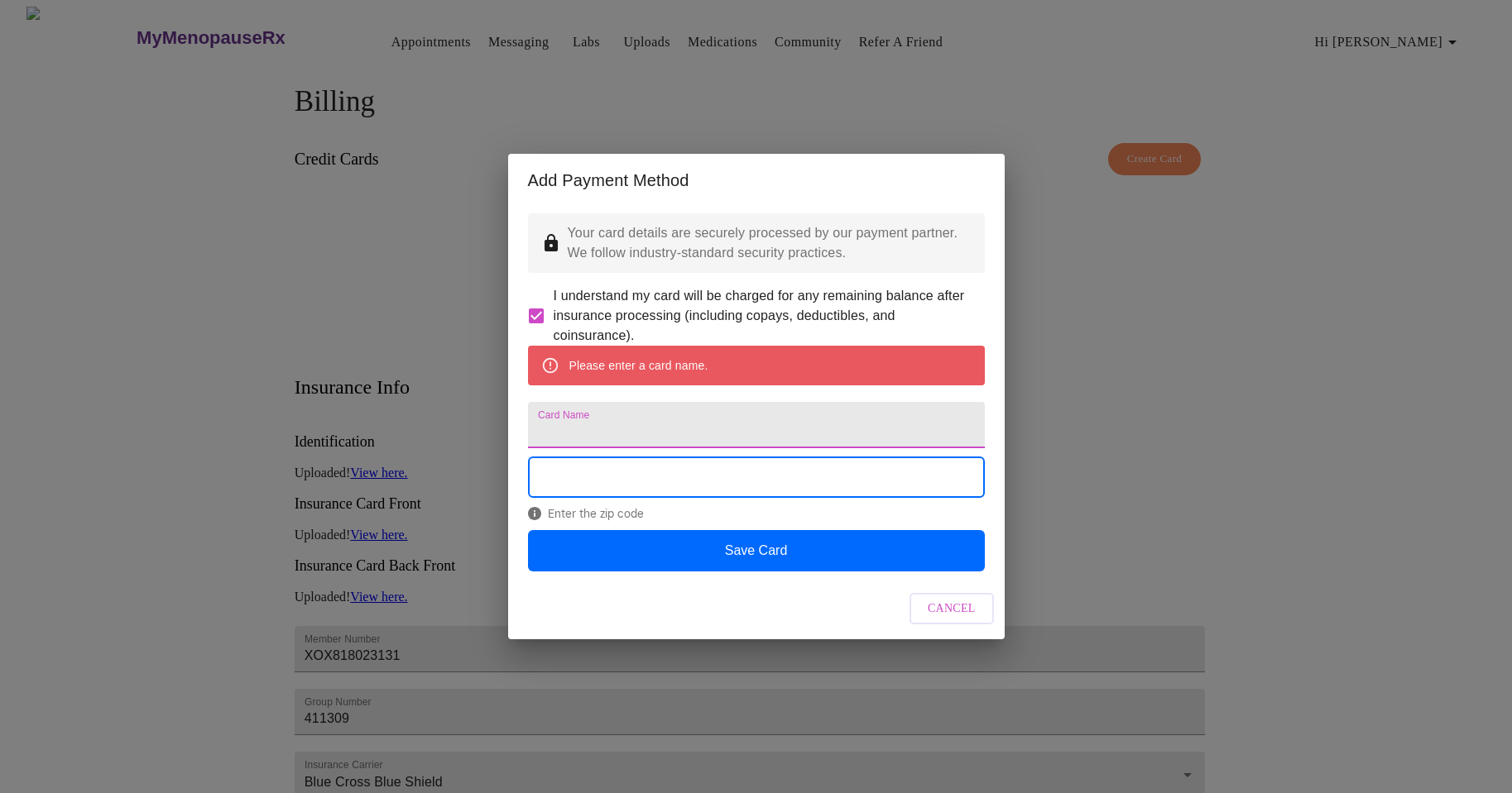
click at [605, 425] on input "Card Name" at bounding box center [756, 425] width 457 height 47
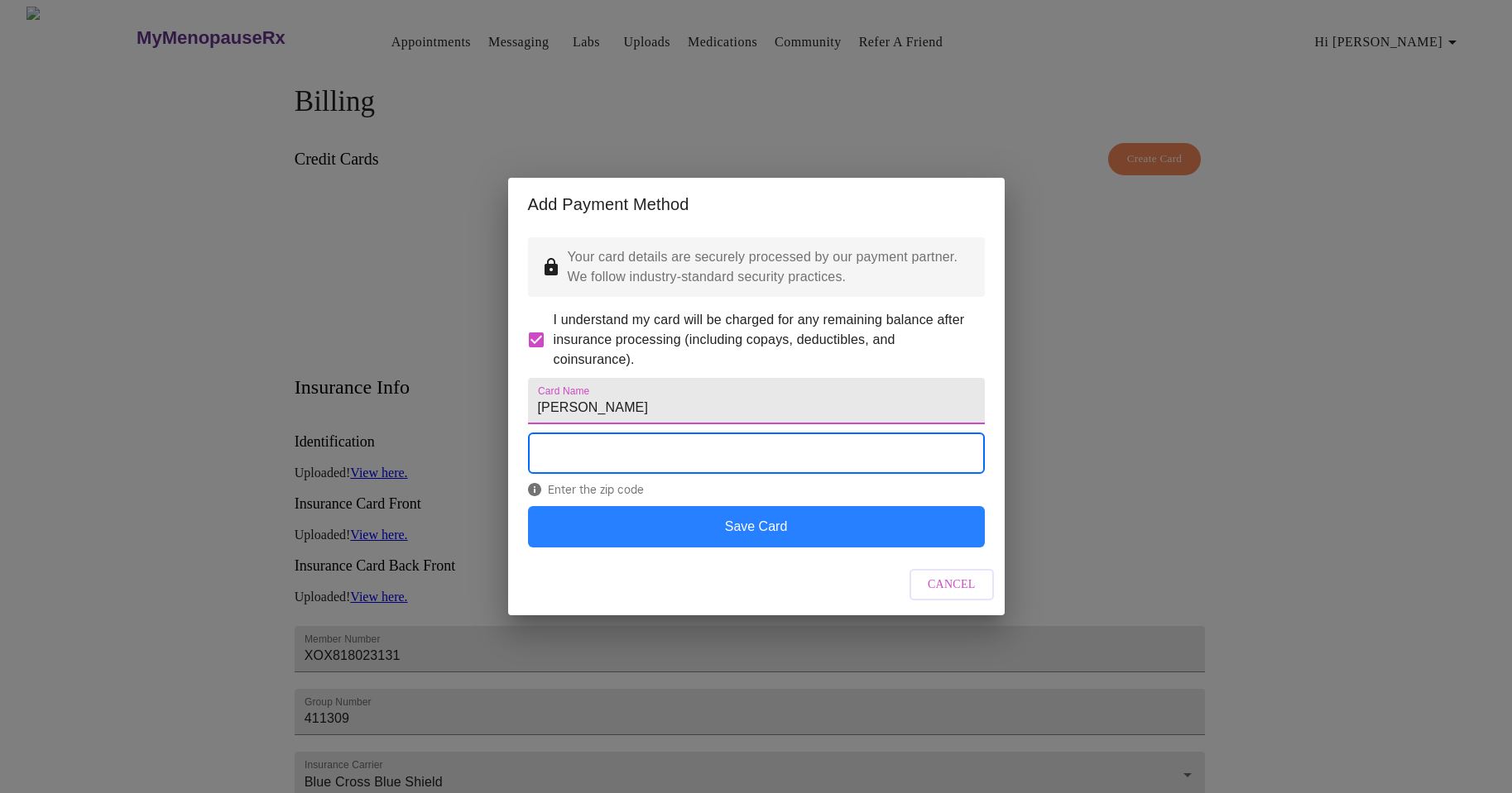
type input "[PERSON_NAME]"
click at [624, 548] on button "Save Card" at bounding box center [756, 527] width 457 height 42
drag, startPoint x: 781, startPoint y: 564, endPoint x: 768, endPoint y: 543, distance: 24.7
click at [780, 548] on button "Save Card" at bounding box center [756, 527] width 457 height 42
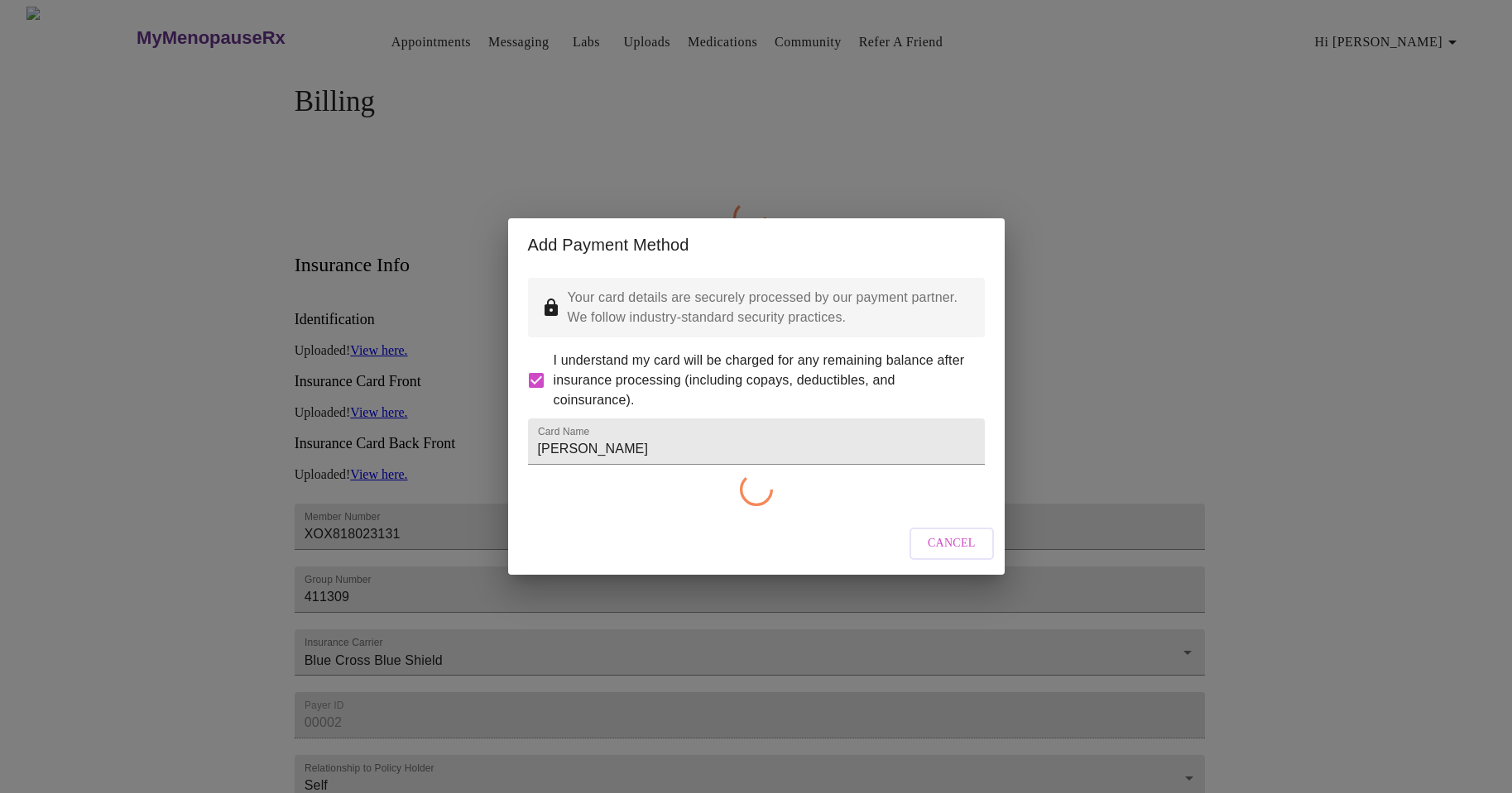
checkbox input "false"
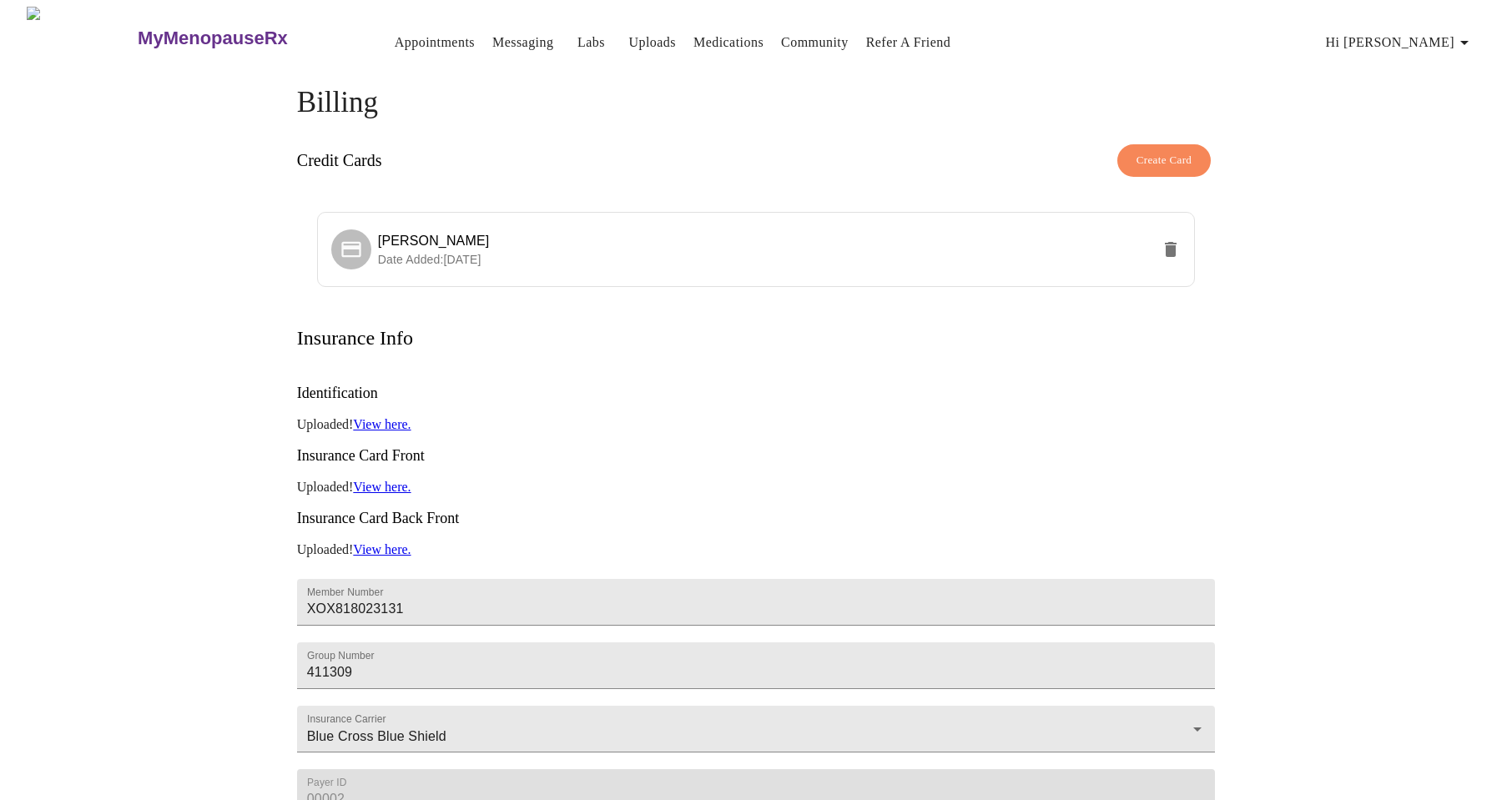
click at [395, 38] on link "Appointments" at bounding box center [434, 43] width 80 height 24
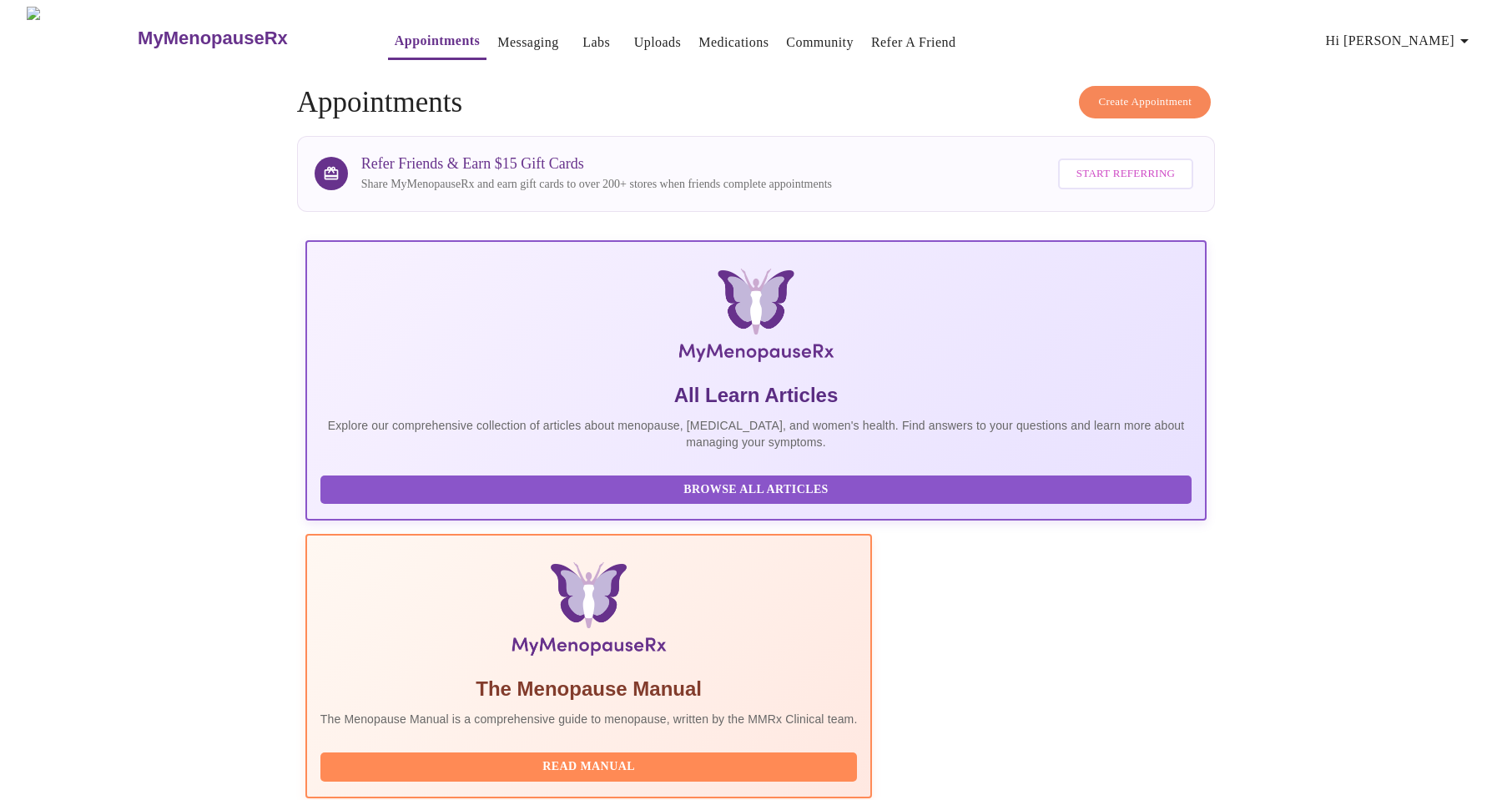
click at [1114, 92] on span "Create Appointment" at bounding box center [1144, 102] width 93 height 19
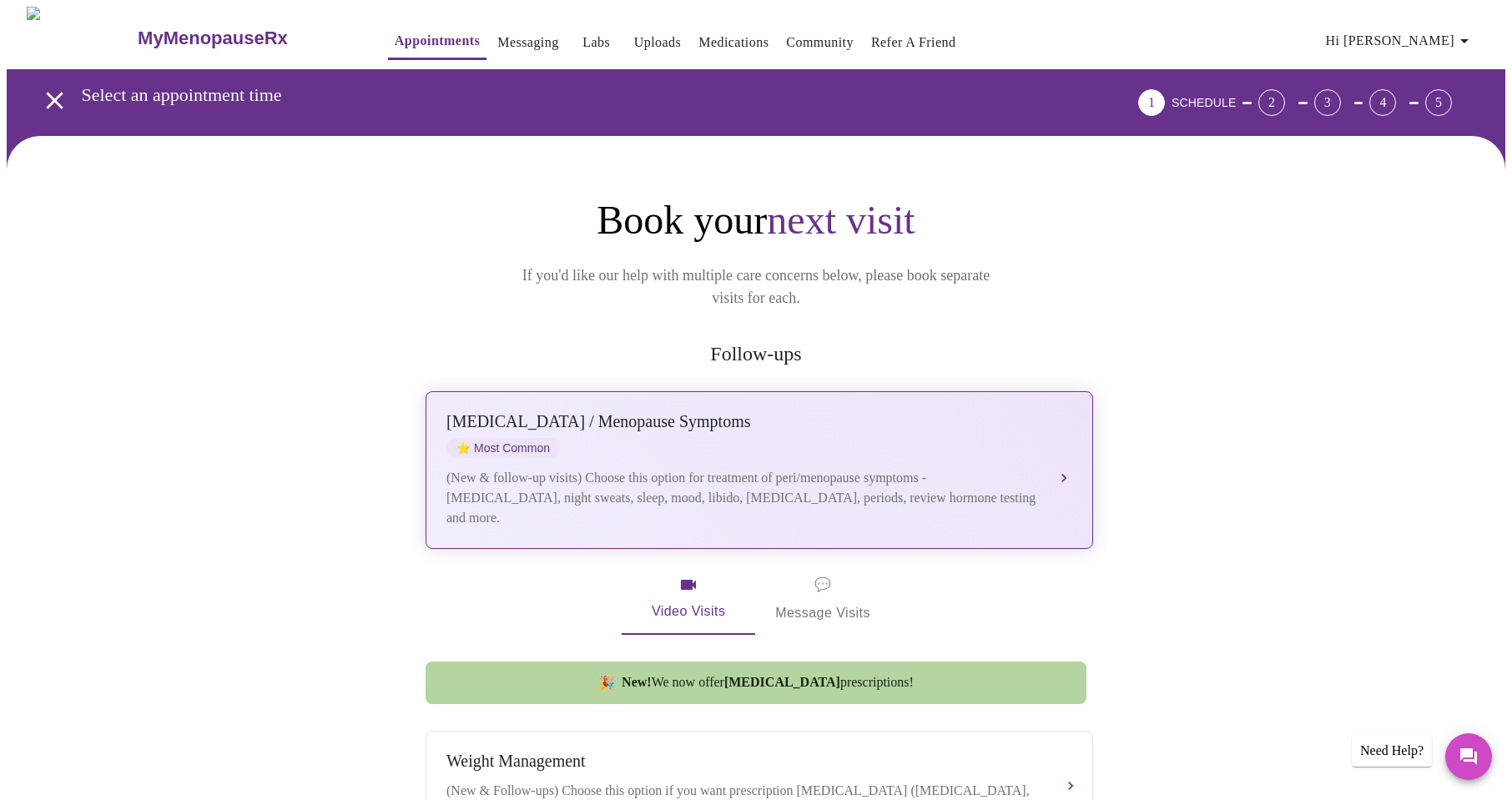
click at [707, 487] on div "(New & follow-up visits) Choose this option for treatment of peri/menopause sym…" at bounding box center [743, 499] width 593 height 60
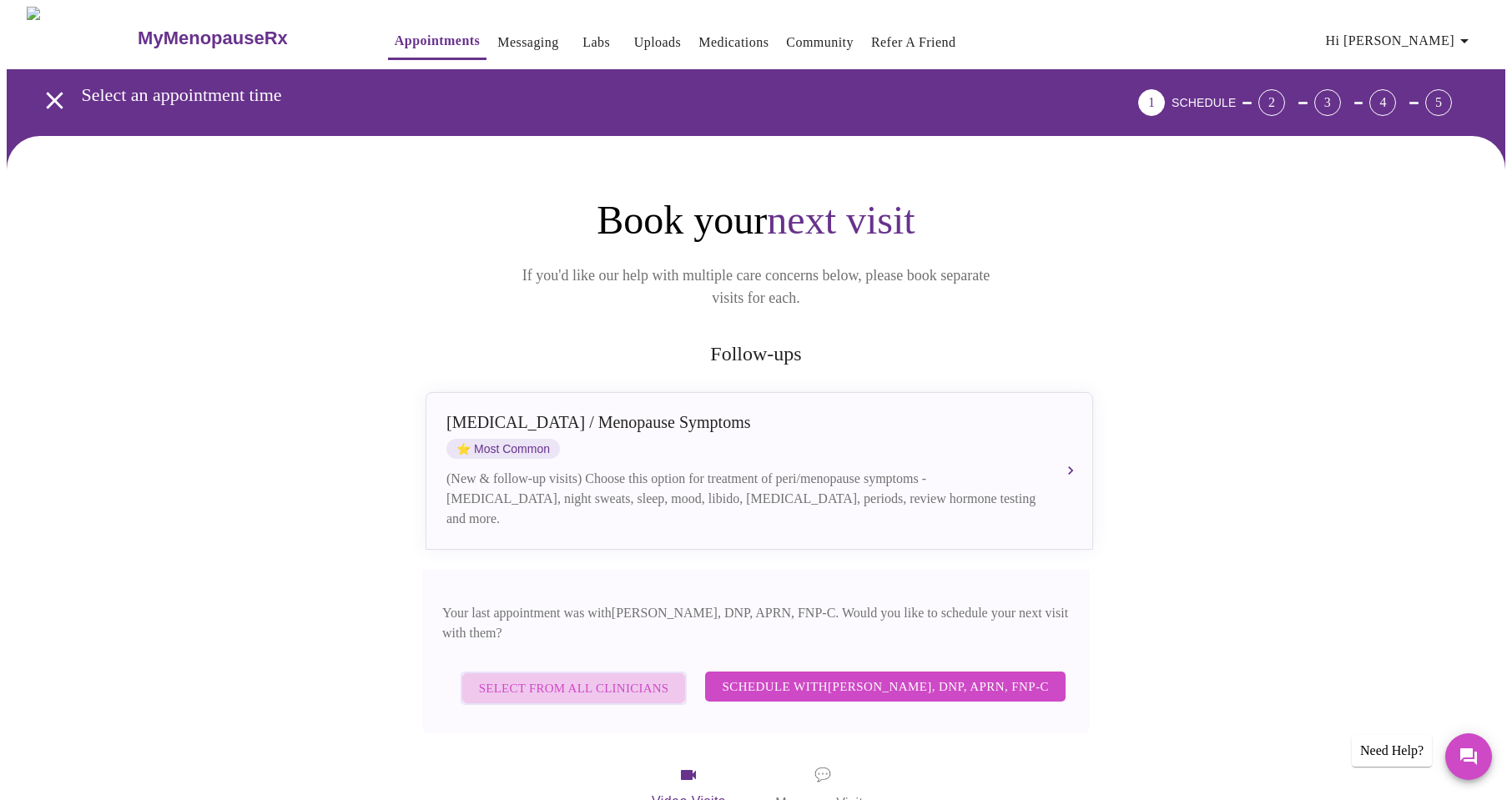
click at [558, 672] on button "Select from All Clinicians" at bounding box center [574, 688] width 227 height 34
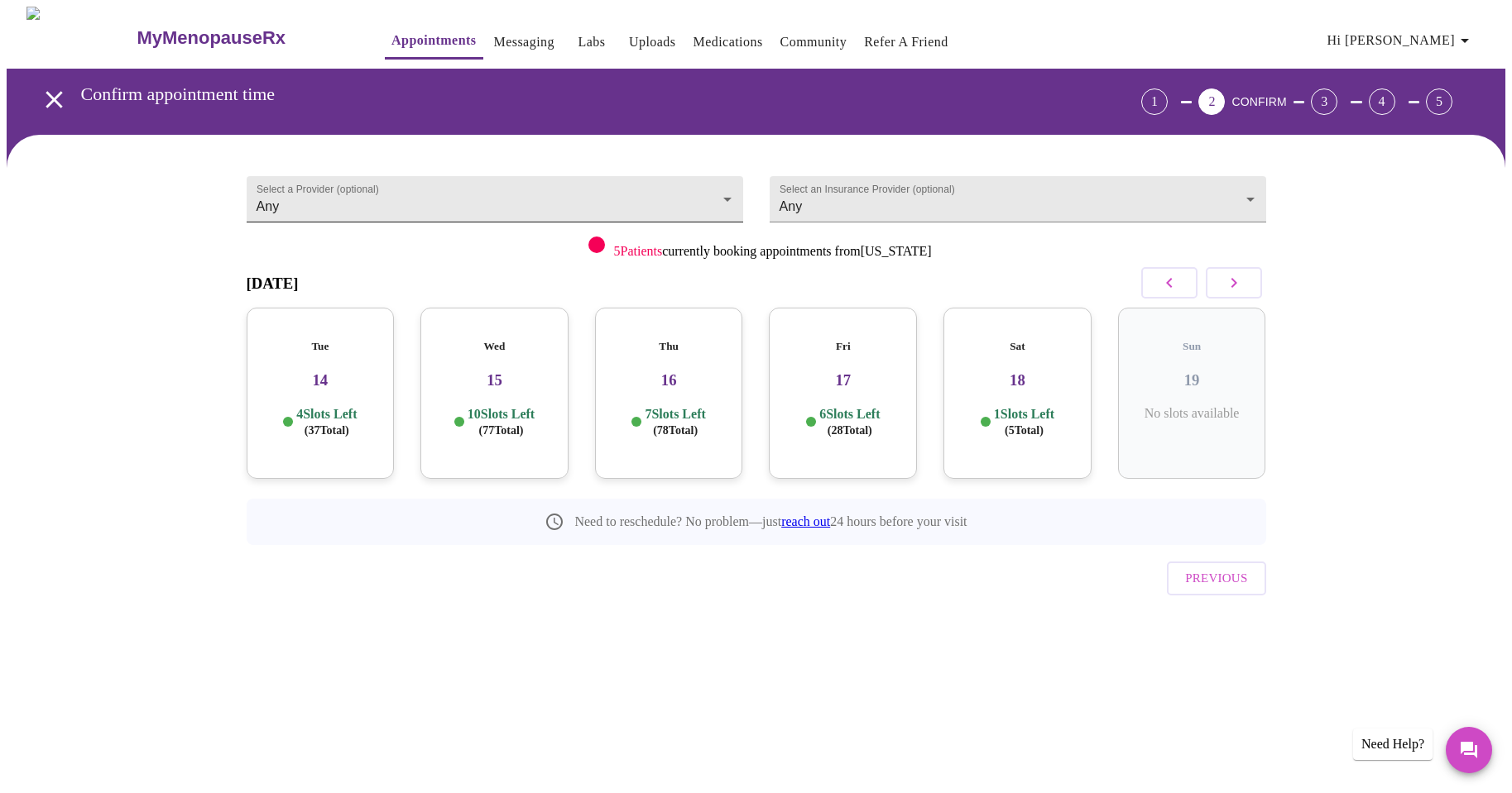
click at [607, 194] on body "MyMenopauseRx Appointments Messaging Labs Uploads Medications Community Refer a…" at bounding box center [756, 342] width 1499 height 672
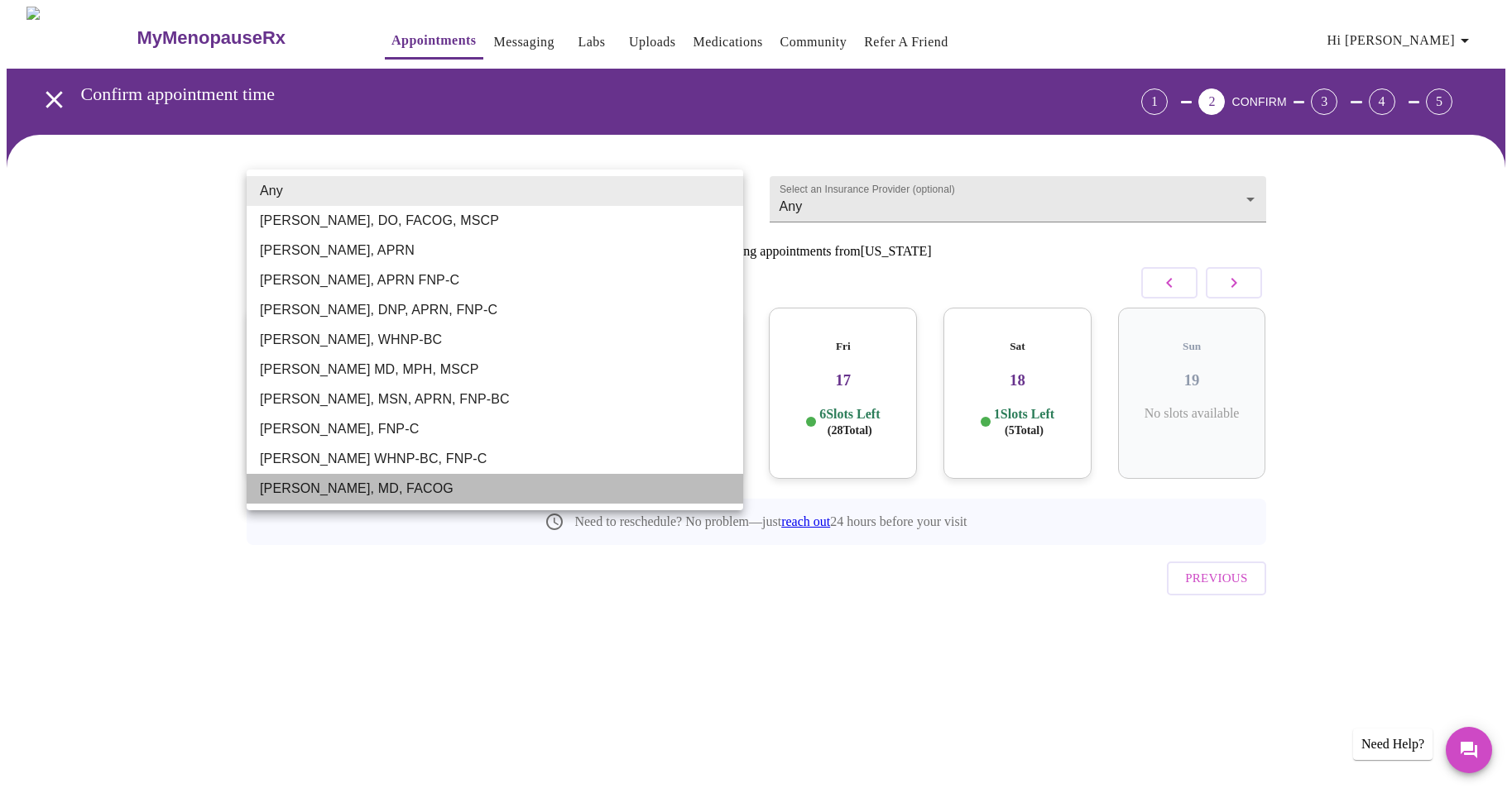
drag, startPoint x: 388, startPoint y: 485, endPoint x: 589, endPoint y: 394, distance: 220.6
click at [388, 483] on li "[PERSON_NAME], MD, FACOG" at bounding box center [495, 489] width 496 height 30
type input "[PERSON_NAME], MD, FACOG"
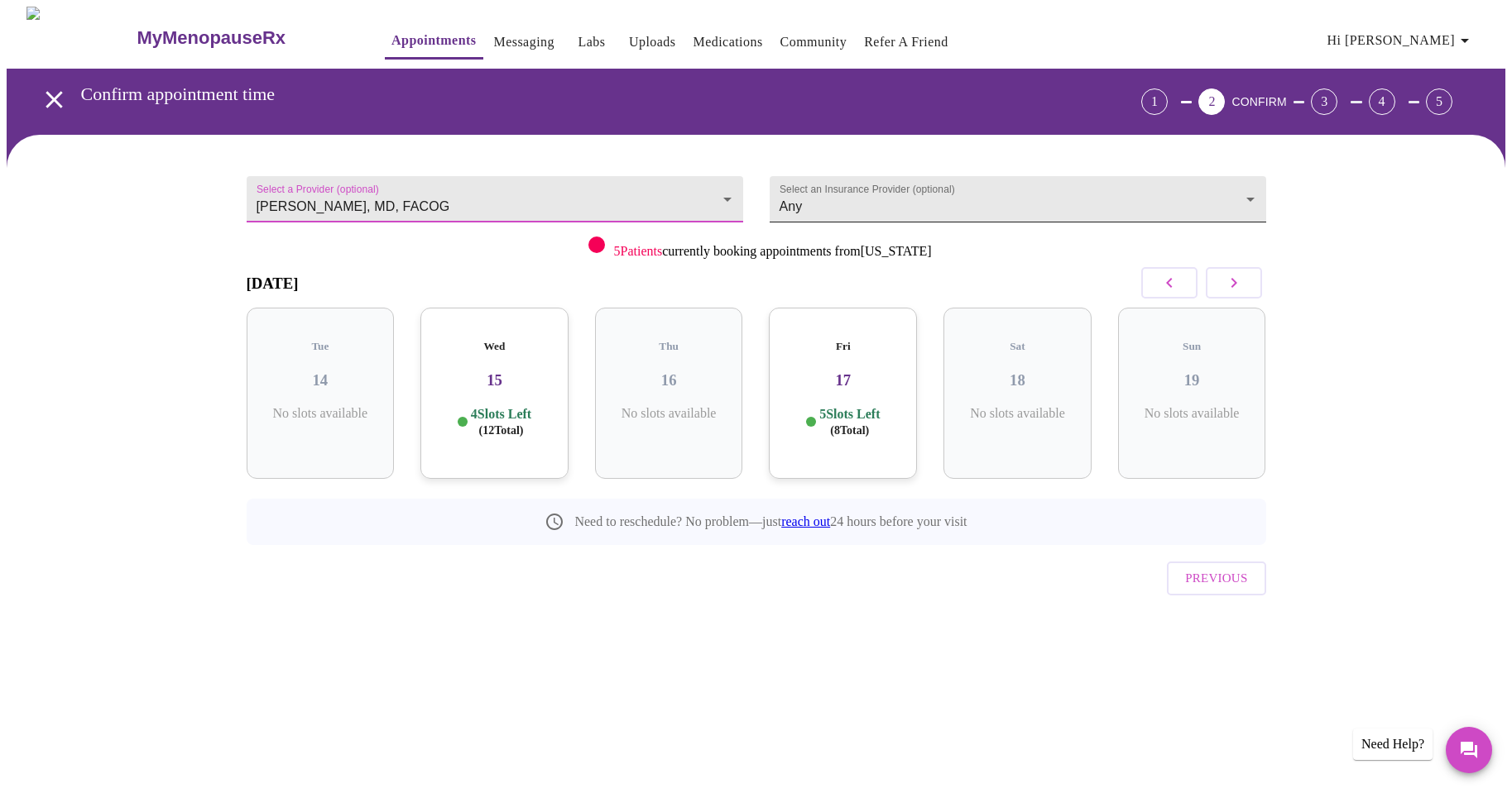
click at [851, 198] on body "MyMenopauseRx Appointments Messaging Labs Uploads Medications Community Refer a…" at bounding box center [756, 342] width 1499 height 672
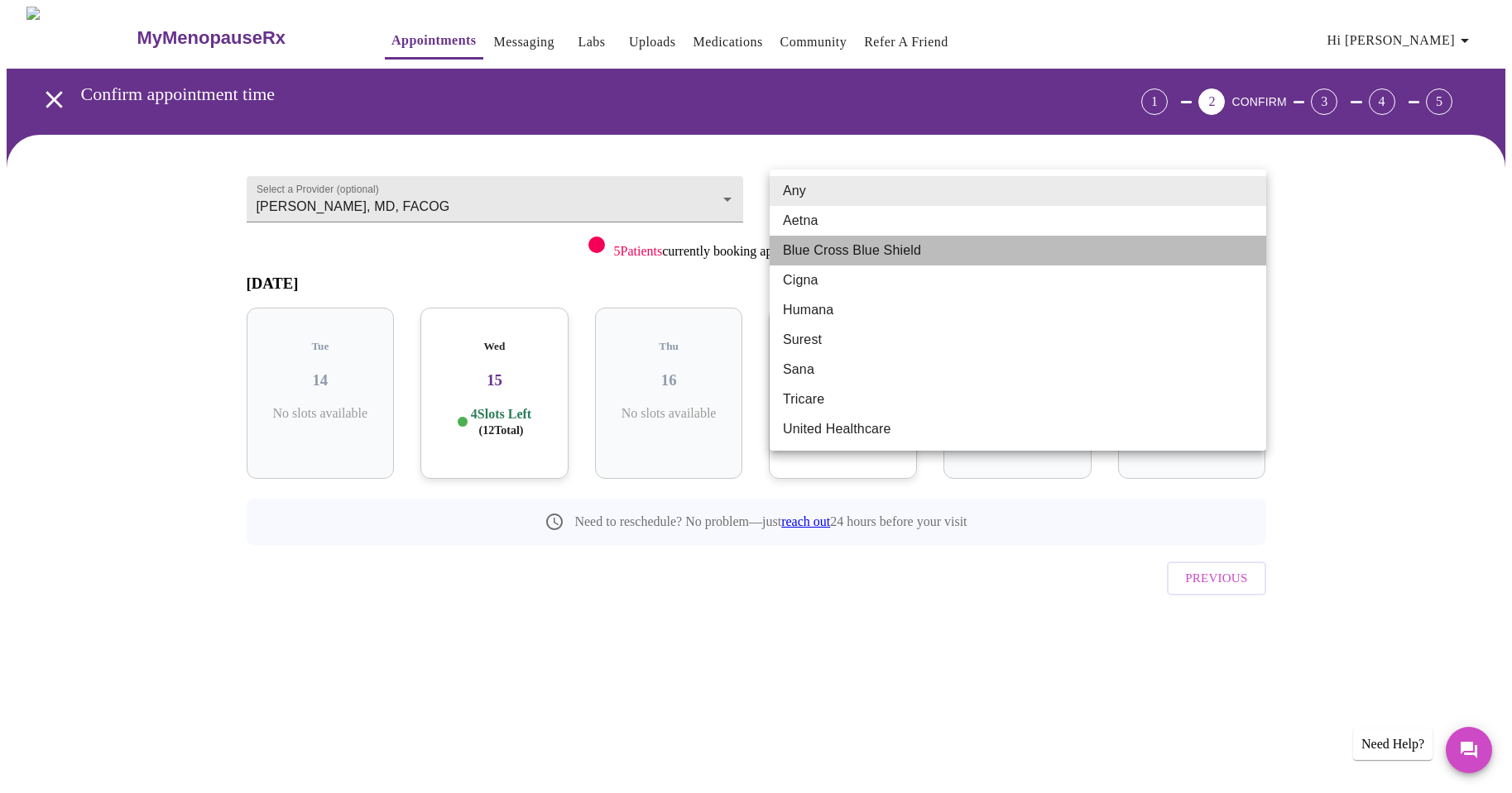
click at [829, 250] on li "Blue Cross Blue Shield" at bounding box center [1017, 250] width 496 height 30
type input "Blue Cross Blue Shield"
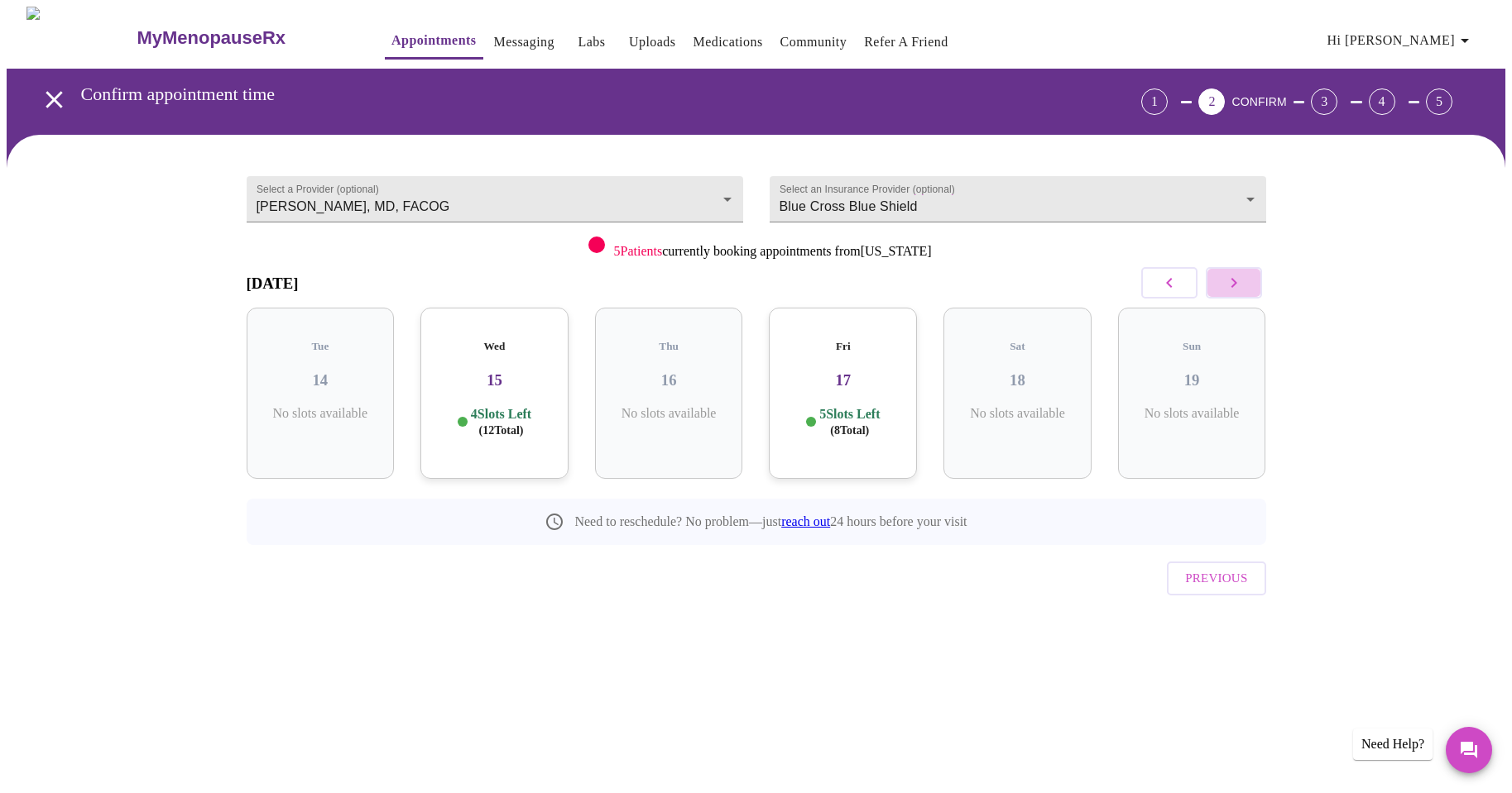
click at [1246, 287] on button "button" at bounding box center [1234, 283] width 57 height 32
click at [833, 371] on h3 "22" at bounding box center [843, 380] width 122 height 18
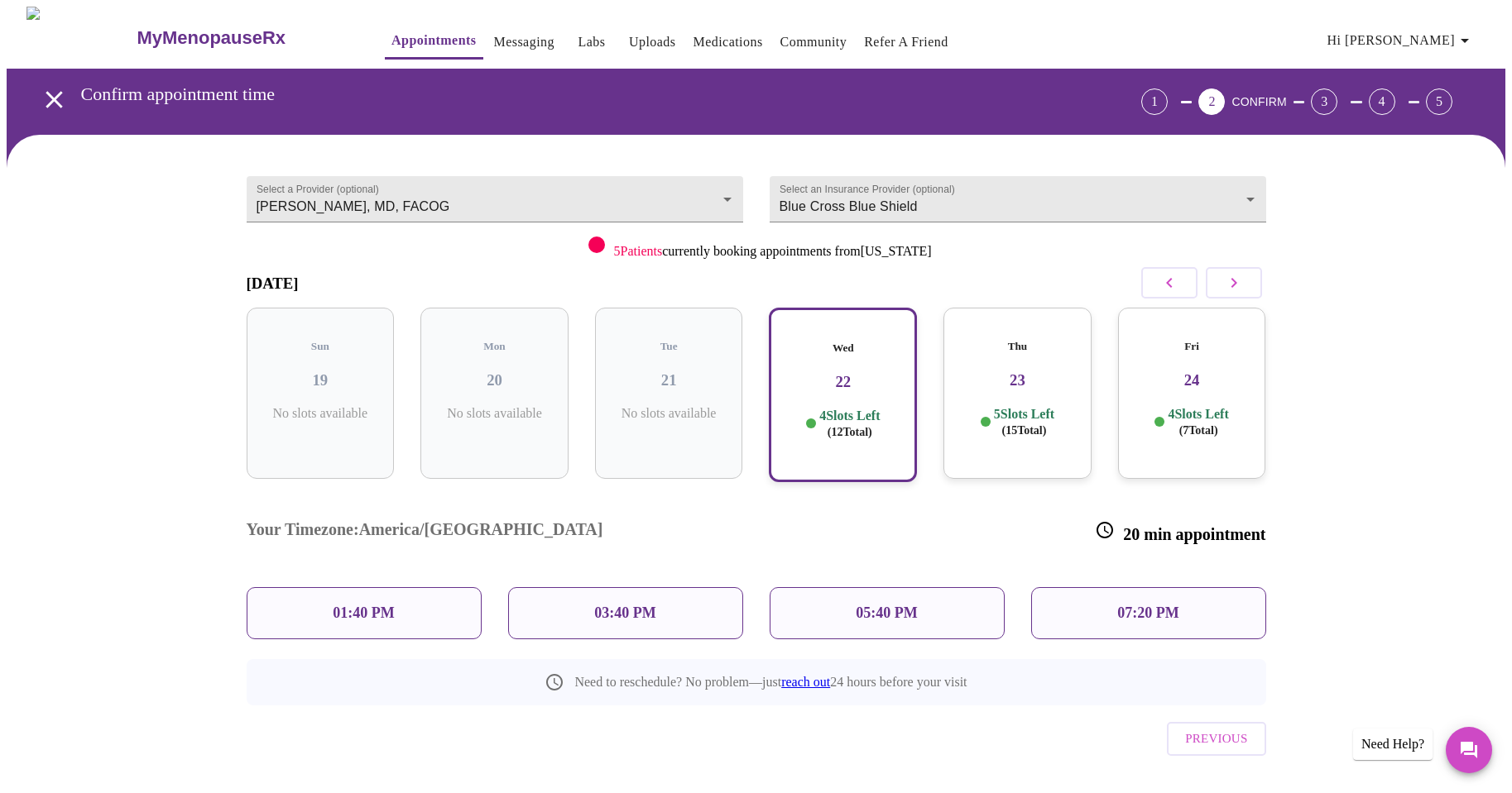
click at [859, 587] on div "05:40 PM" at bounding box center [887, 613] width 235 height 52
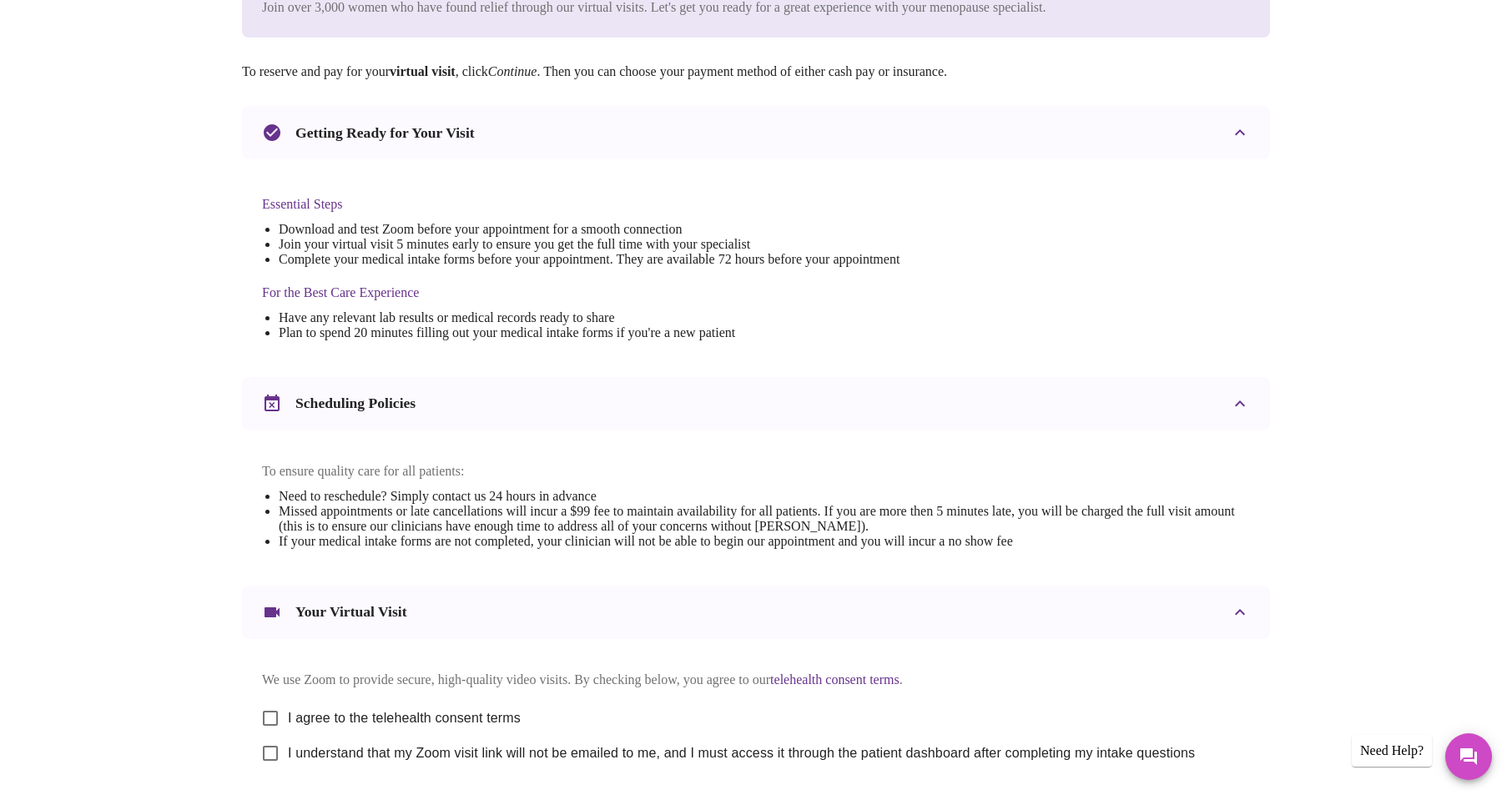
scroll to position [410, 0]
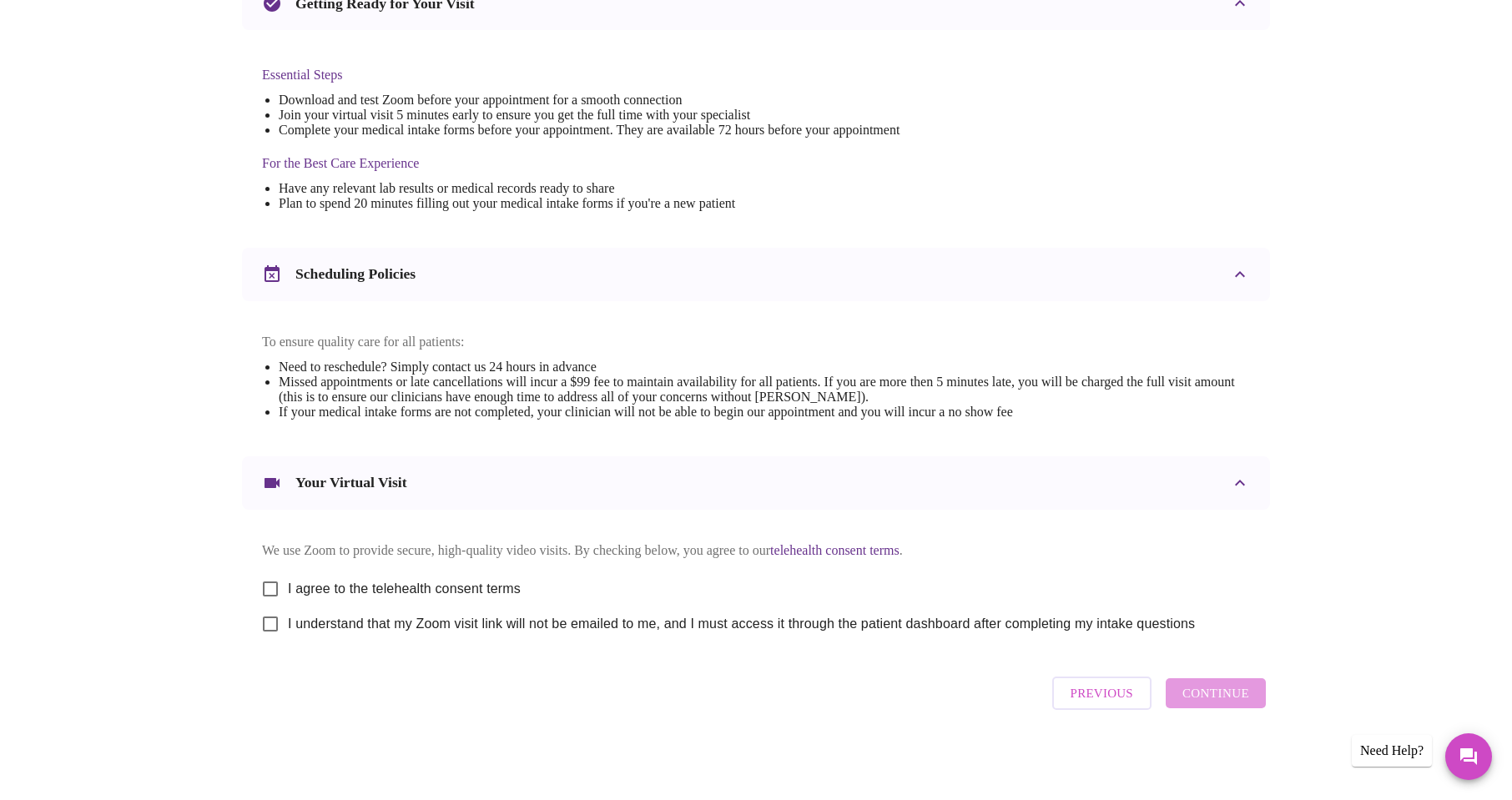
click at [291, 579] on span "I agree to the telehealth consent terms" at bounding box center [404, 589] width 233 height 20
click at [288, 575] on input "I agree to the telehealth consent terms" at bounding box center [270, 589] width 35 height 35
checkbox input "true"
drag, startPoint x: 276, startPoint y: 622, endPoint x: 306, endPoint y: 621, distance: 30.0
click at [276, 623] on input "I understand that my Zoom visit link will not be emailed to me, and I must acce…" at bounding box center [270, 625] width 35 height 35
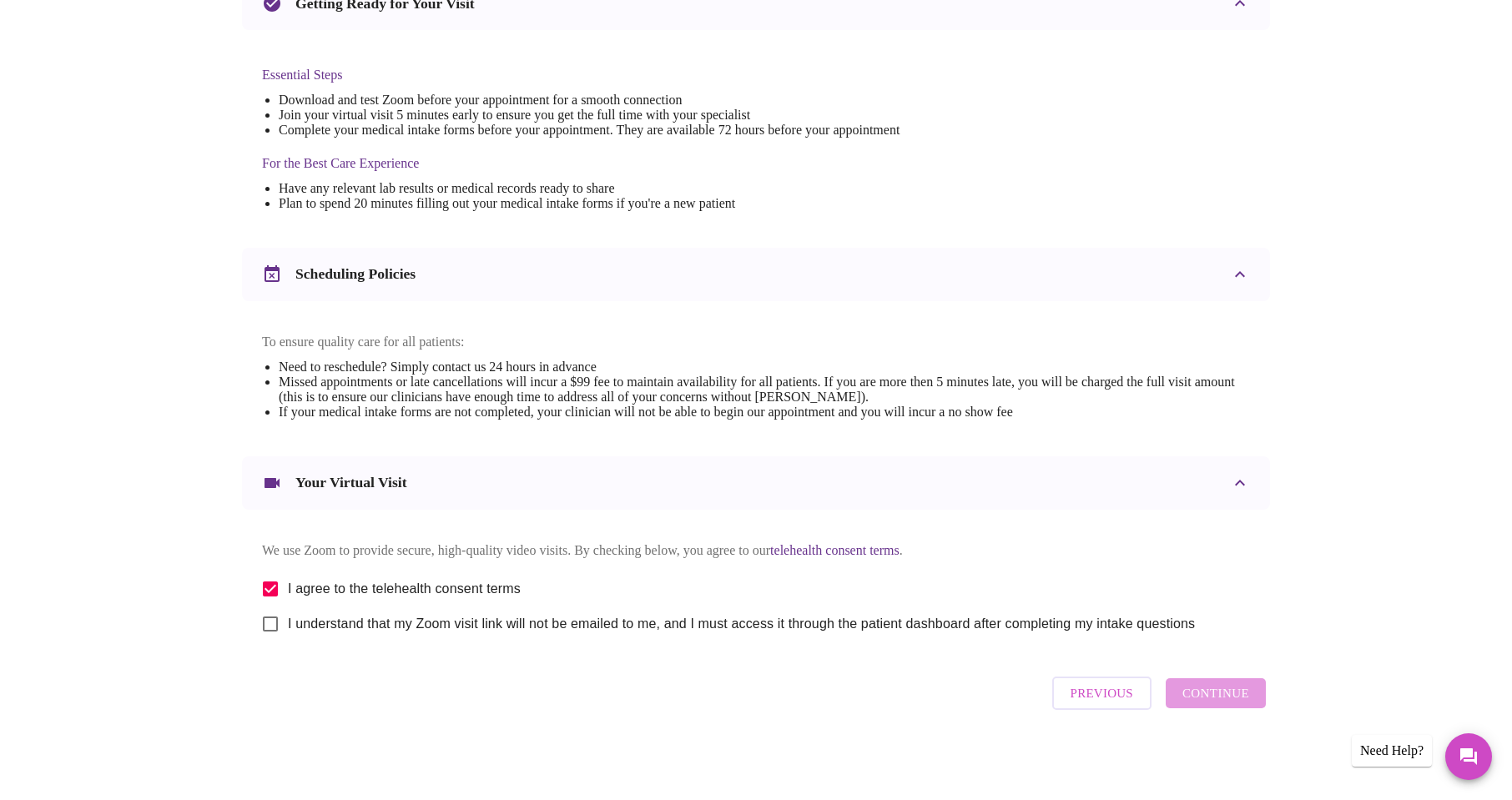
checkbox input "true"
click at [1230, 701] on span "Continue" at bounding box center [1216, 693] width 67 height 22
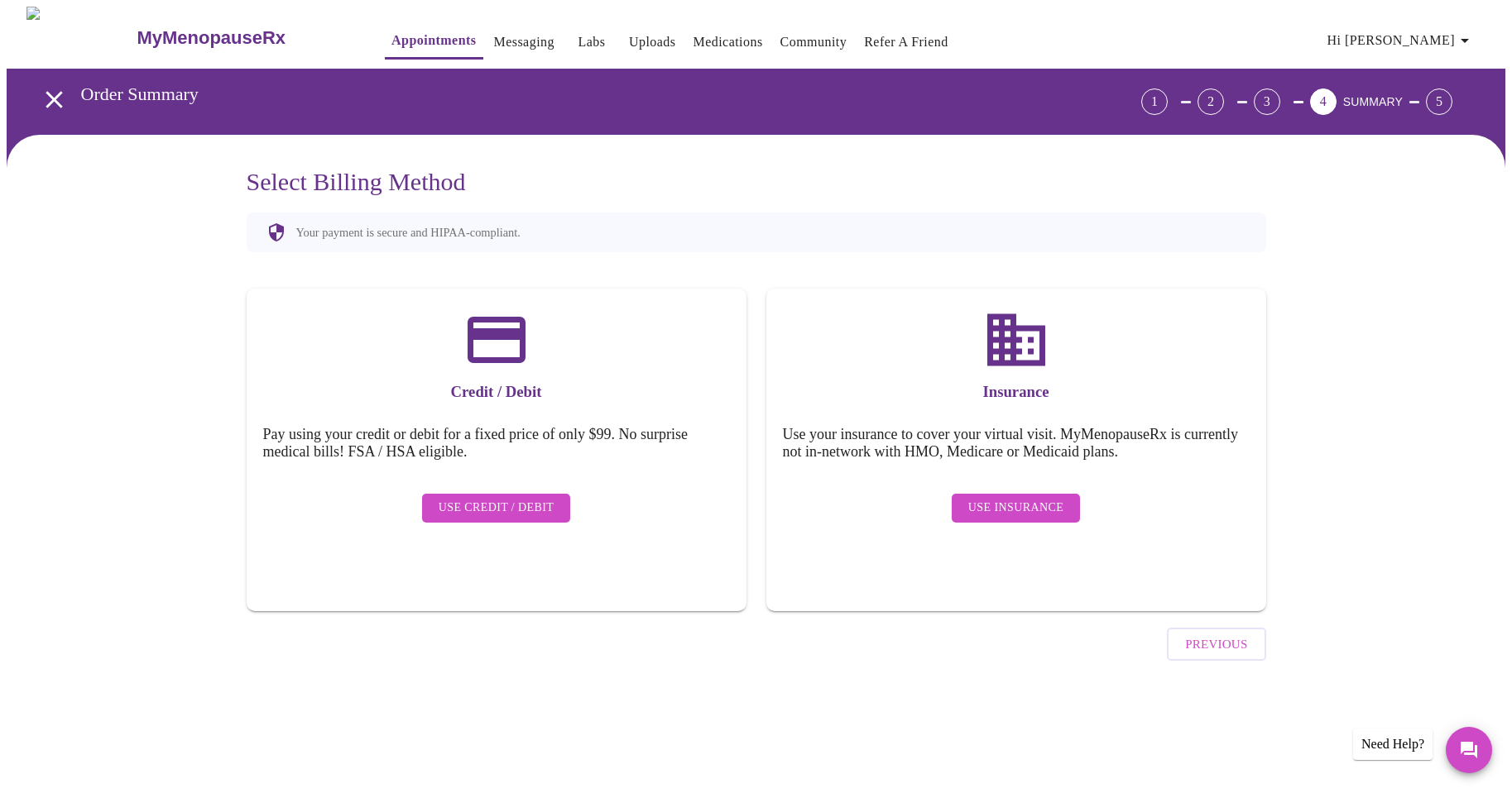
click at [1031, 498] on span "Use Insurance" at bounding box center [1016, 508] width 95 height 21
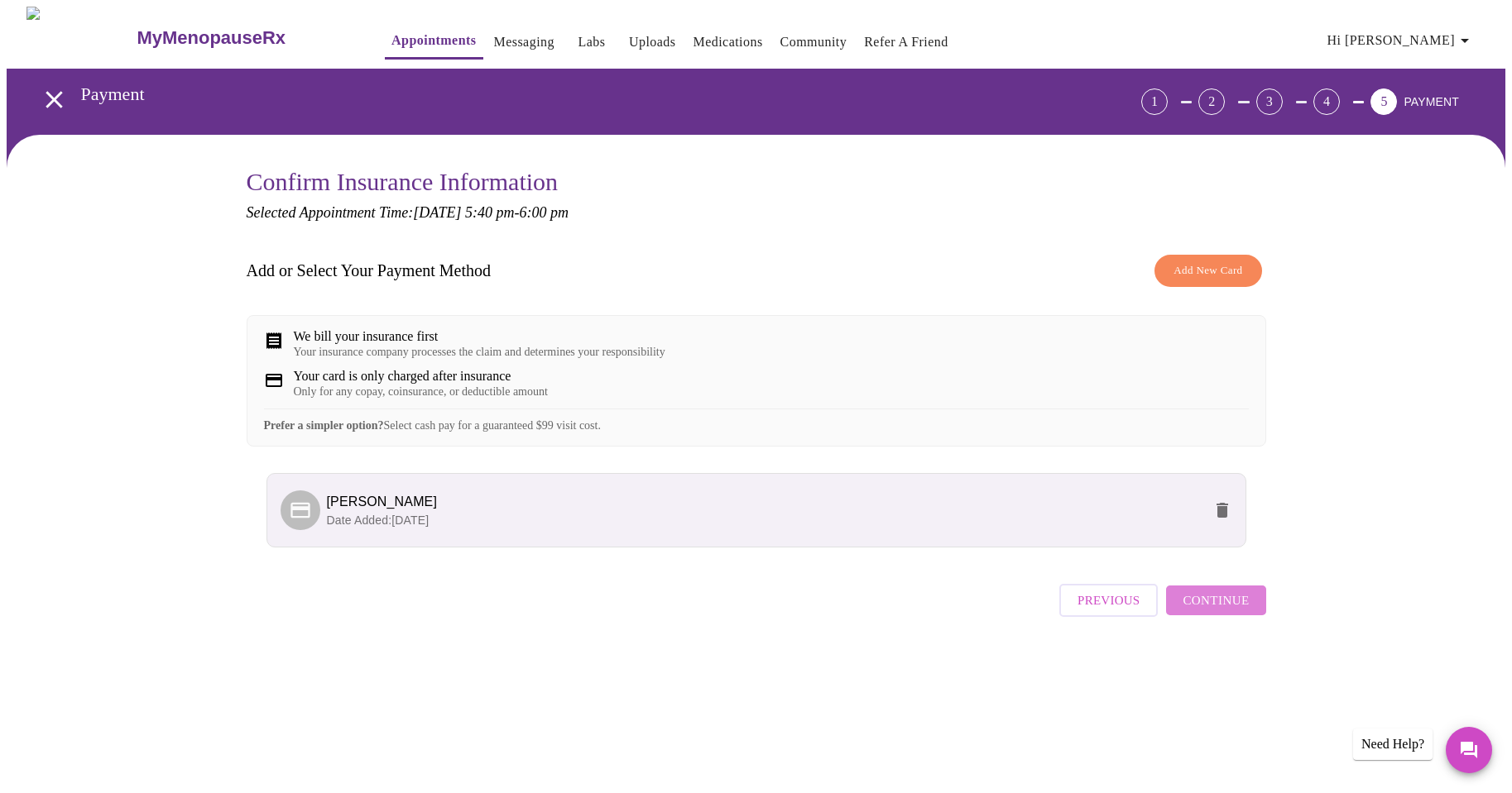
click at [1243, 612] on span "Continue" at bounding box center [1216, 601] width 67 height 22
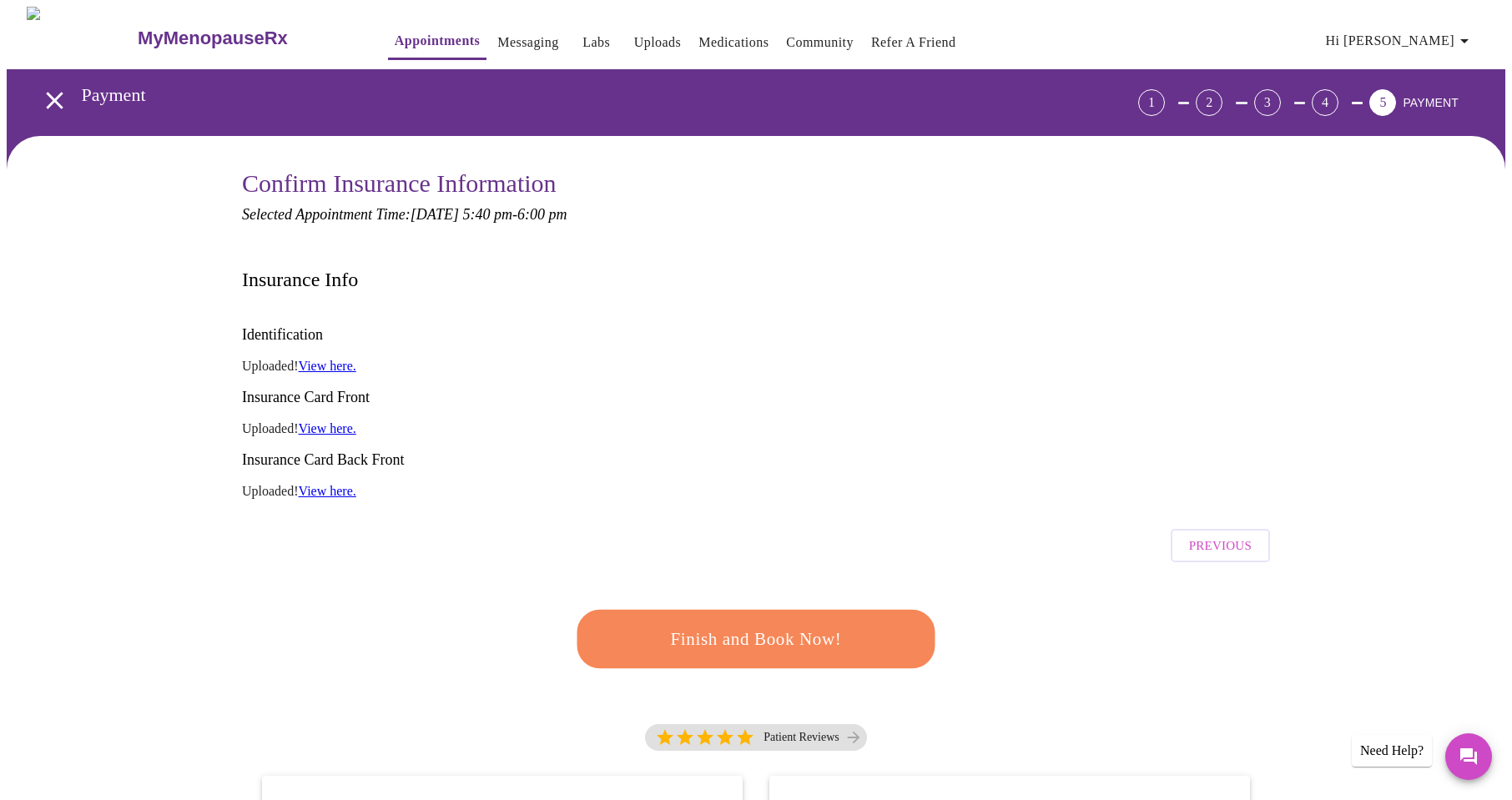
click at [754, 624] on span "Finish and Book Now!" at bounding box center [756, 640] width 317 height 32
